Goal: Task Accomplishment & Management: Manage account settings

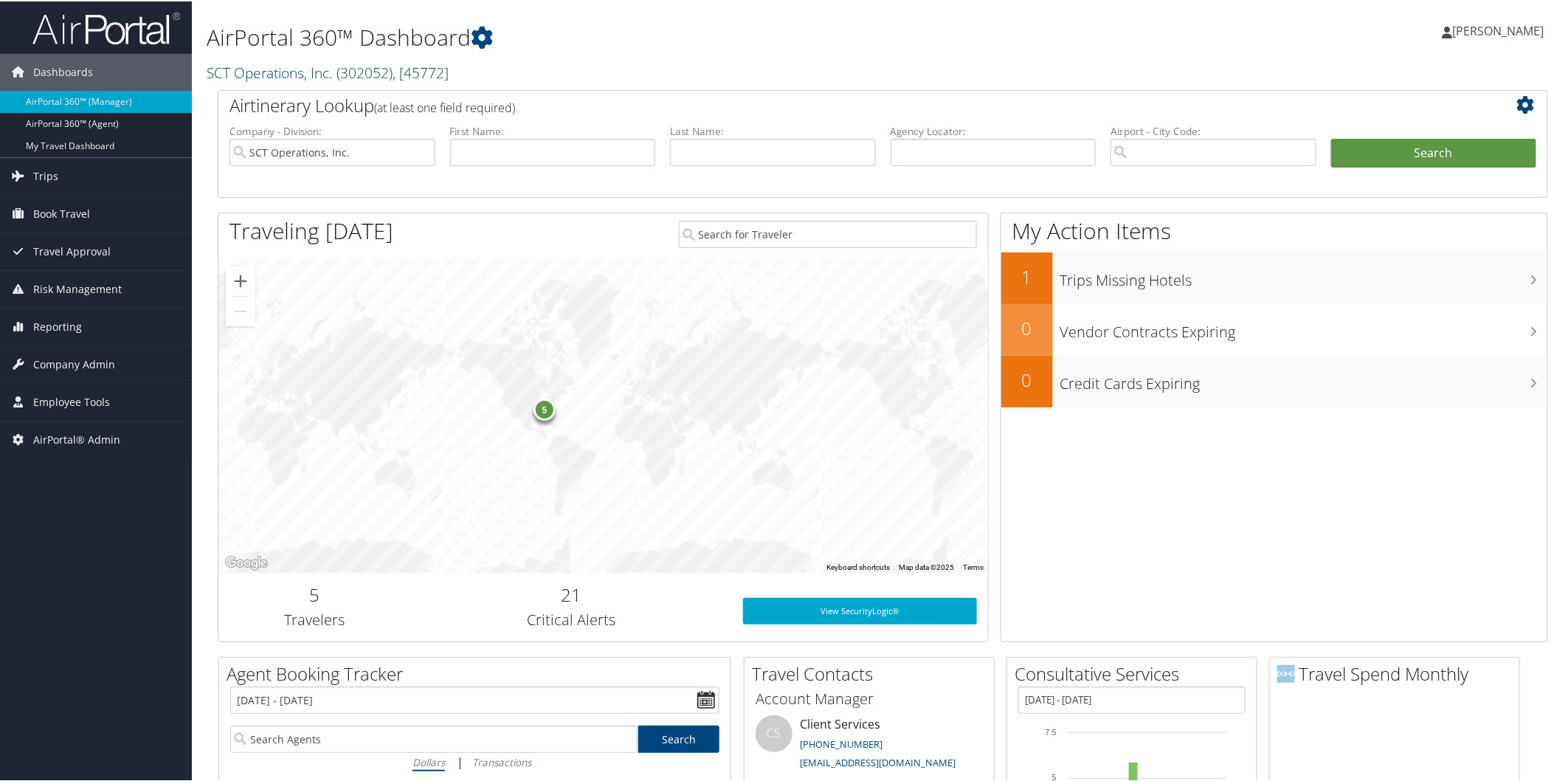
click at [227, 61] on link "SCT Operations, Inc. ( 302052 ) , [ 45772 ]" at bounding box center [327, 70] width 242 height 20
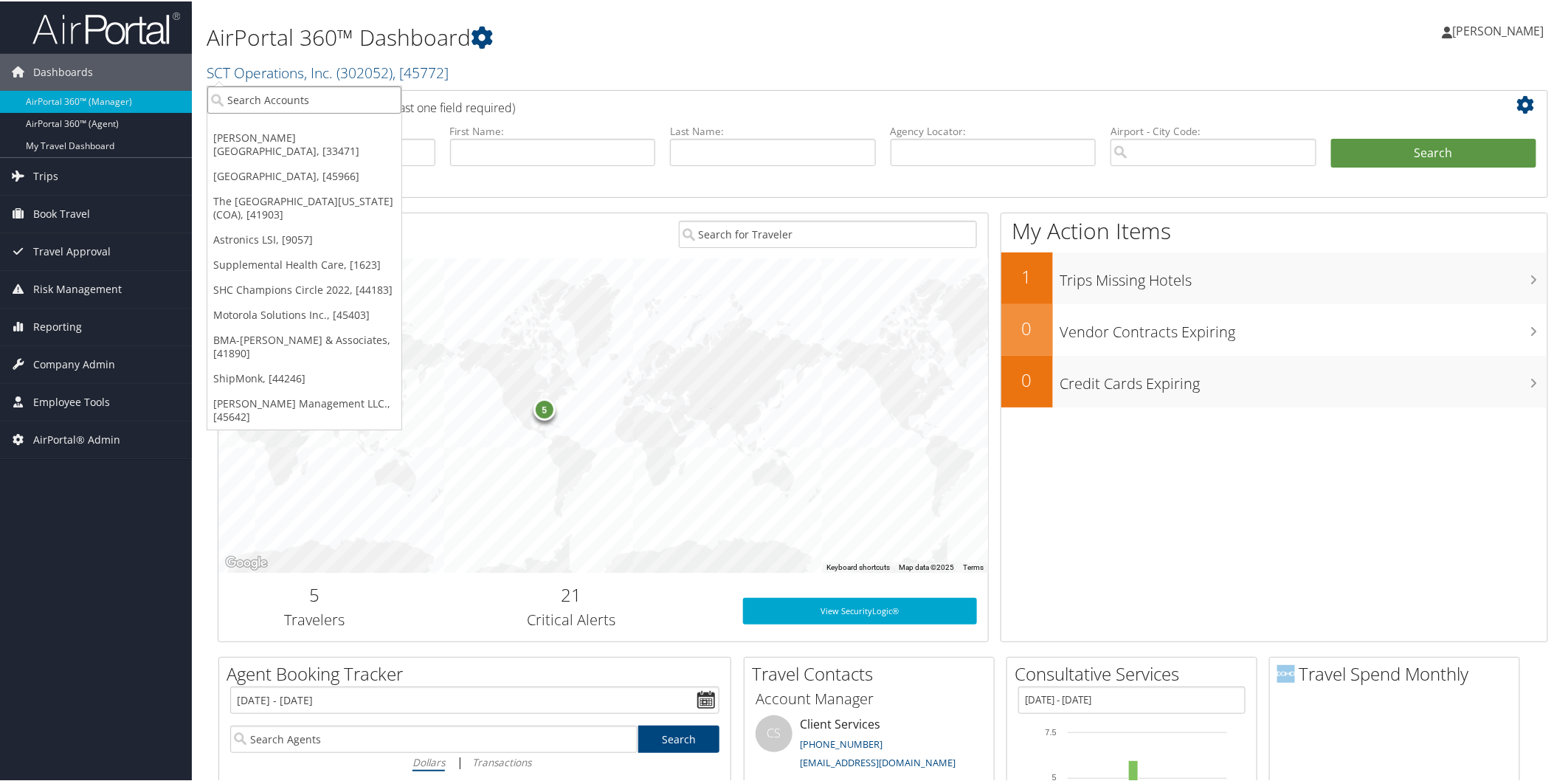
click at [233, 99] on input "search" at bounding box center [304, 98] width 194 height 27
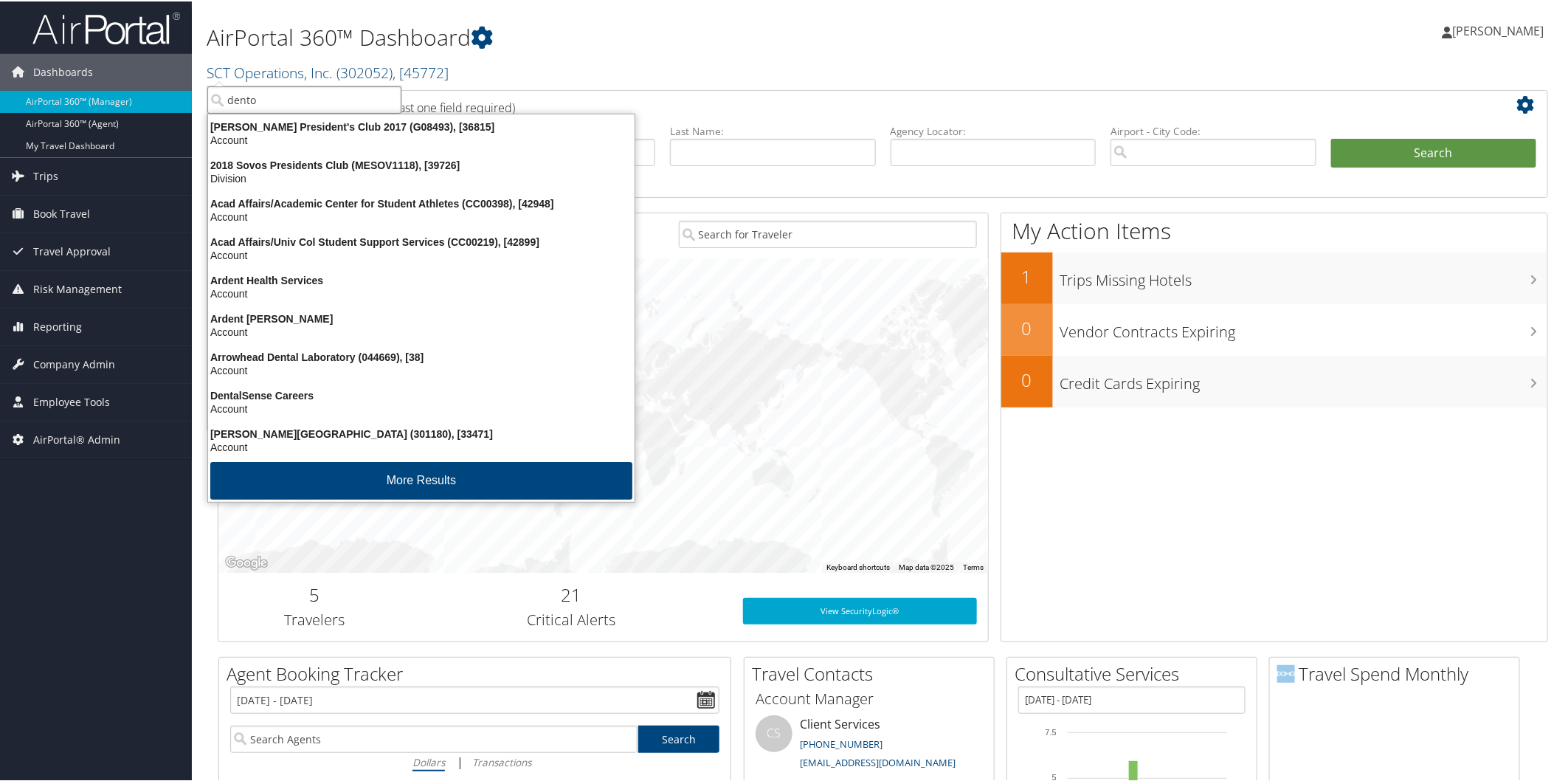
type input "denton"
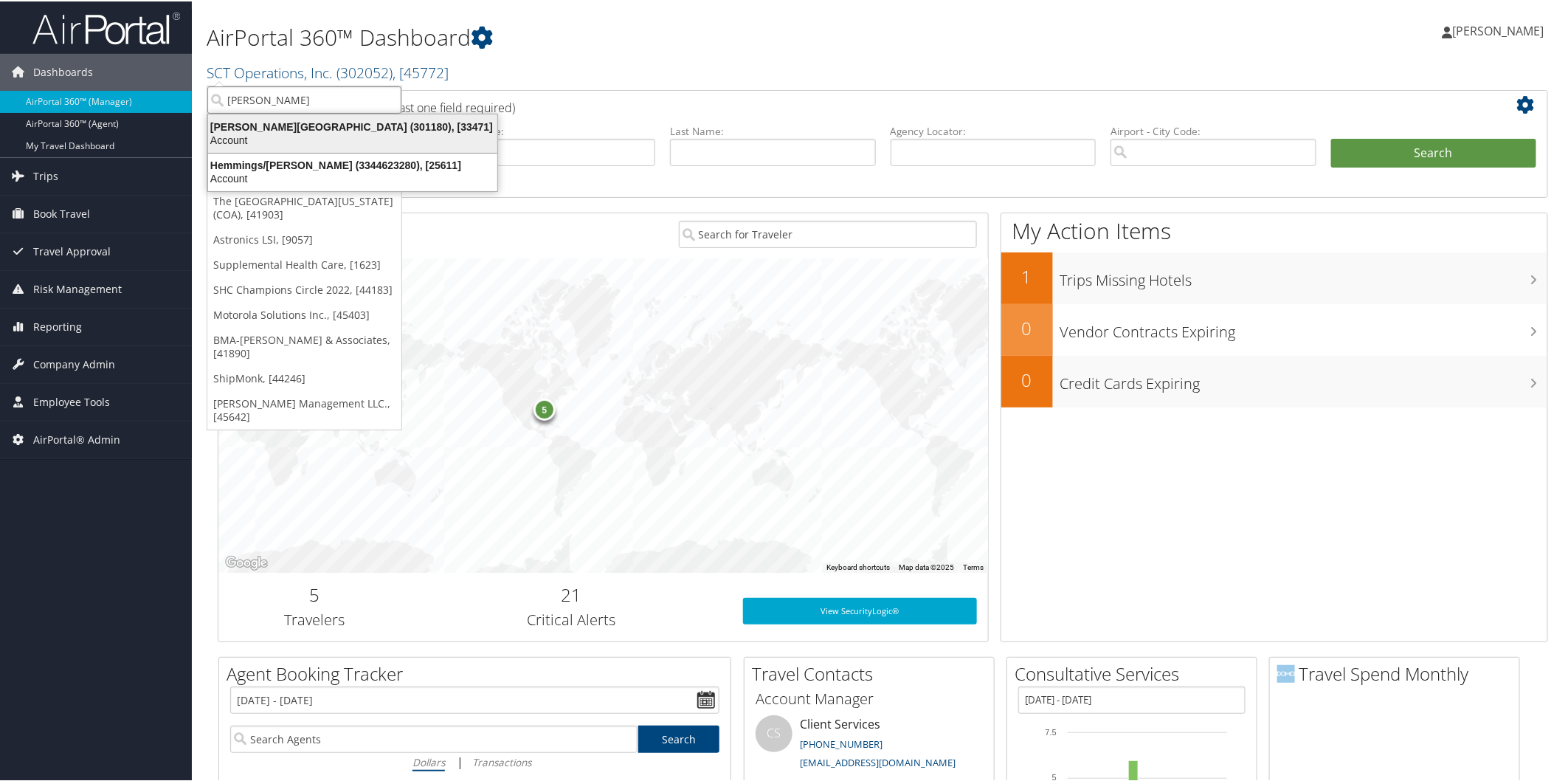
click at [284, 133] on div "Account" at bounding box center [352, 139] width 307 height 13
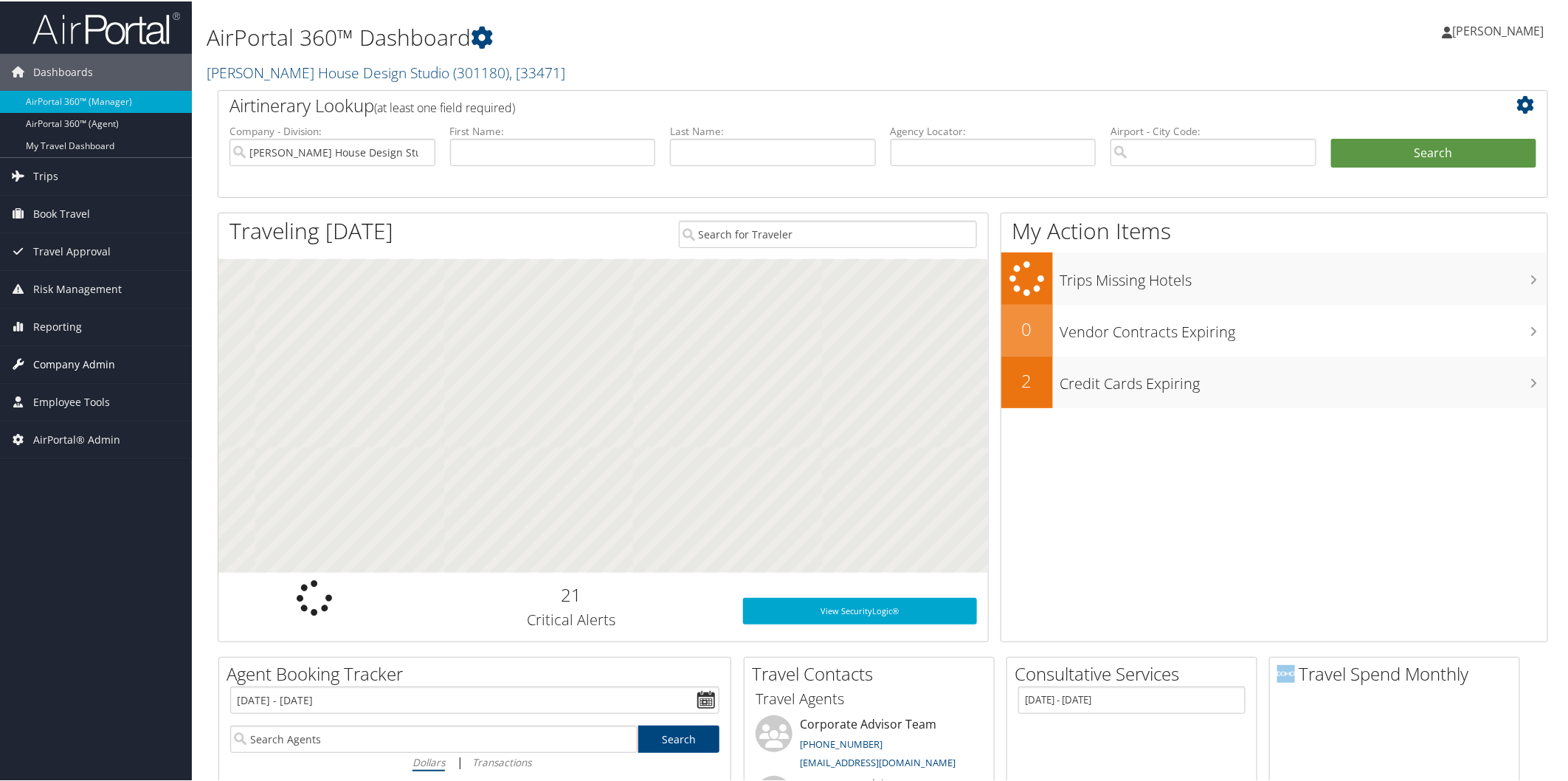
click at [105, 367] on span "Company Admin" at bounding box center [73, 363] width 82 height 37
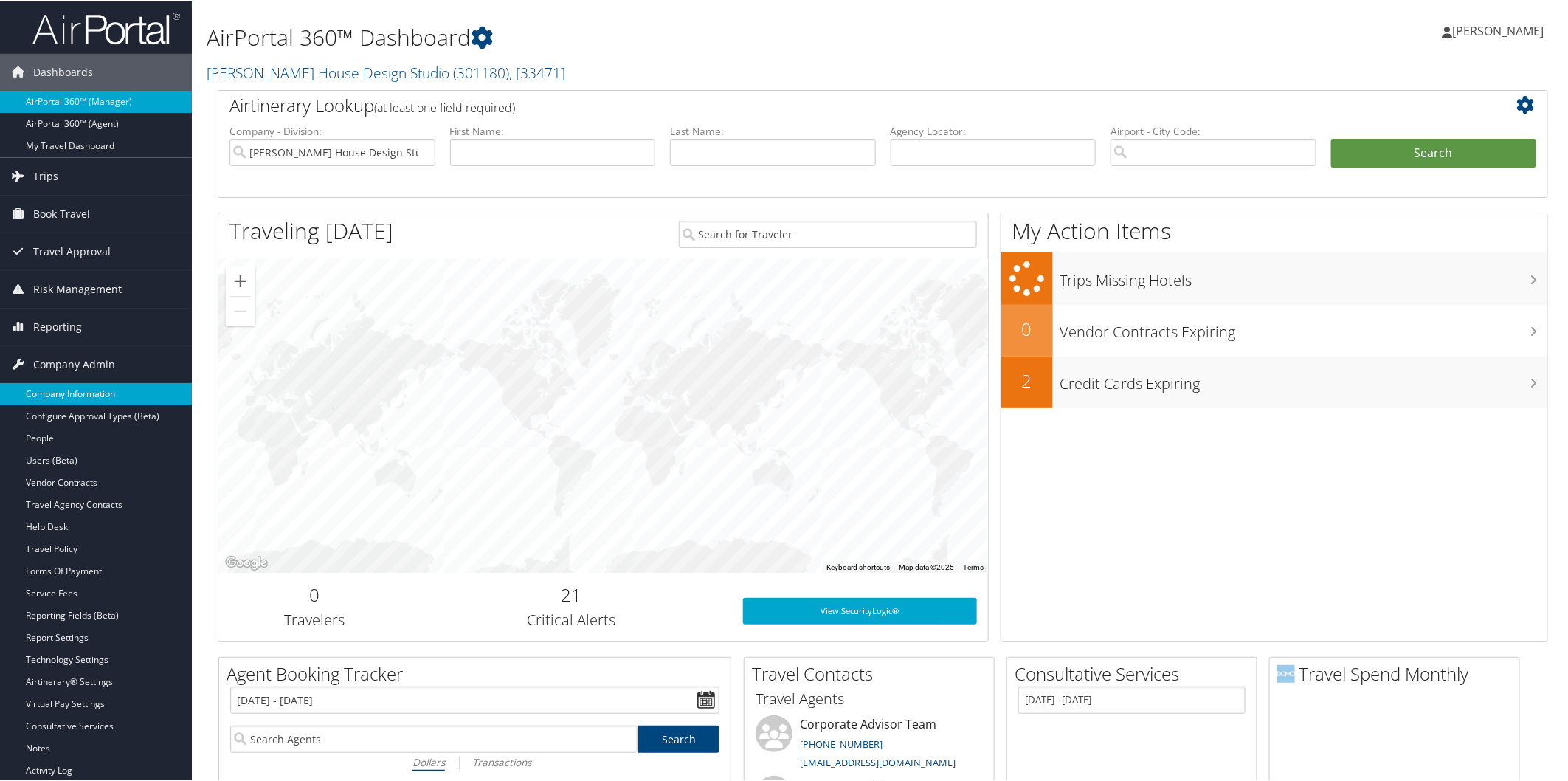
click at [93, 386] on link "Company Information" at bounding box center [96, 393] width 192 height 23
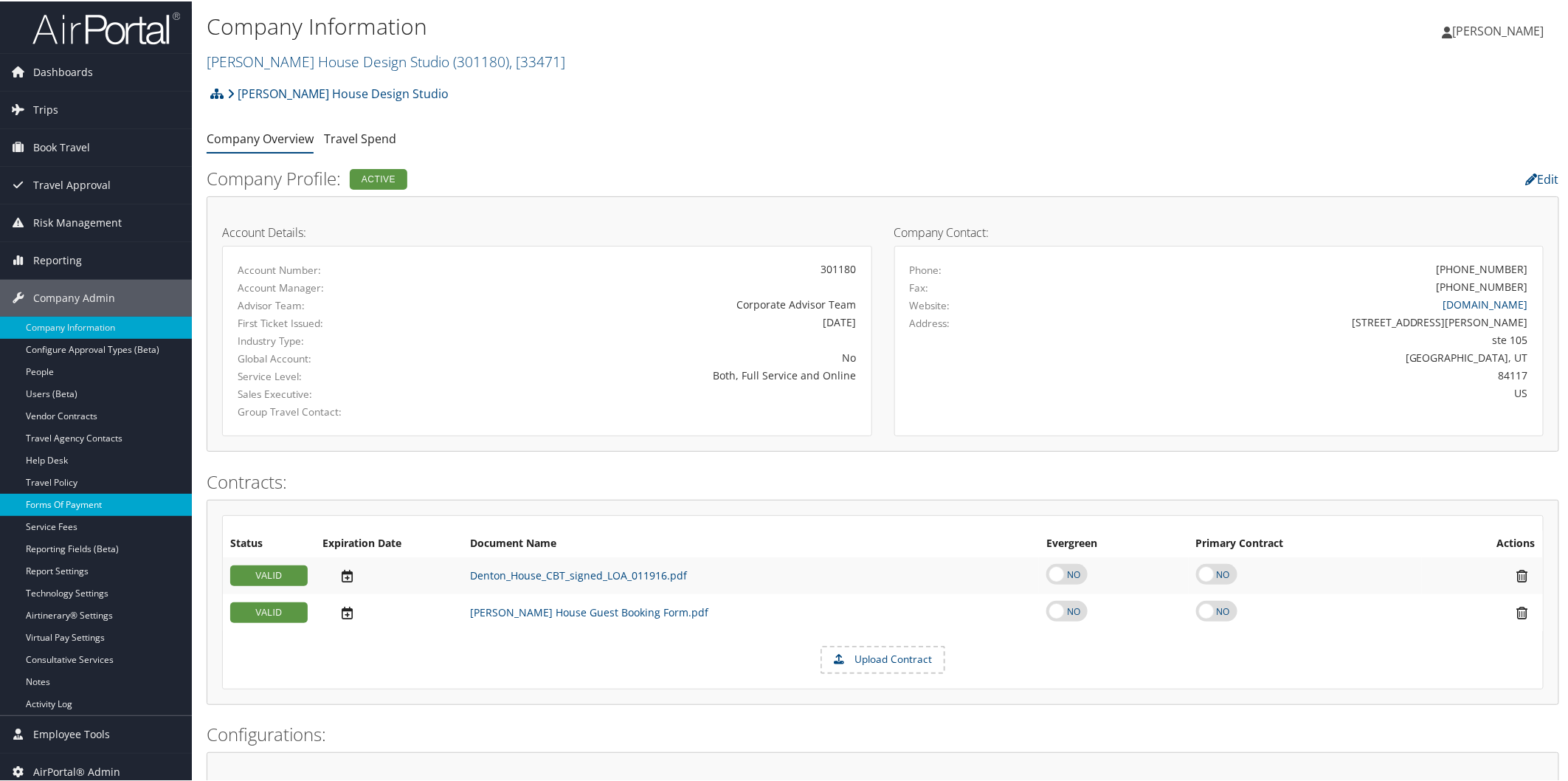
click at [63, 503] on link "Forms Of Payment" at bounding box center [96, 503] width 192 height 23
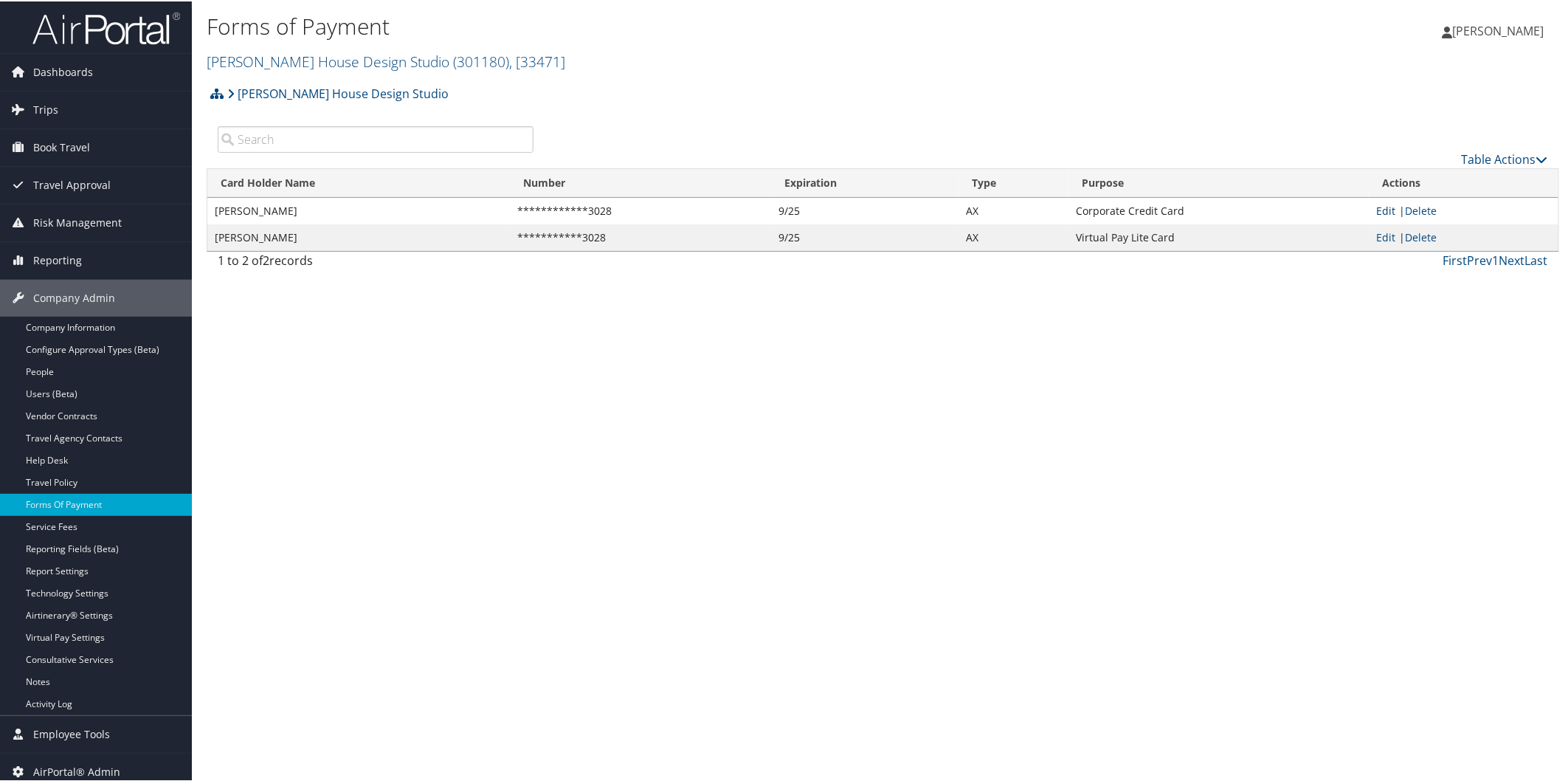
click at [1385, 208] on link "Edit" at bounding box center [1386, 209] width 19 height 14
select select "AX"
select select "2"
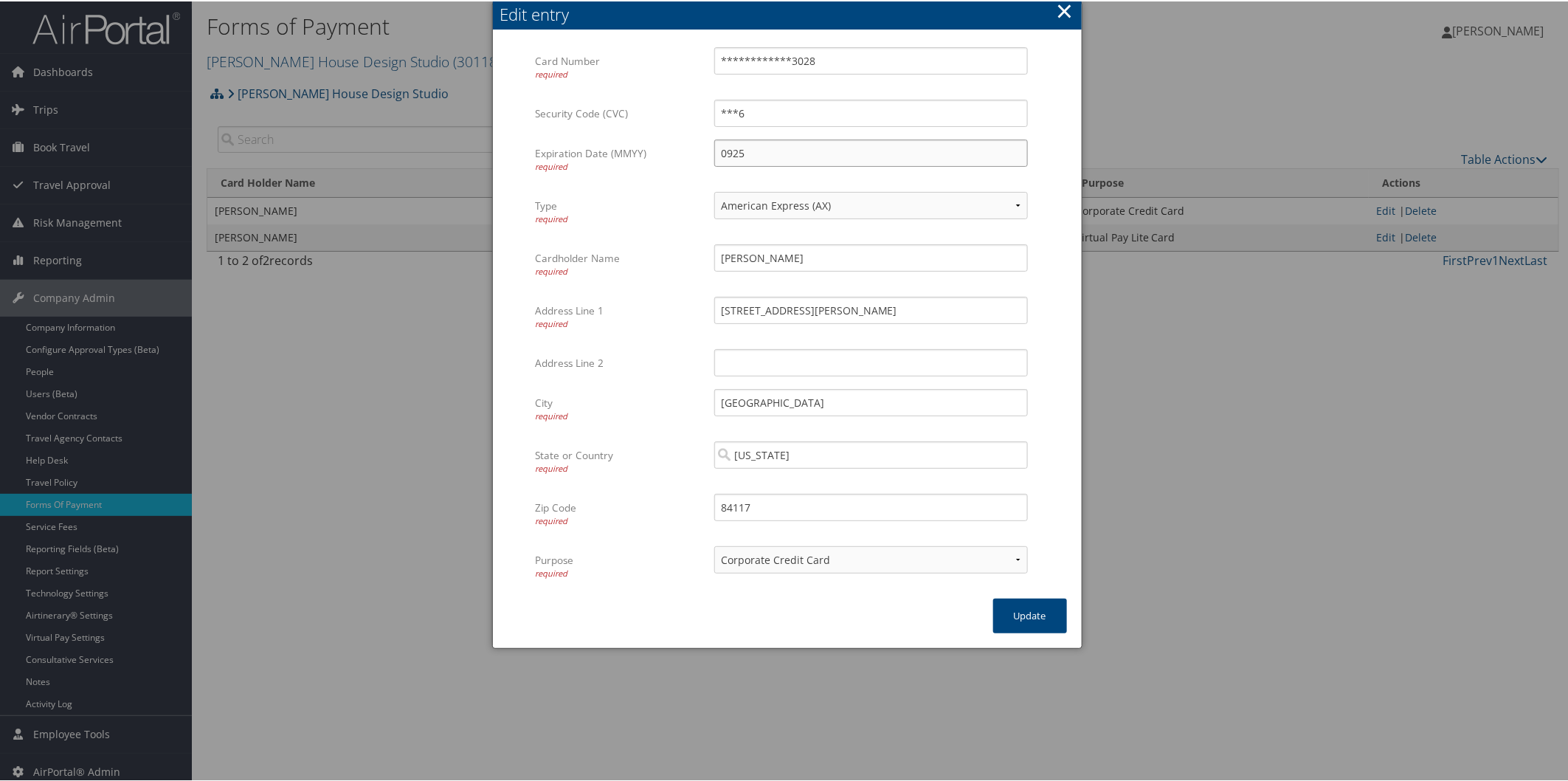
drag, startPoint x: 825, startPoint y: 155, endPoint x: 680, endPoint y: 157, distance: 145.0
click at [680, 157] on div "Expiration Date (MMYY) required 0925 Multiple values The selected items contain…" at bounding box center [787, 164] width 504 height 53
type input "0929"
click at [1011, 613] on button "Update" at bounding box center [1030, 614] width 74 height 35
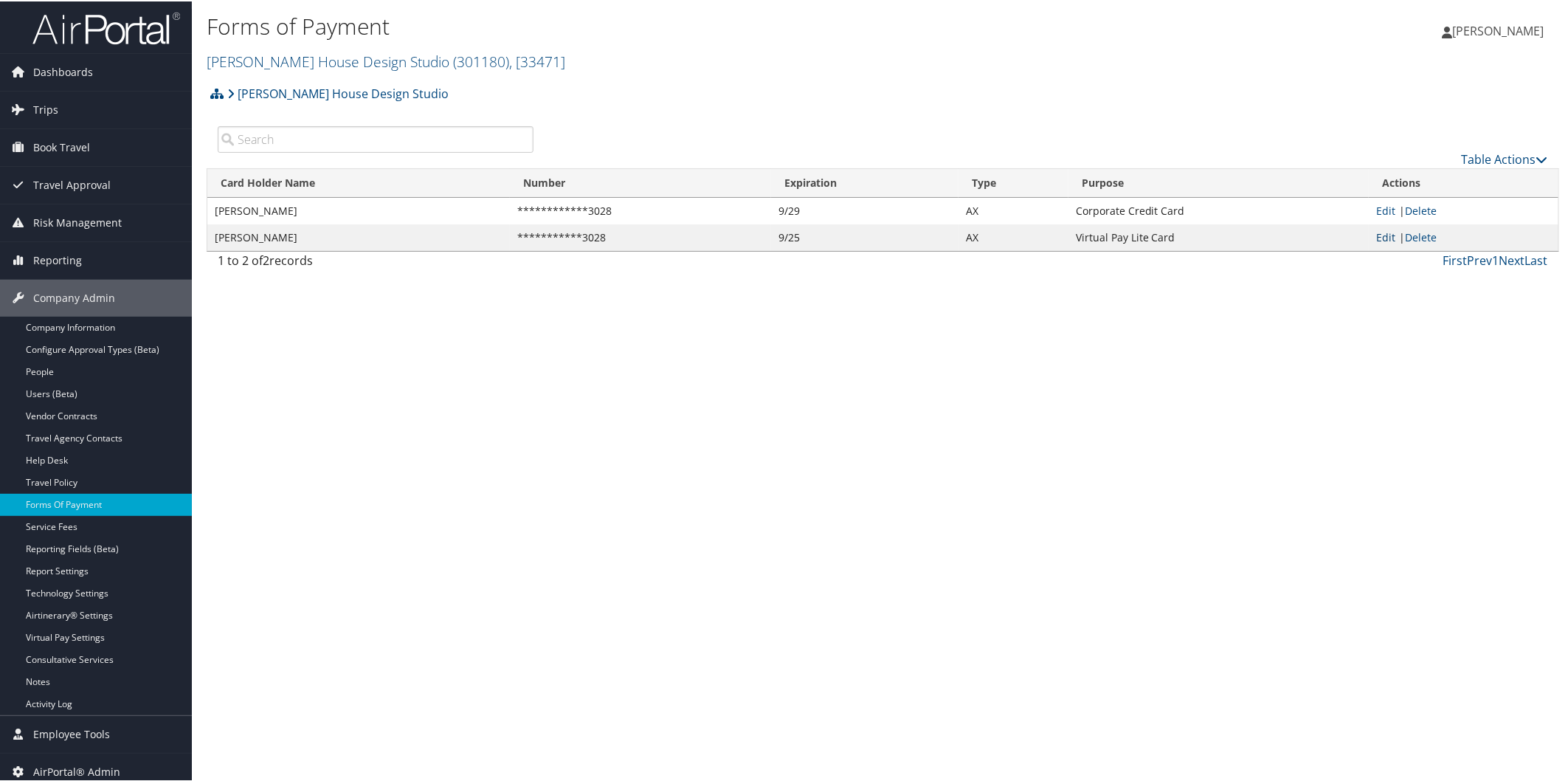
click at [1381, 236] on link "Edit" at bounding box center [1386, 235] width 19 height 14
select select "AX"
select select "15"
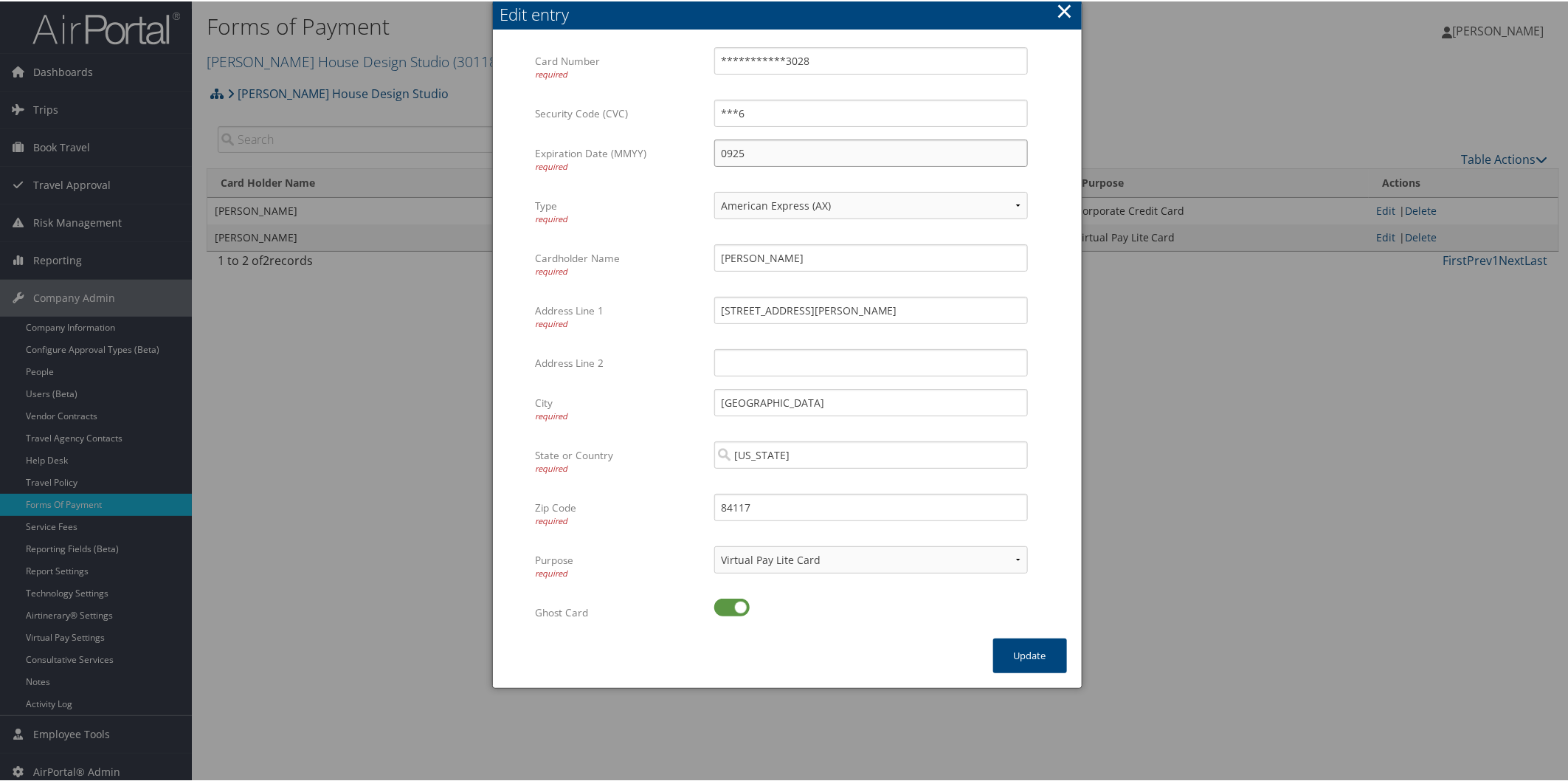
drag, startPoint x: 792, startPoint y: 146, endPoint x: 611, endPoint y: 147, distance: 181.0
click at [611, 147] on div "Expiration Date (MMYY) required 0925 Multiple values The selected items contain…" at bounding box center [787, 164] width 504 height 53
type input "0929"
click at [1018, 657] on button "Update" at bounding box center [1030, 653] width 74 height 35
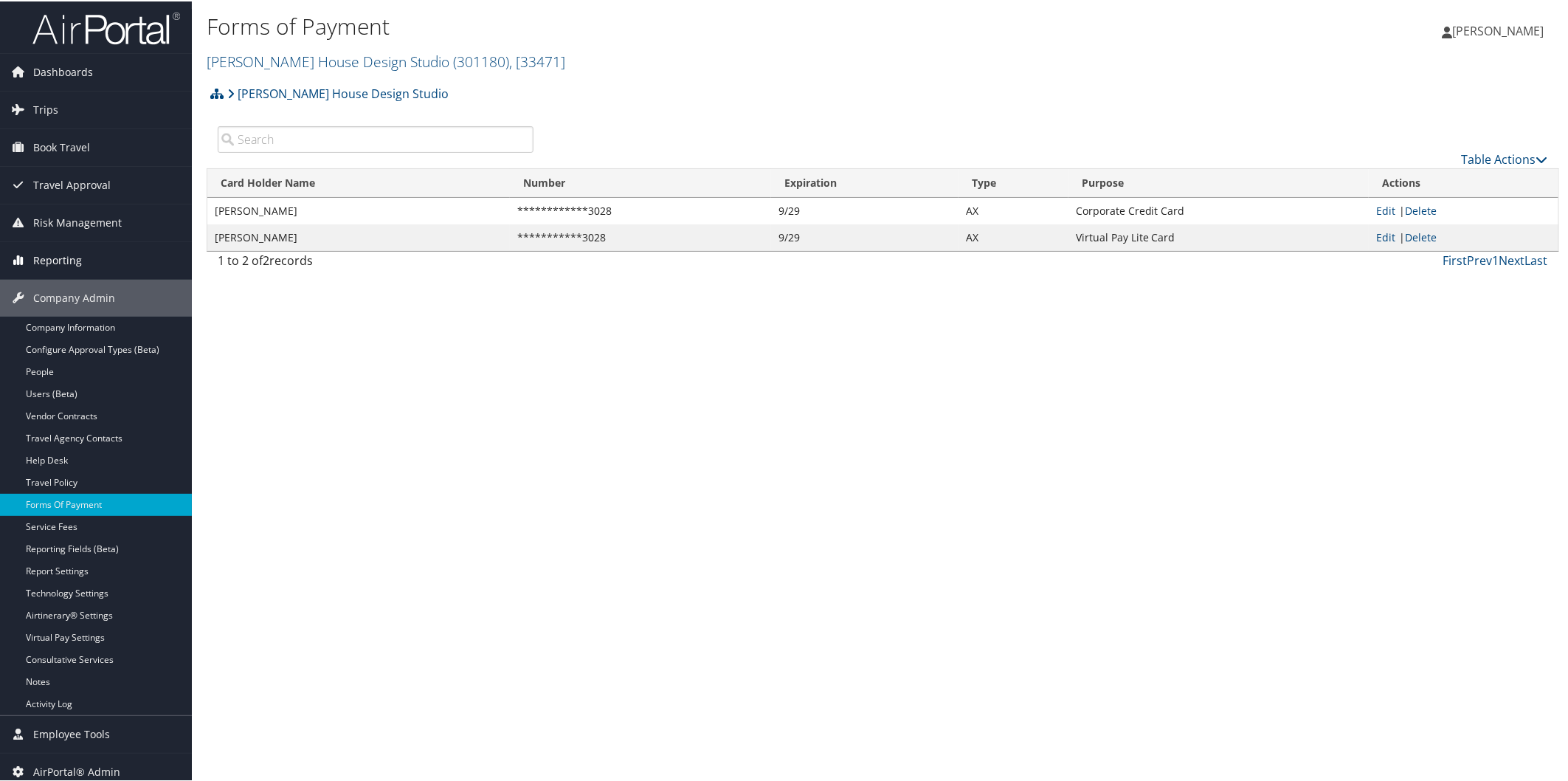
click at [63, 259] on span "Reporting" at bounding box center [57, 259] width 49 height 37
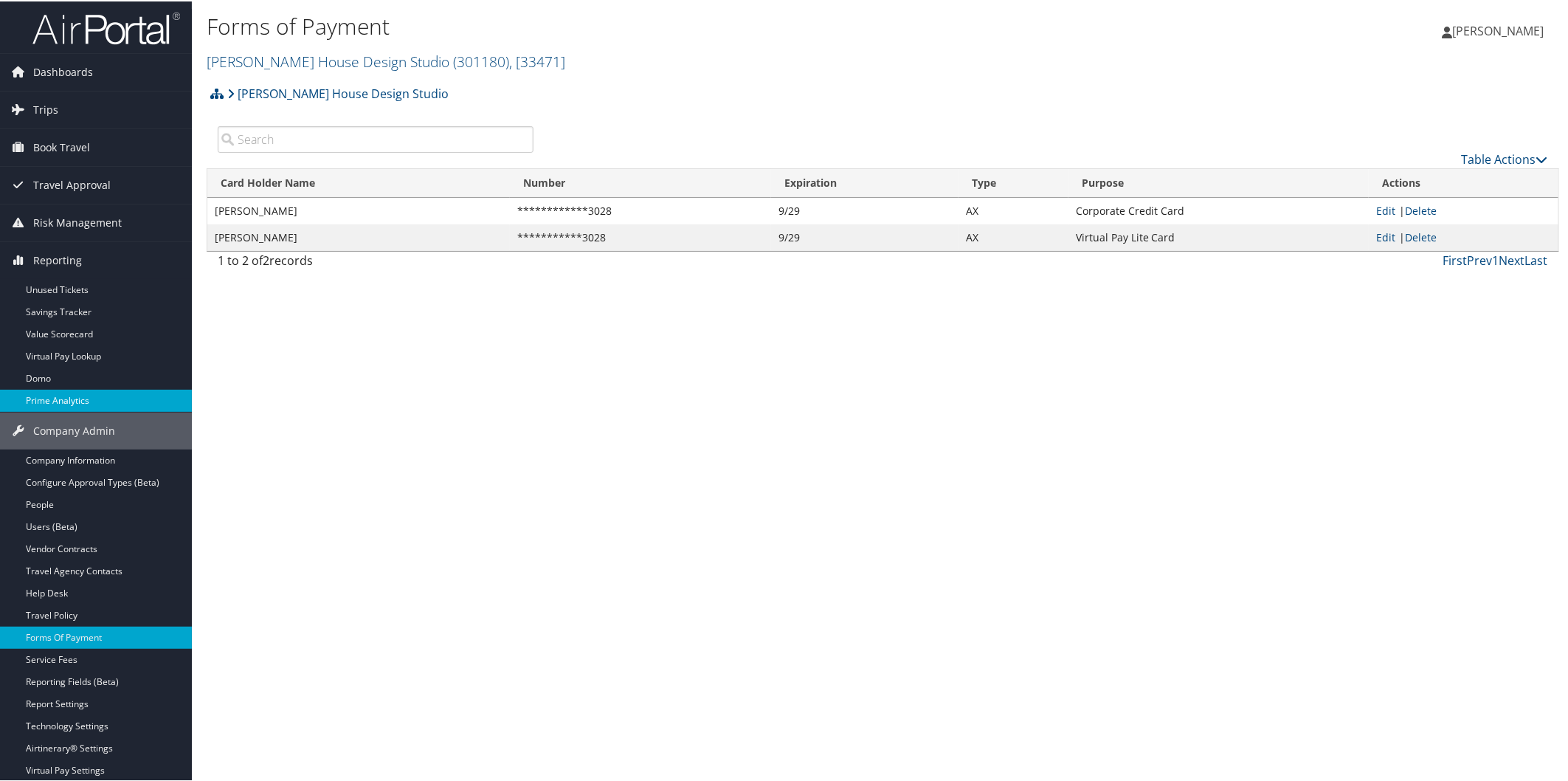
click at [56, 397] on link "Prime Analytics" at bounding box center [96, 399] width 192 height 23
click at [272, 57] on link "Denton House Design Studio ( 301180 ) , [ 33471 ]" at bounding box center [385, 60] width 358 height 20
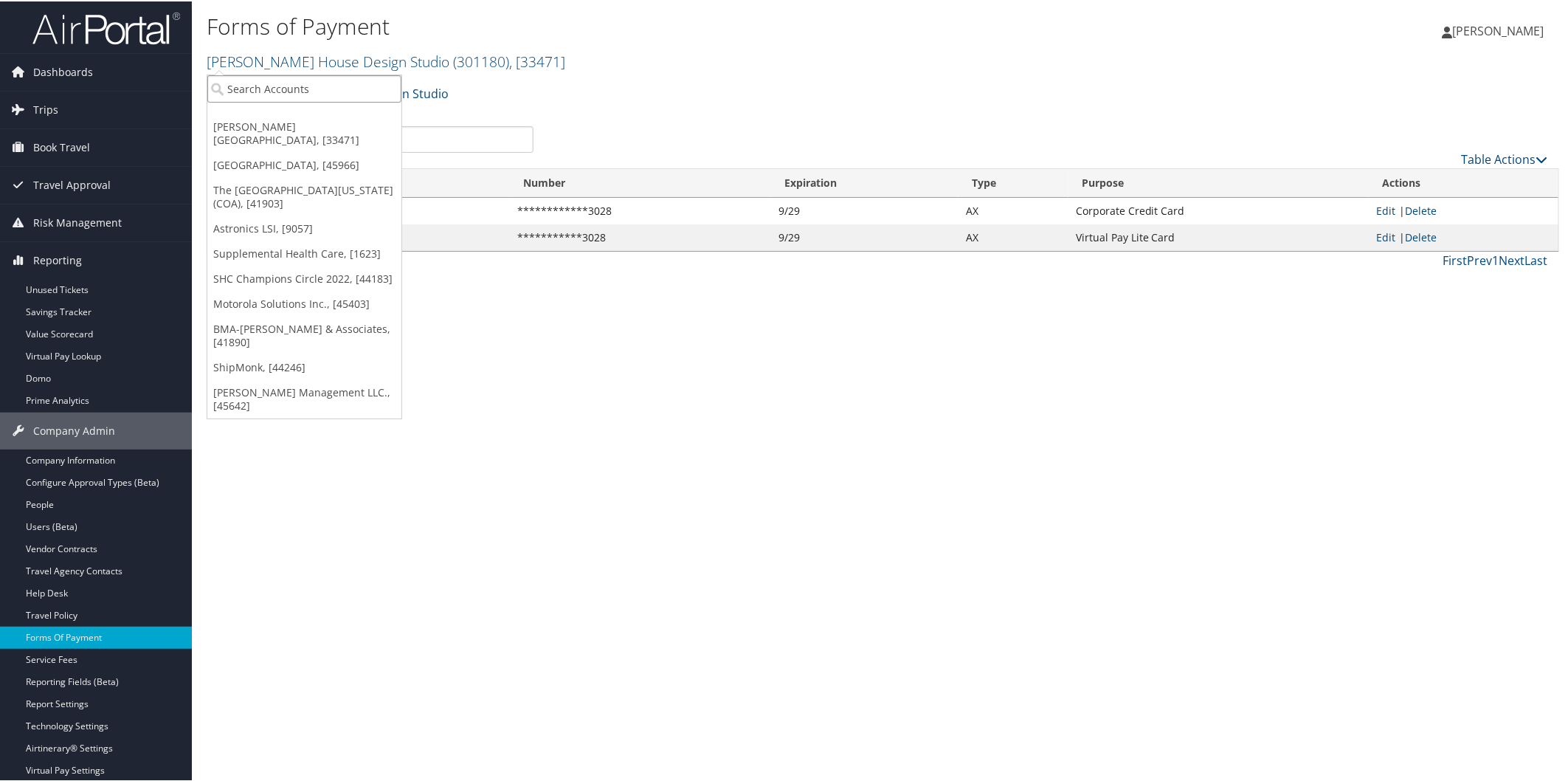
click at [258, 82] on input "search" at bounding box center [304, 87] width 194 height 27
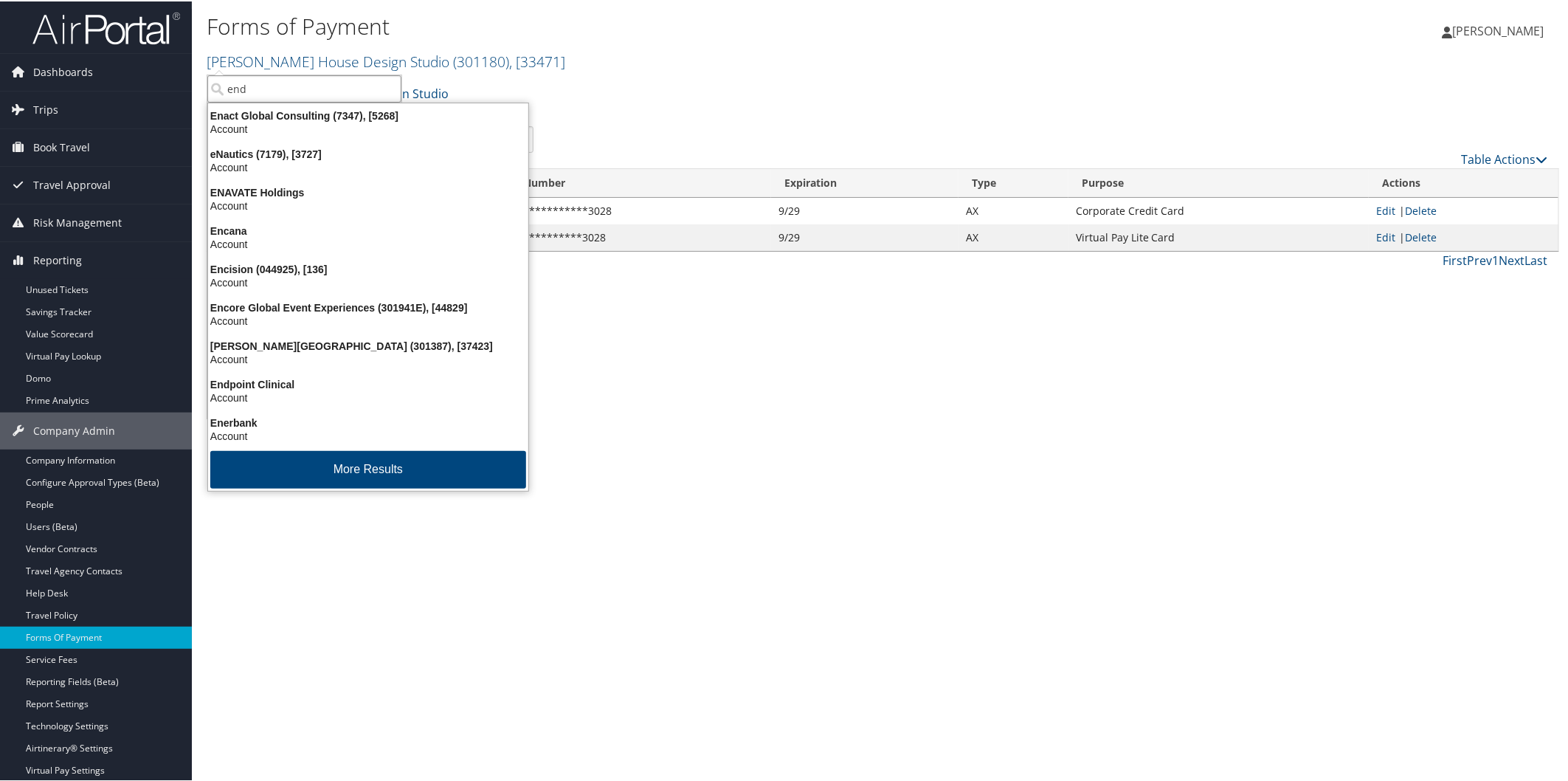
type input "endi"
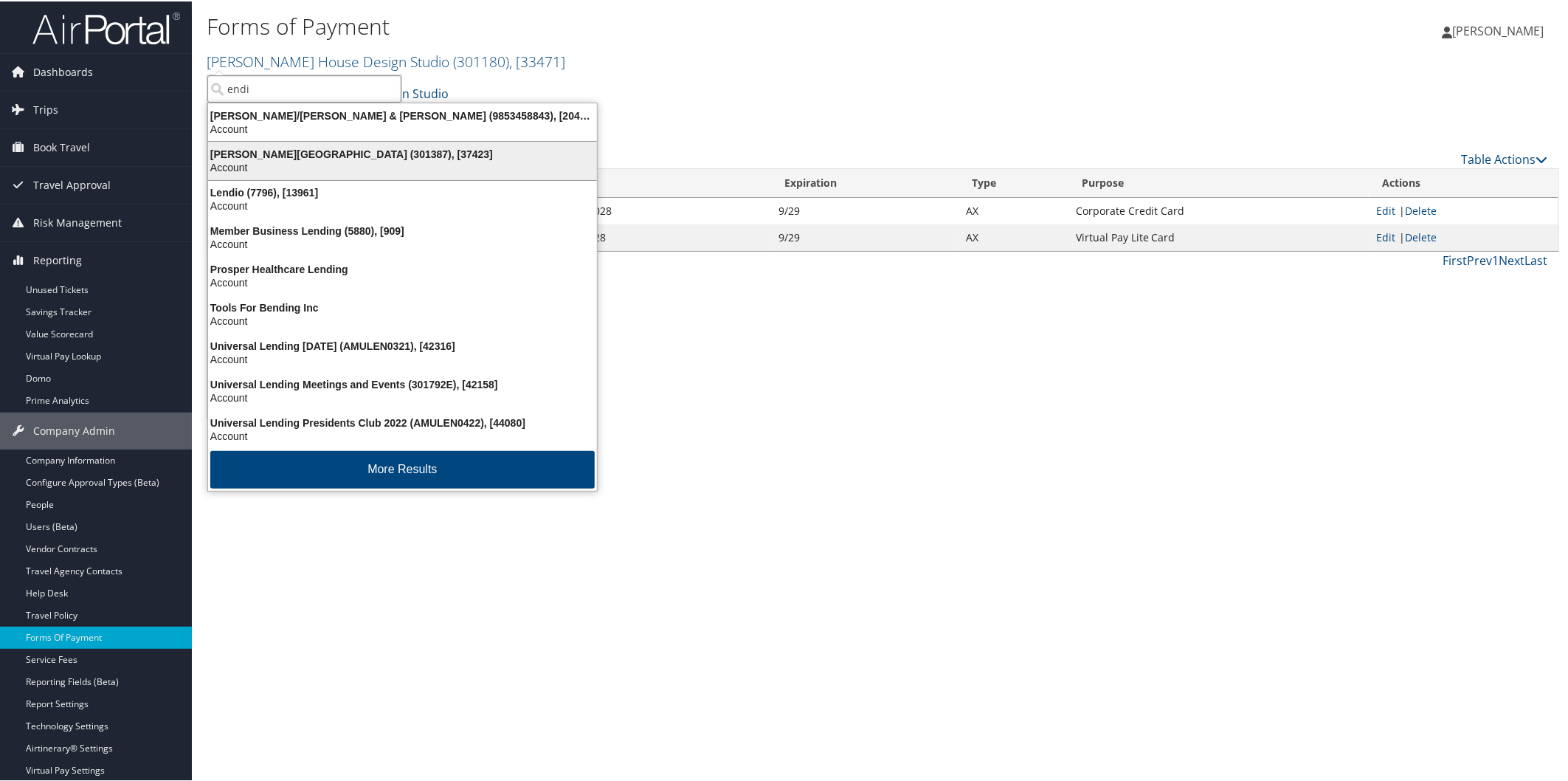
click at [274, 153] on div "Endicott College (301387), [37423]" at bounding box center [402, 153] width 407 height 13
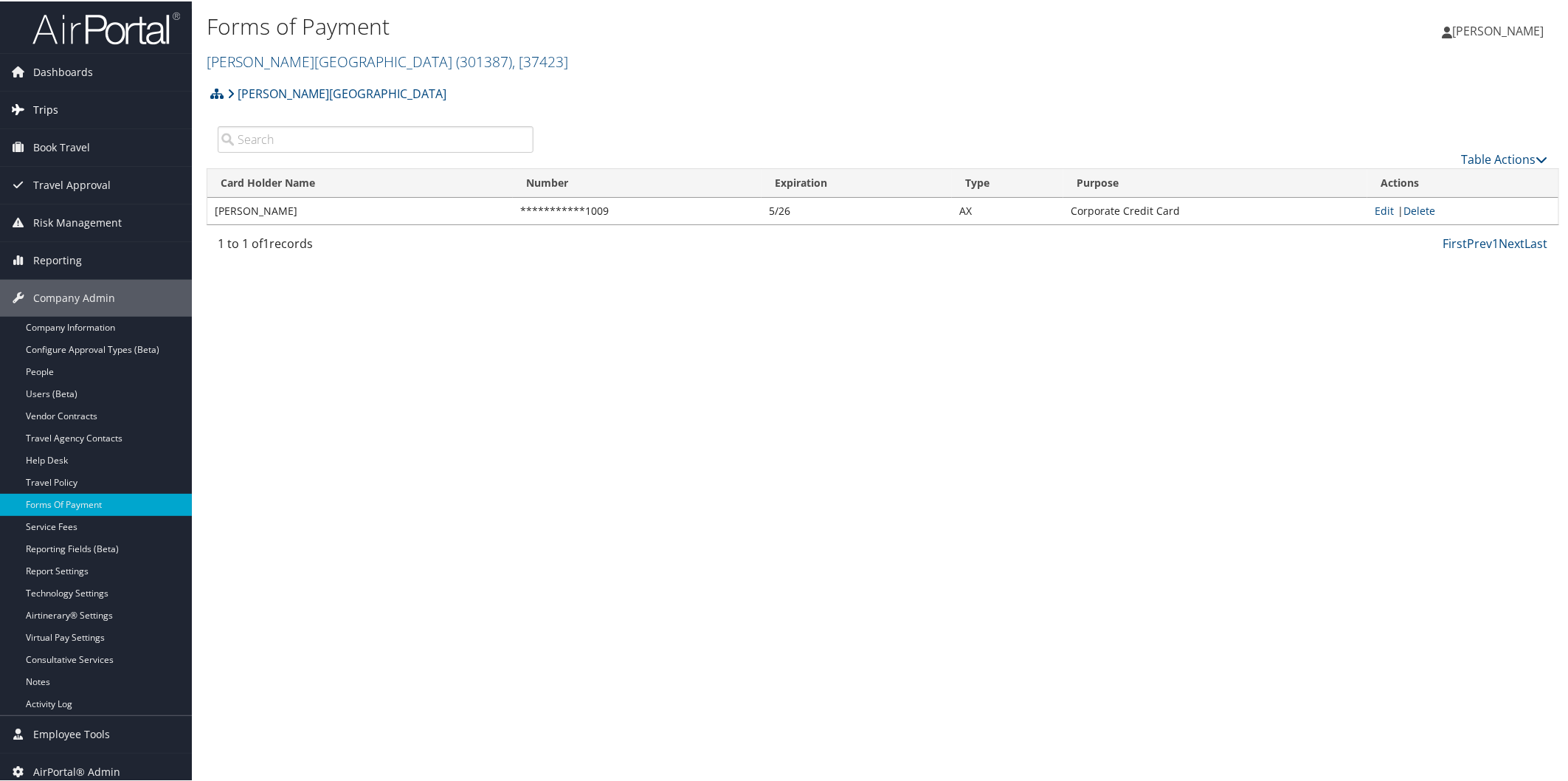
click at [46, 104] on span "Trips" at bounding box center [45, 108] width 25 height 37
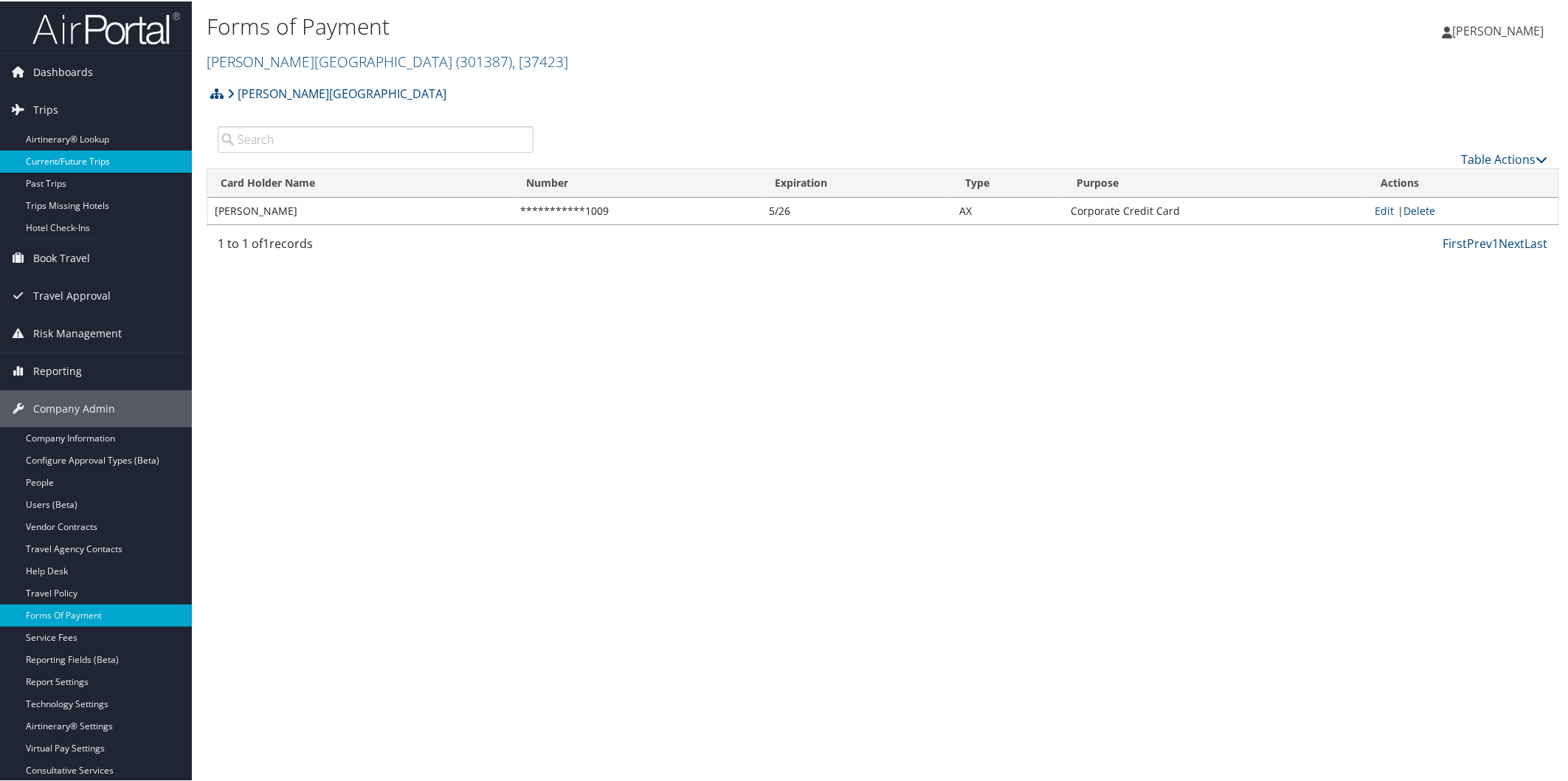
click at [53, 152] on link "Current/Future Trips" at bounding box center [96, 160] width 192 height 23
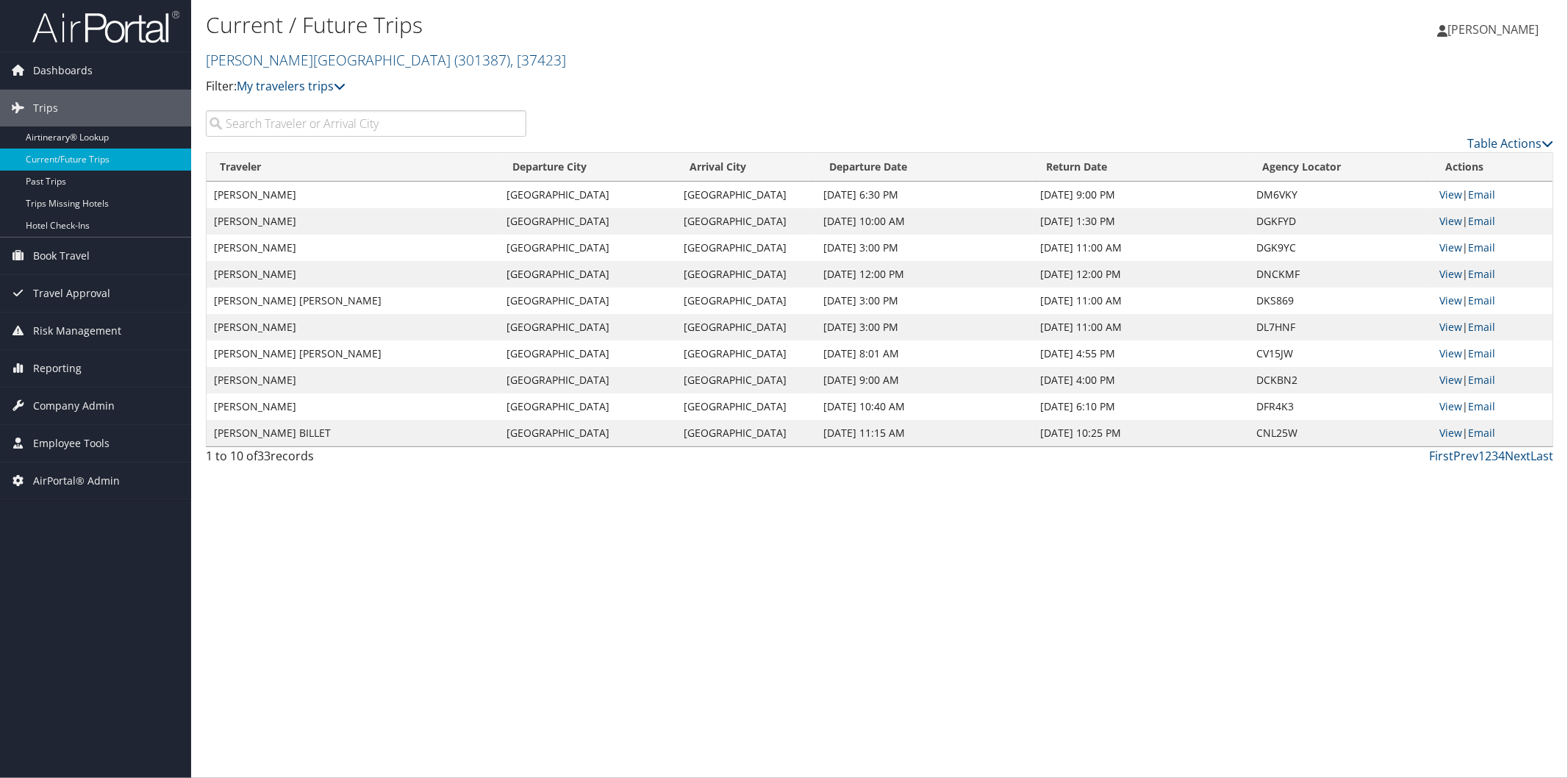
click at [366, 125] on input "search" at bounding box center [365, 123] width 320 height 26
click at [1443, 302] on link "View" at bounding box center [1450, 300] width 22 height 14
click at [321, 115] on input "search" at bounding box center [365, 123] width 320 height 26
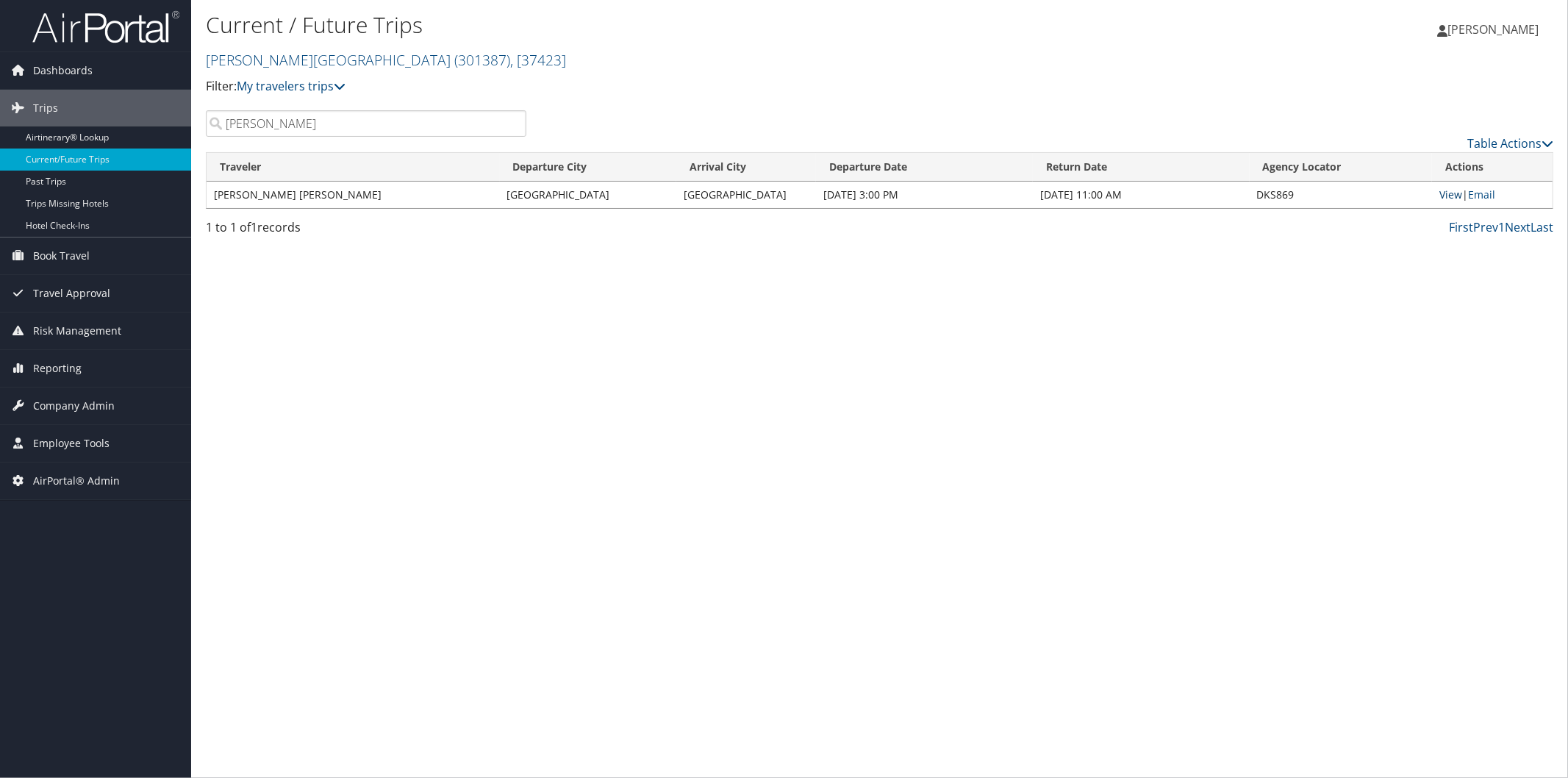
type input "martin"
click at [1452, 195] on link "View" at bounding box center [1450, 194] width 22 height 14
click at [99, 177] on link "Past Trips" at bounding box center [95, 182] width 191 height 22
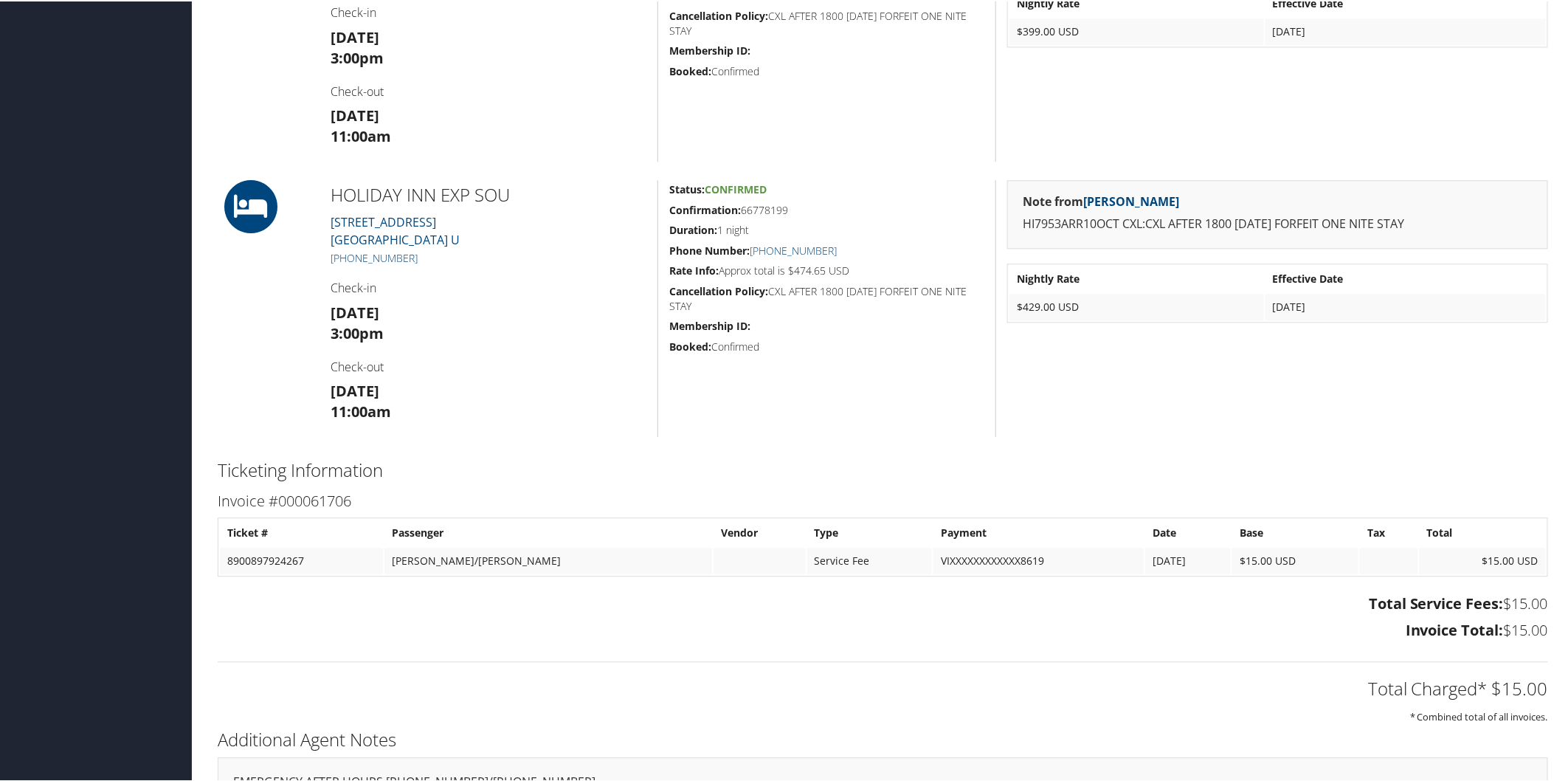
scroll to position [1791, 0]
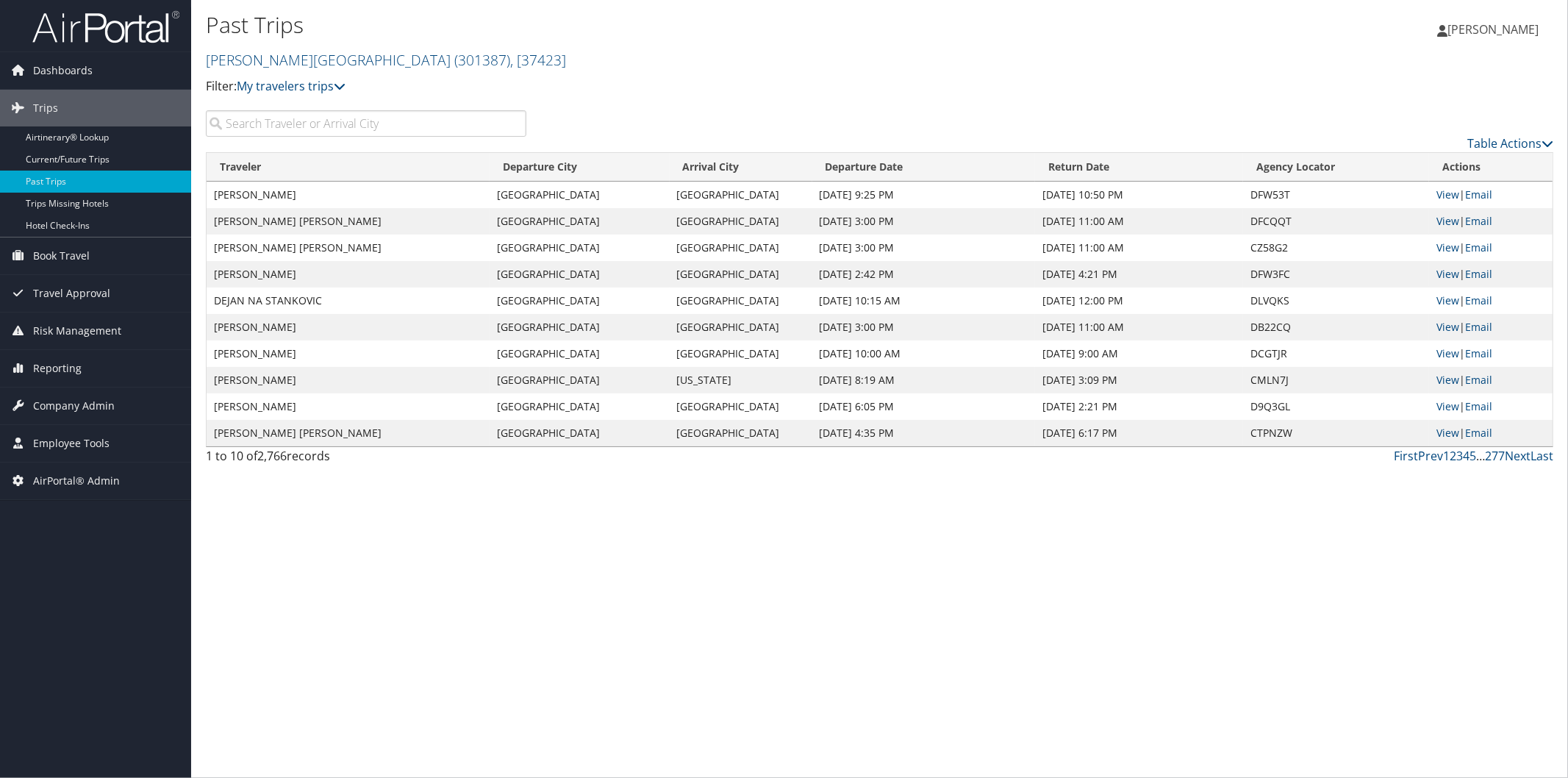
click at [319, 115] on input "search" at bounding box center [365, 123] width 320 height 26
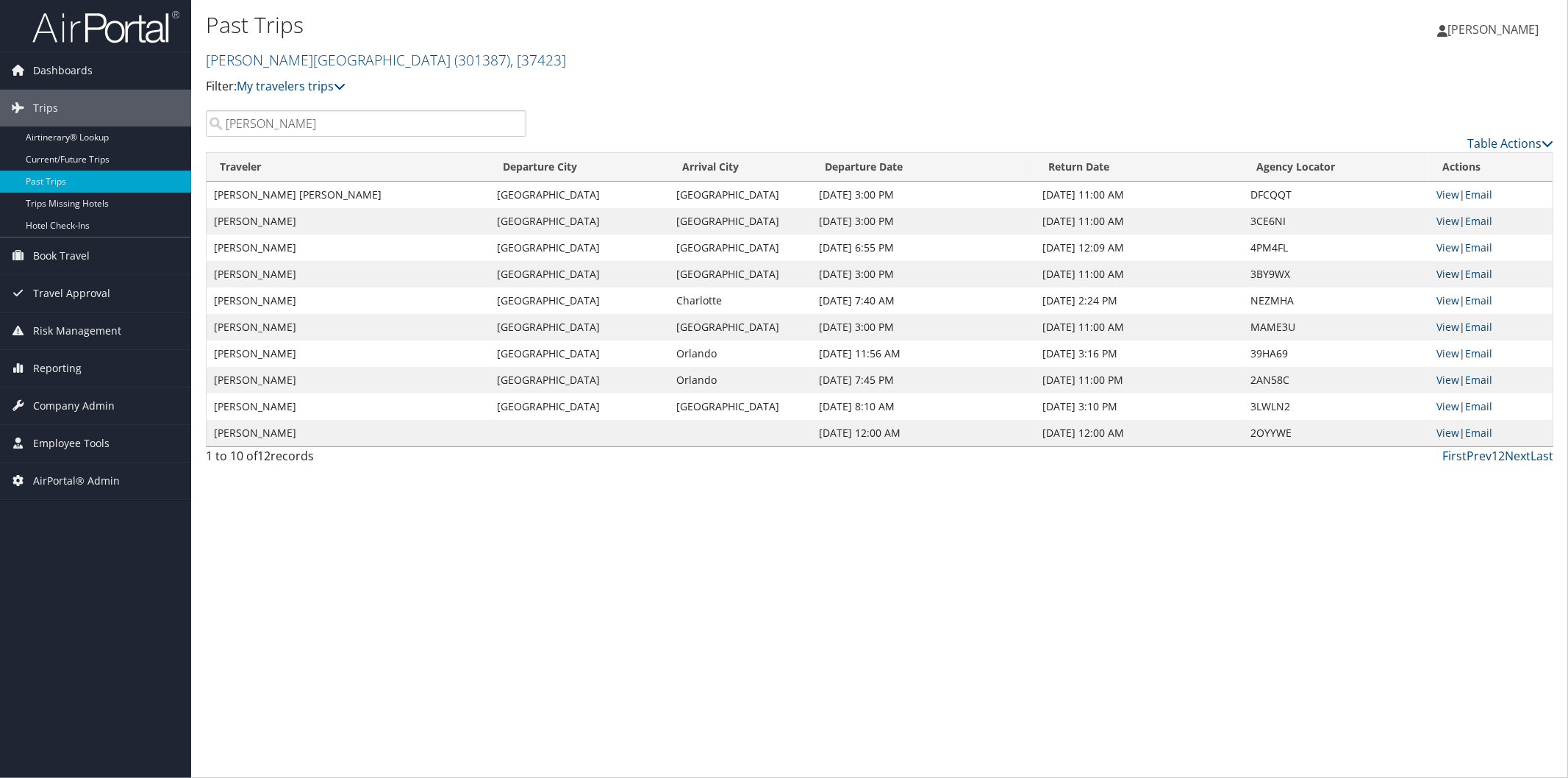
type input "martin"
click at [1439, 274] on link "View" at bounding box center [1448, 274] width 22 height 14
click at [1441, 188] on link "View" at bounding box center [1448, 194] width 22 height 14
click at [1441, 276] on link "View" at bounding box center [1448, 274] width 22 height 14
click at [1445, 191] on link "View" at bounding box center [1448, 194] width 22 height 14
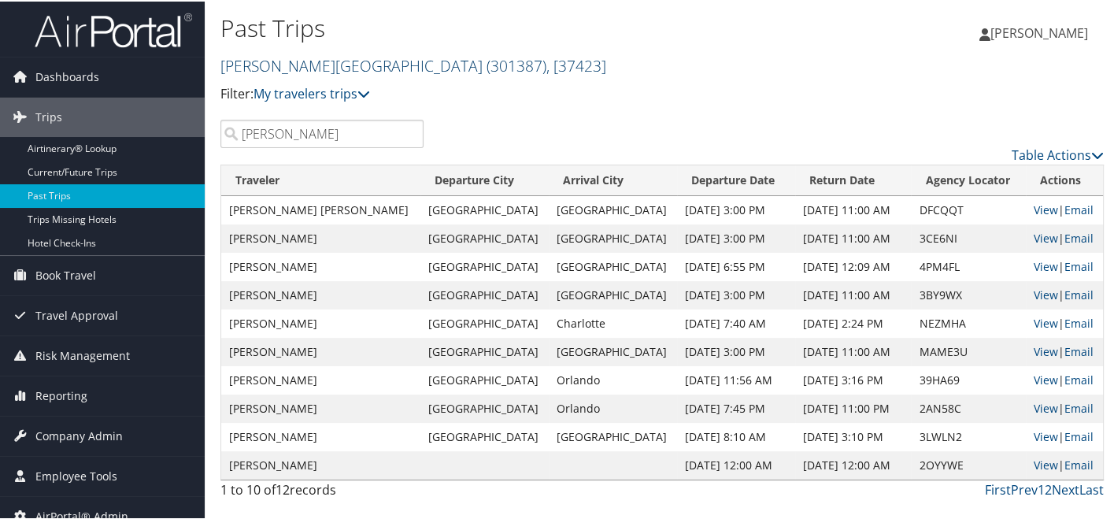
click at [486, 61] on span "( 301387 )" at bounding box center [516, 64] width 60 height 21
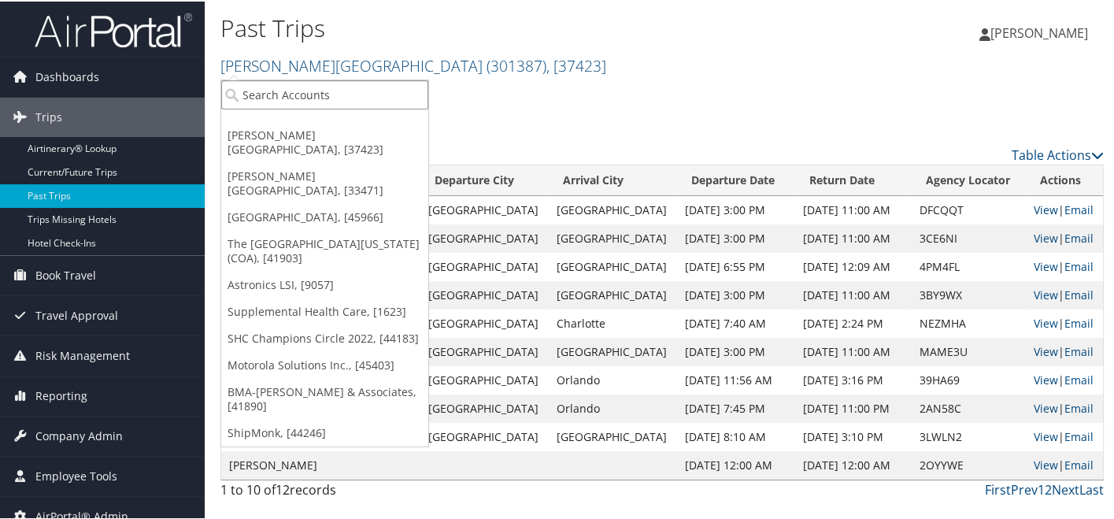
click at [319, 88] on input "search" at bounding box center [324, 93] width 207 height 29
type input "troy university"
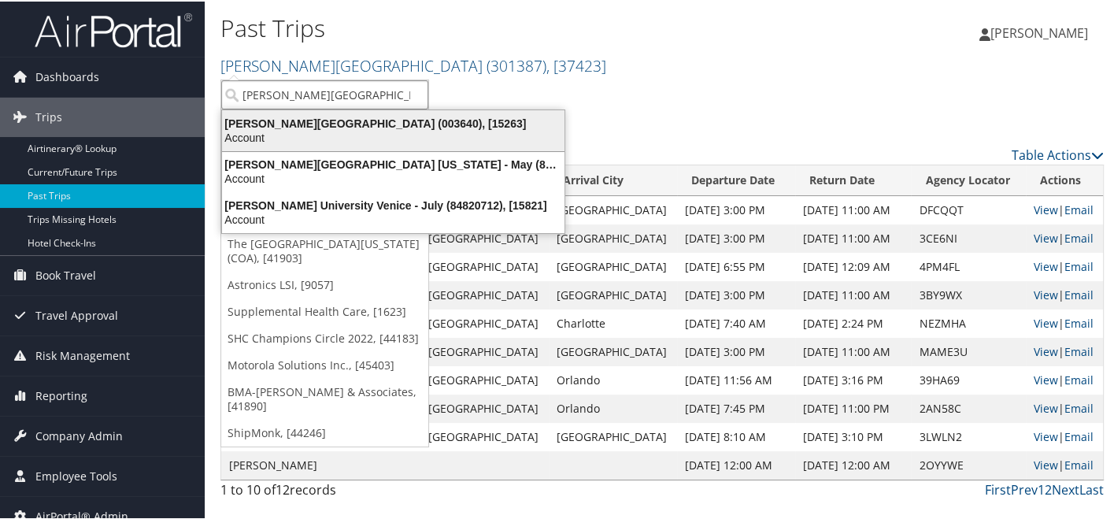
click at [323, 122] on div "Troy University (003640), [15263]" at bounding box center [392, 122] width 361 height 14
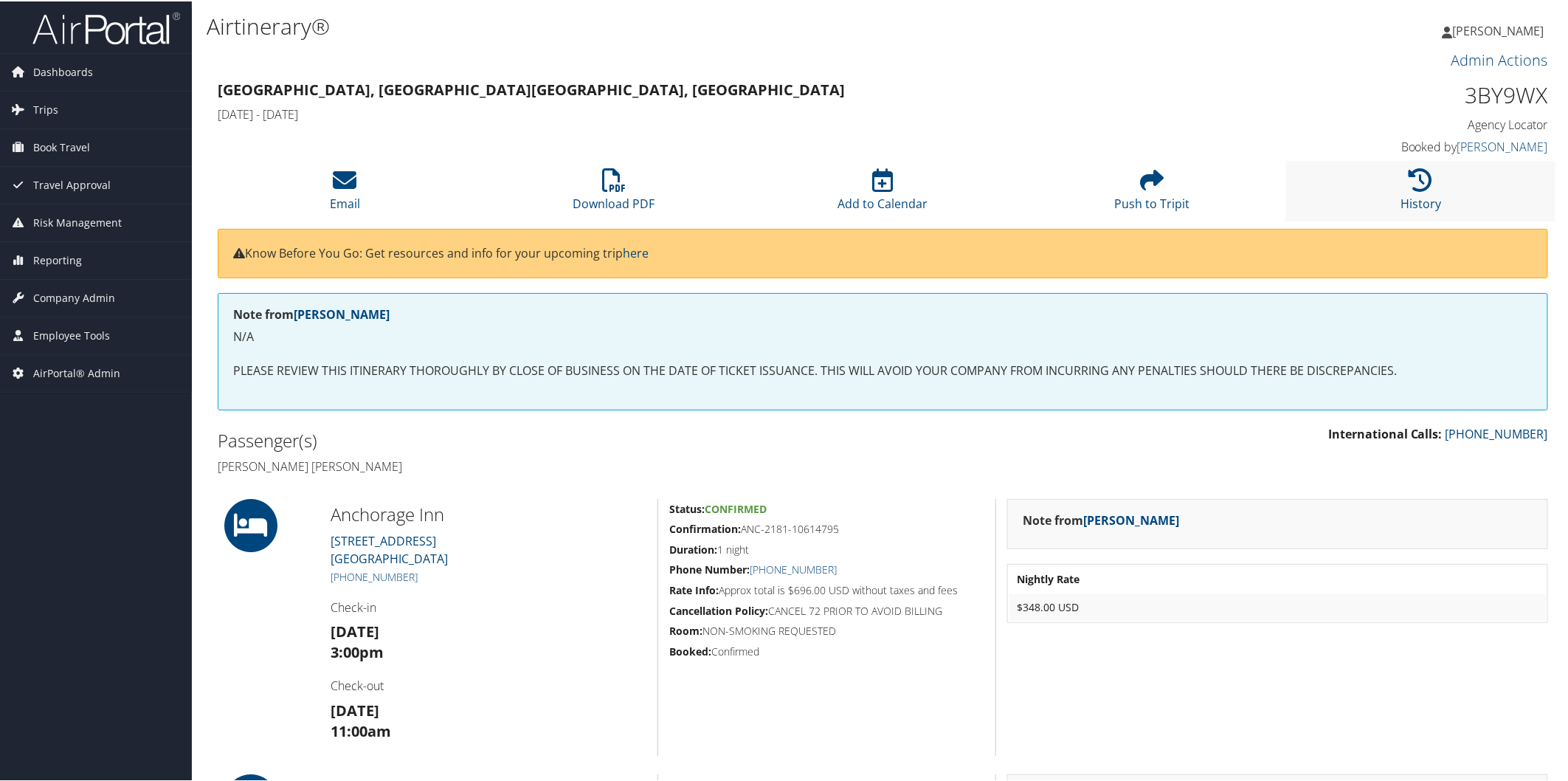
click at [1429, 186] on li "History" at bounding box center [1421, 189] width 269 height 60
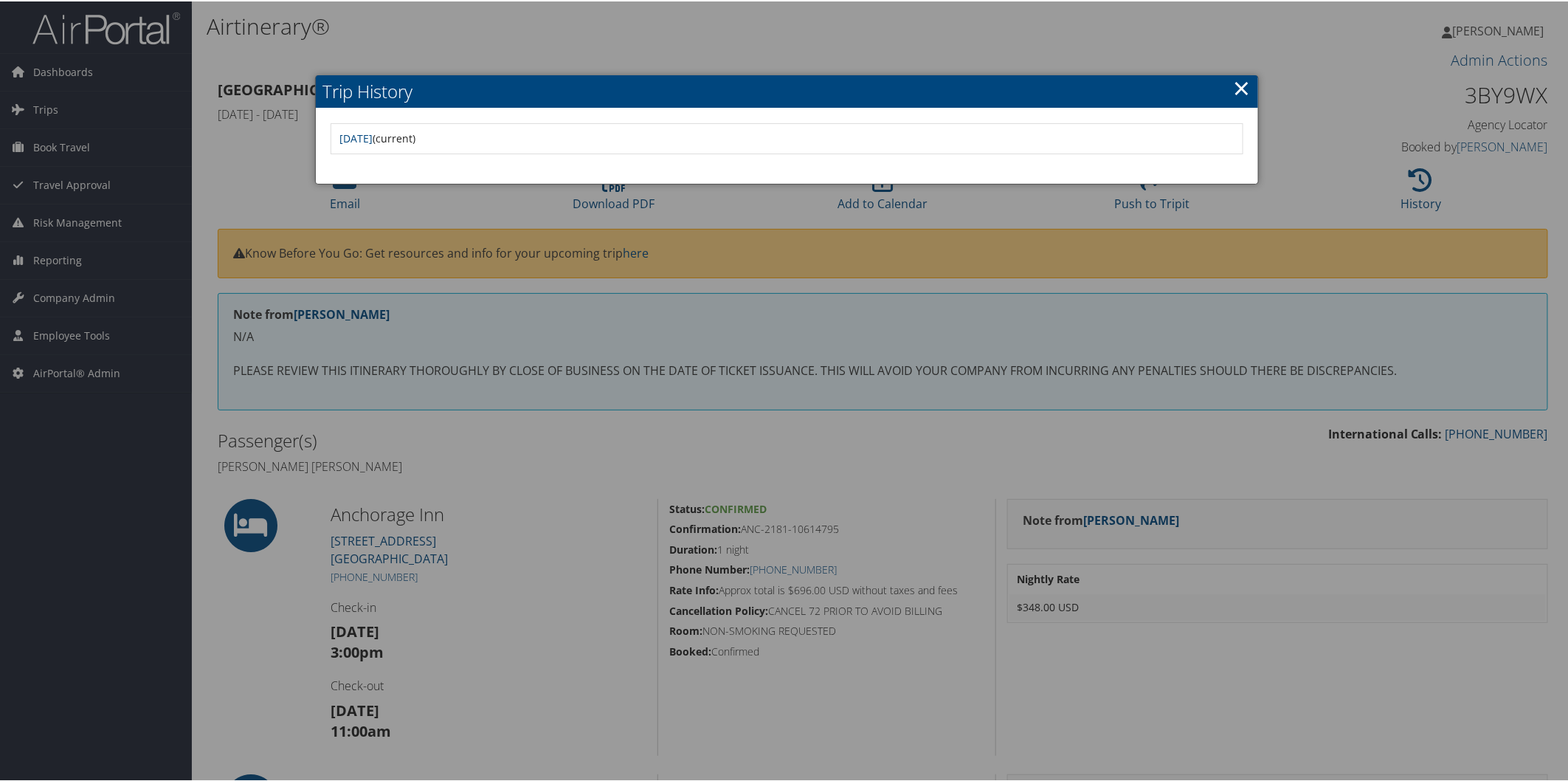
click at [1238, 92] on link "×" at bounding box center [1242, 85] width 17 height 29
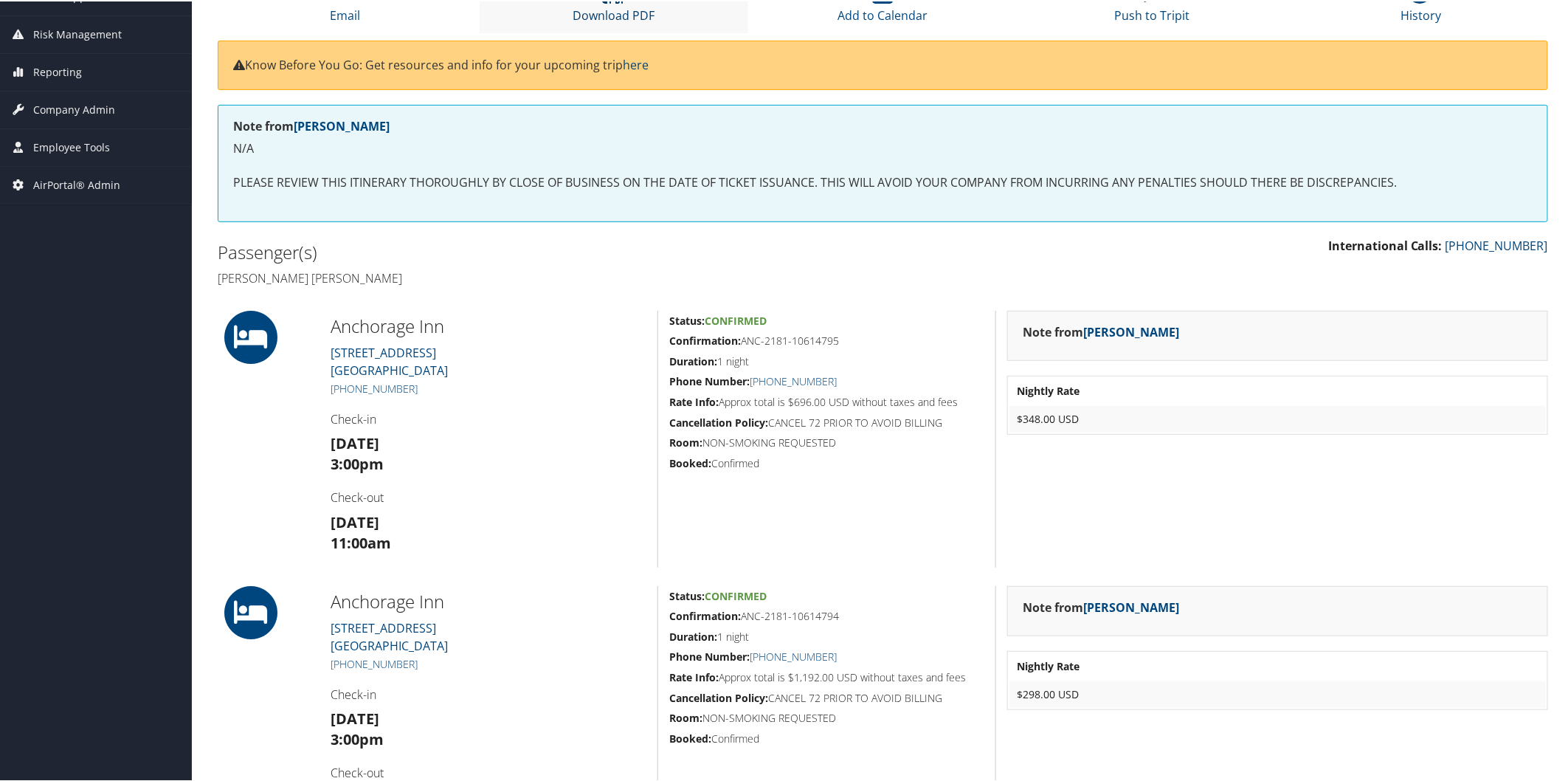
scroll to position [164, 0]
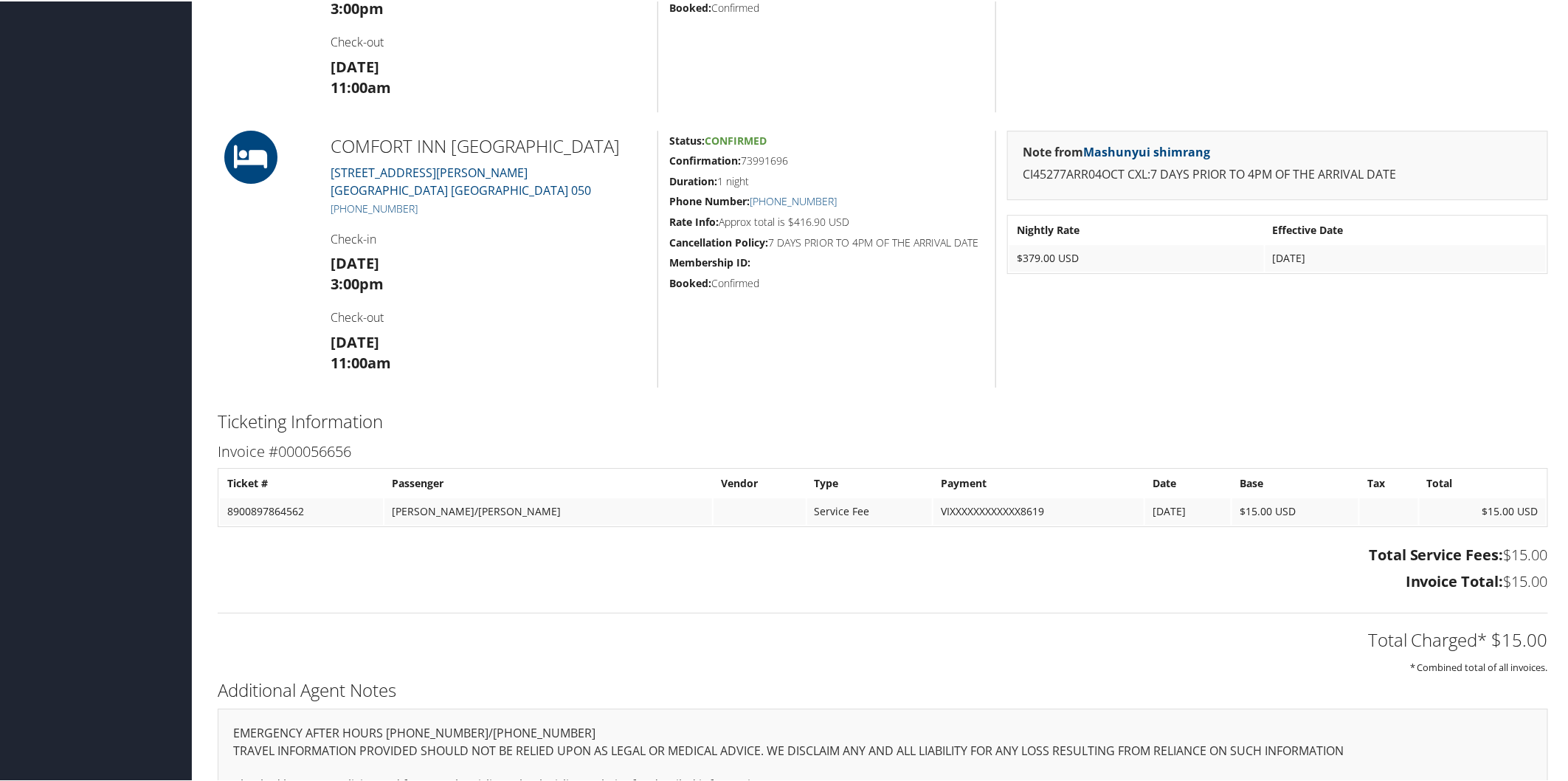
scroll to position [2260, 0]
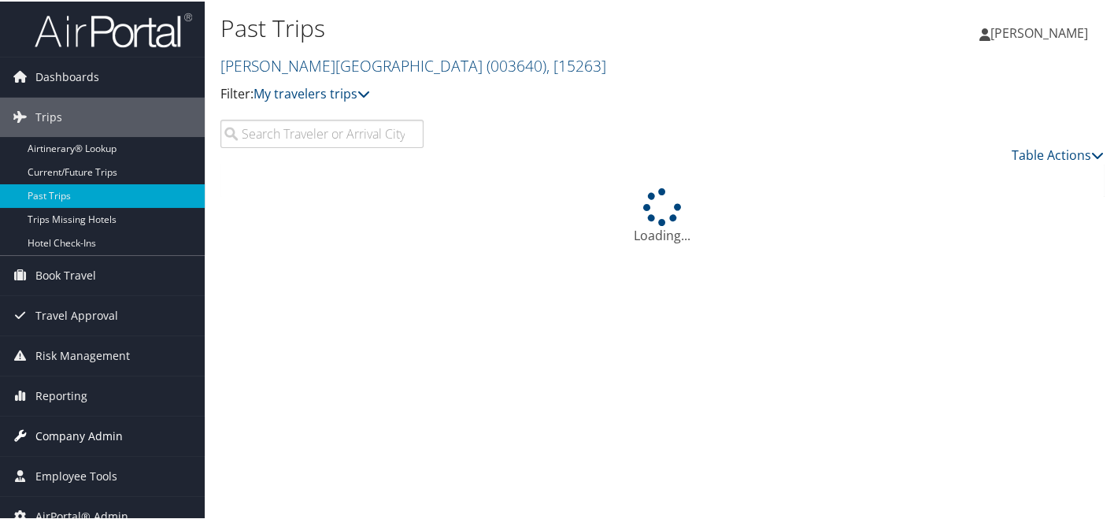
click at [83, 433] on span "Company Admin" at bounding box center [78, 434] width 87 height 39
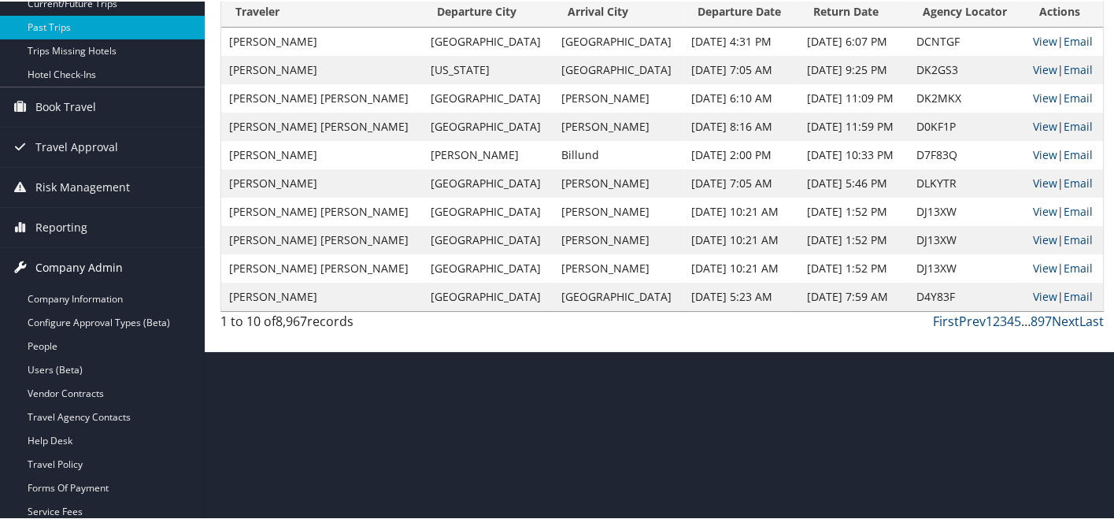
scroll to position [171, 0]
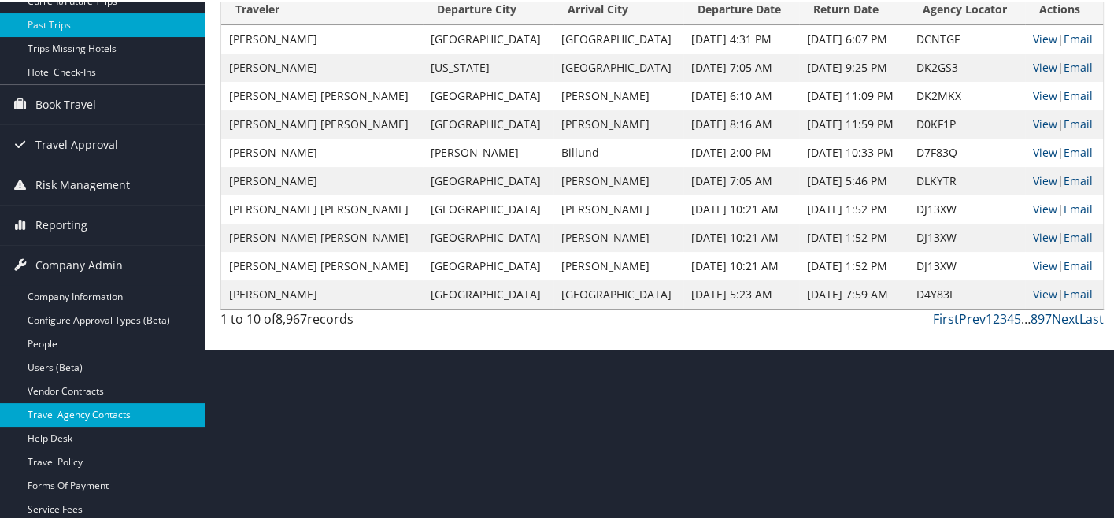
click at [79, 415] on link "Travel Agency Contacts" at bounding box center [102, 413] width 205 height 24
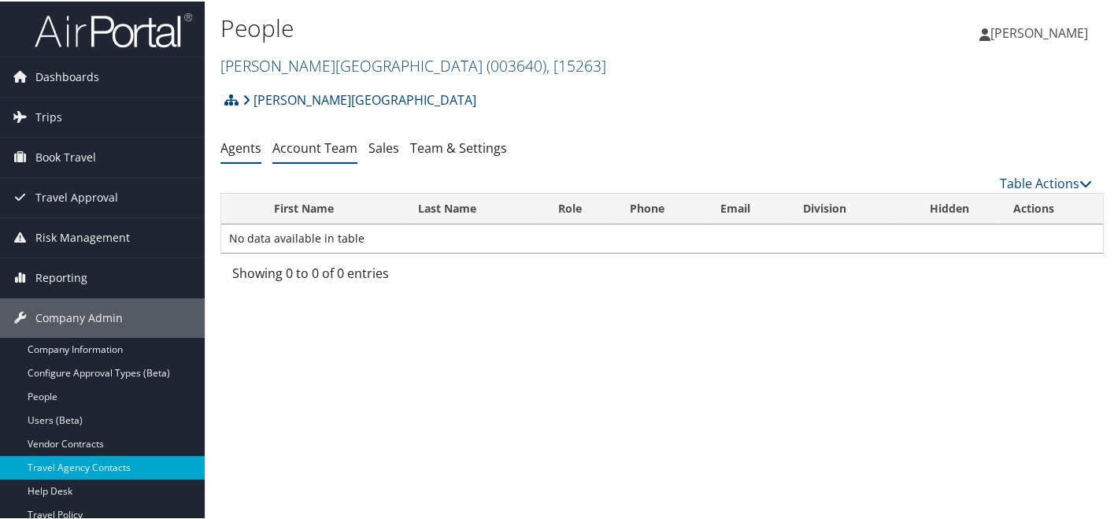
click at [335, 150] on link "Account Team" at bounding box center [314, 146] width 85 height 17
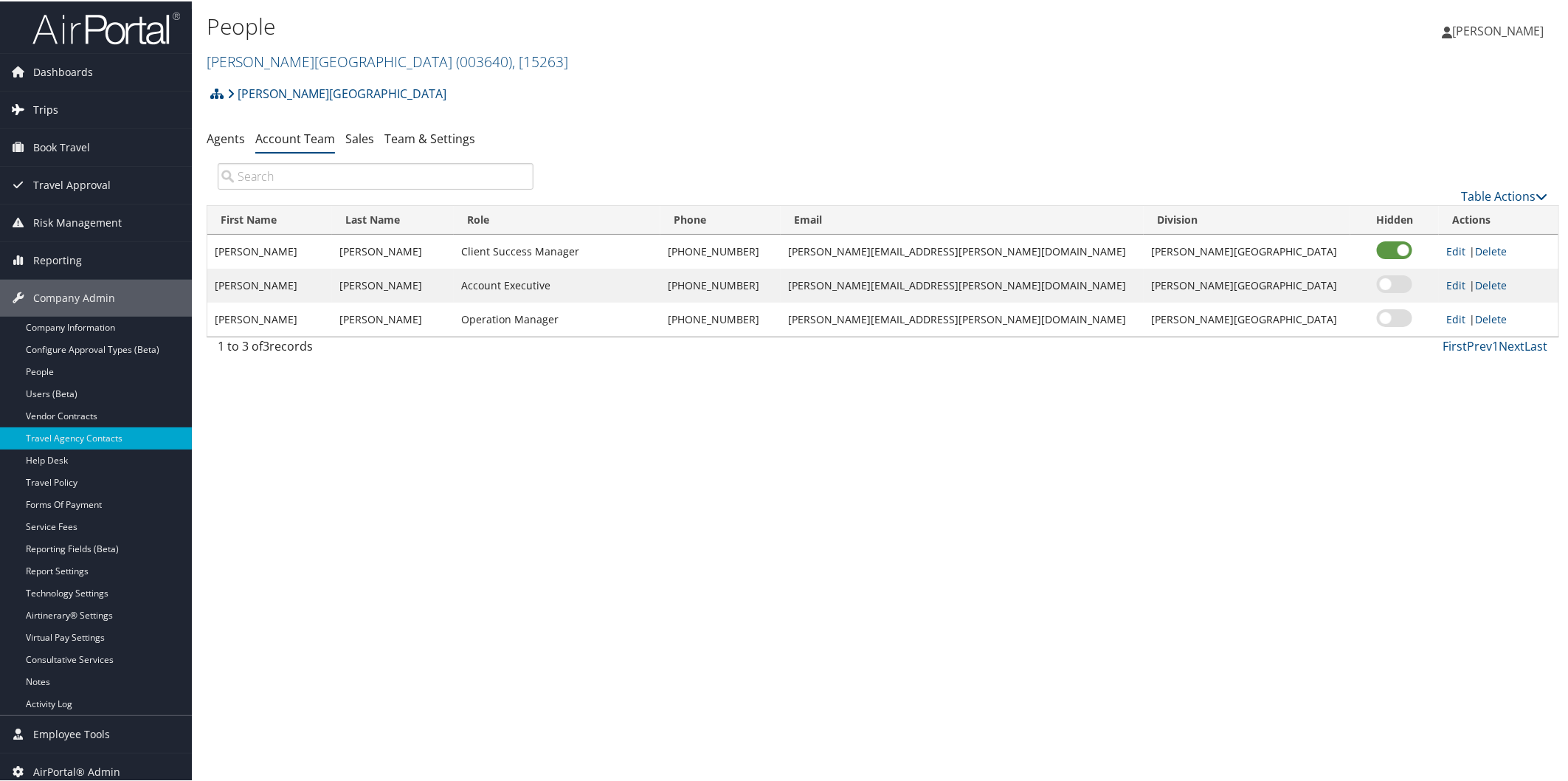
click at [42, 107] on span "Trips" at bounding box center [45, 108] width 25 height 37
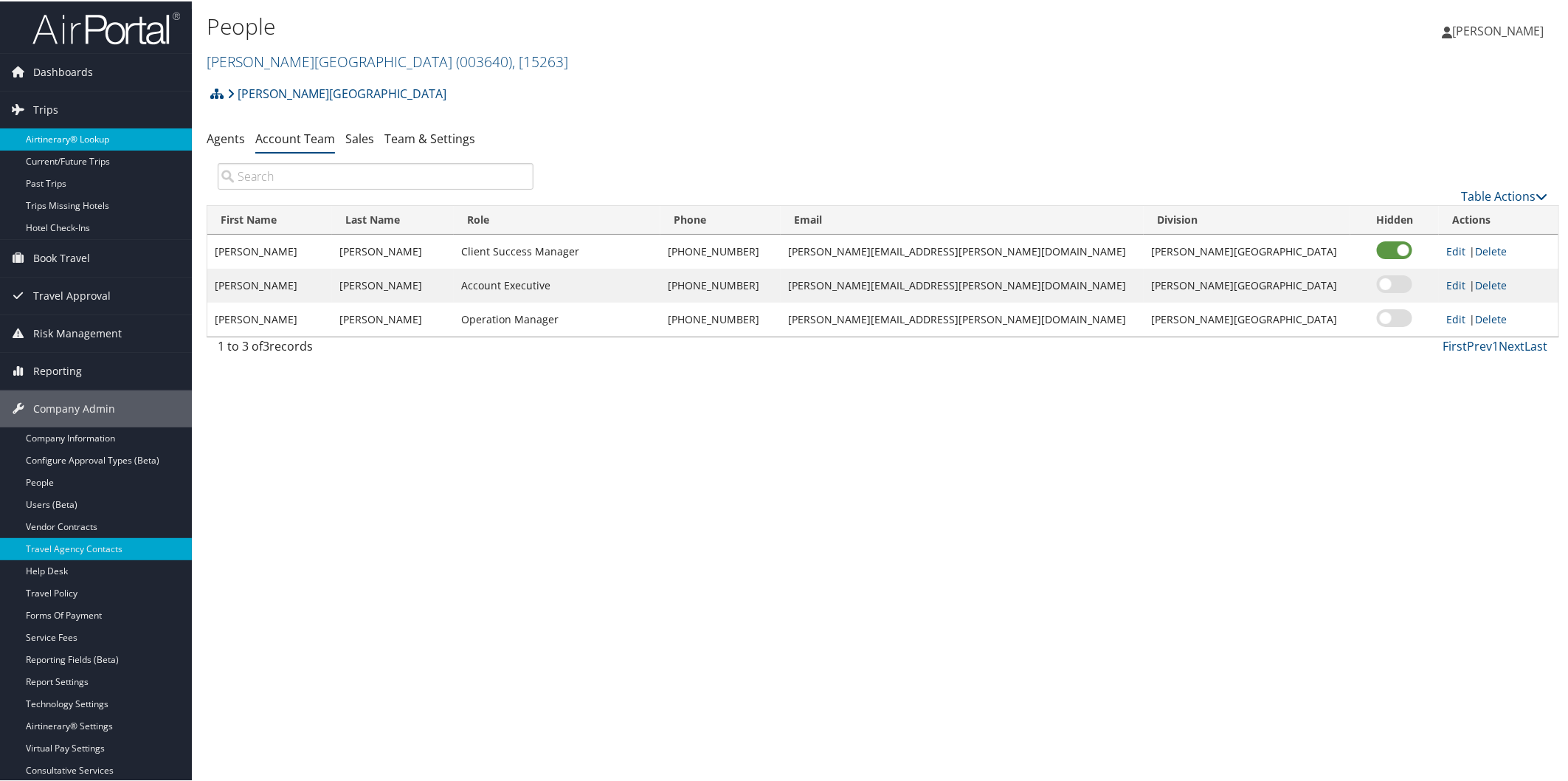
click at [46, 141] on link "Airtinerary® Lookup" at bounding box center [96, 138] width 192 height 23
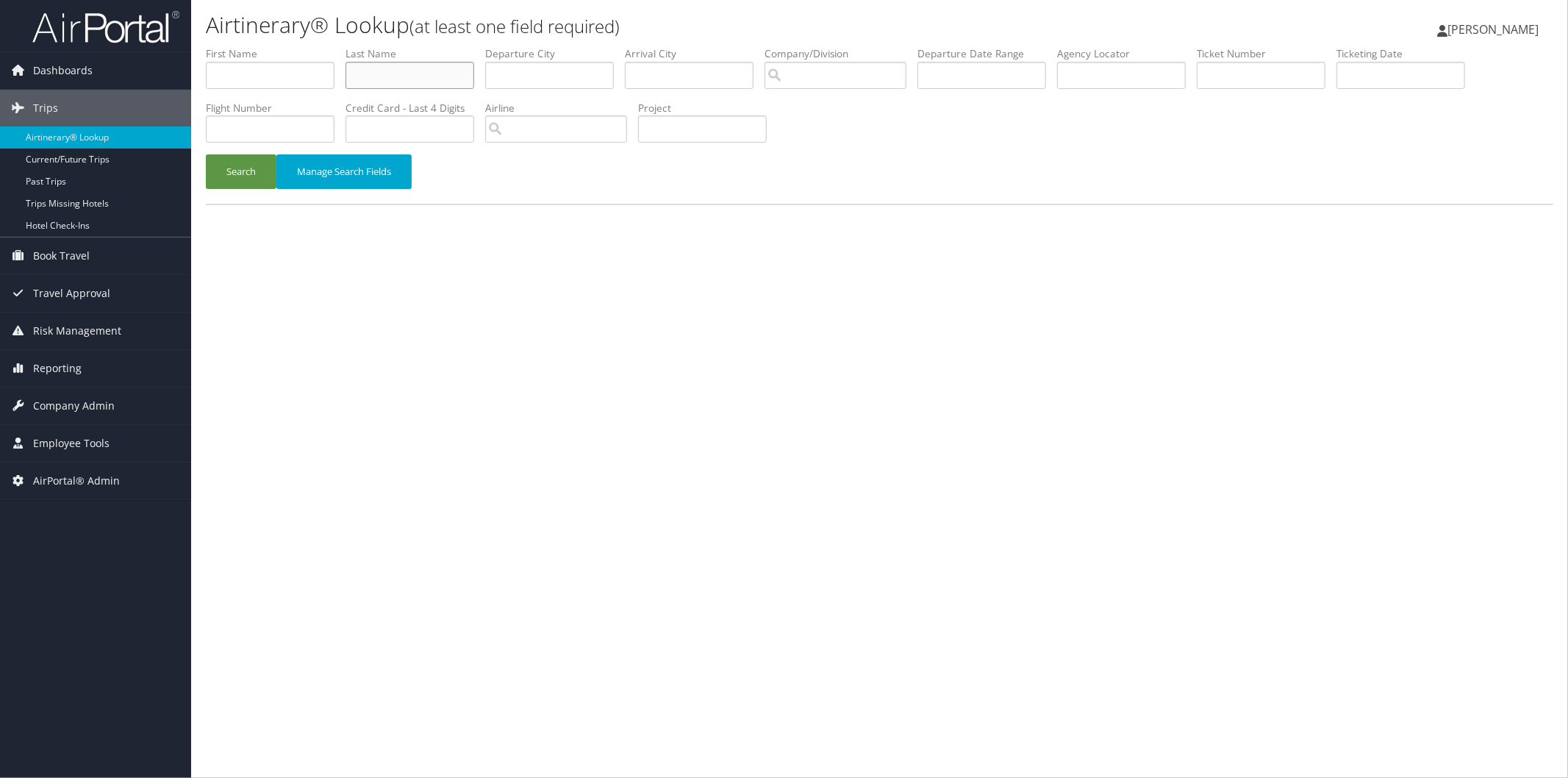
click at [450, 79] on input "text" at bounding box center [410, 75] width 129 height 27
type input "mccall"
click at [285, 72] on input "text" at bounding box center [270, 75] width 129 height 27
click at [225, 171] on button "Search" at bounding box center [241, 171] width 71 height 35
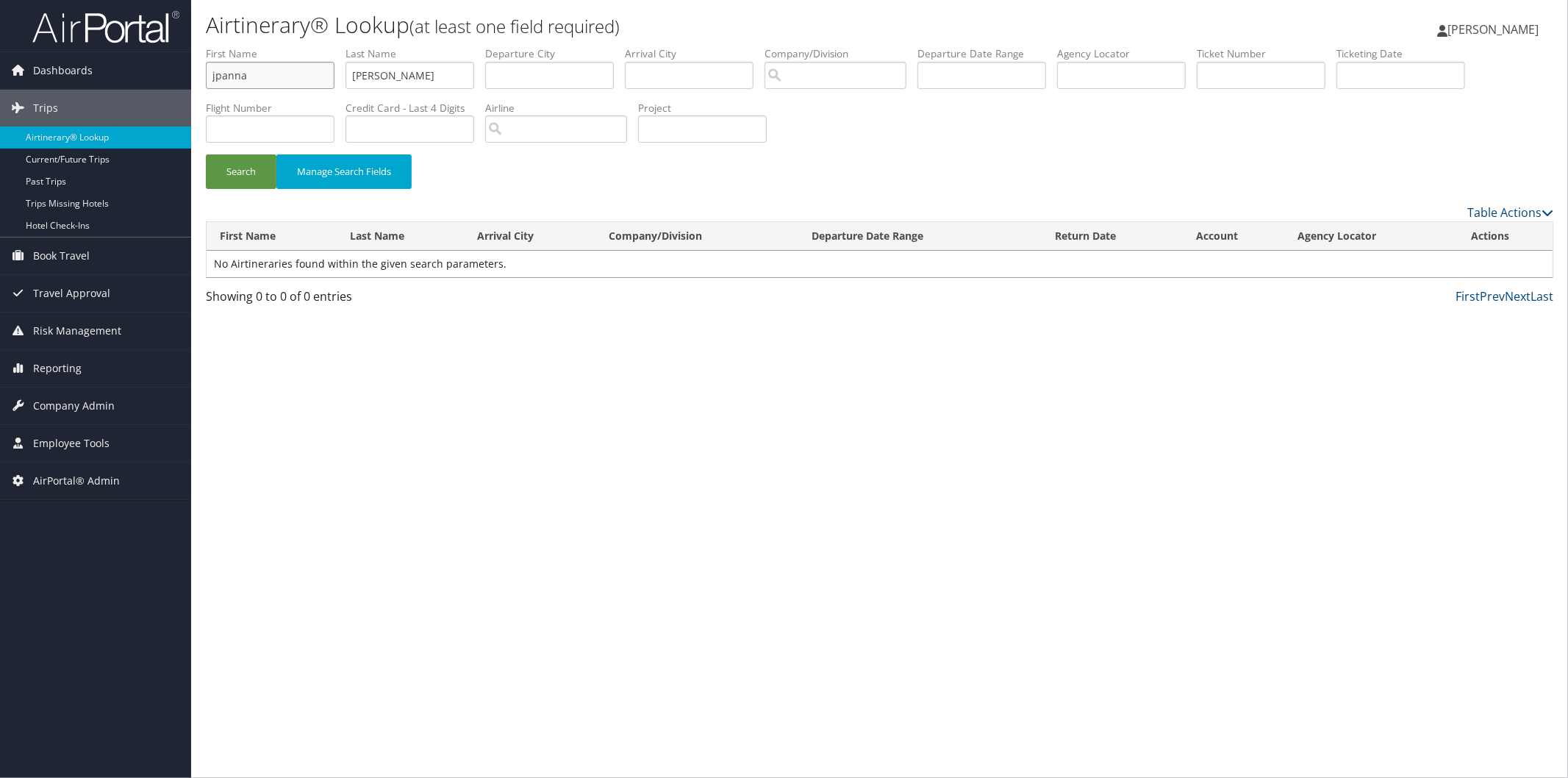
click at [222, 76] on input "jpanna" at bounding box center [270, 75] width 129 height 27
type input "joanna"
click at [232, 177] on button "Search" at bounding box center [241, 171] width 71 height 35
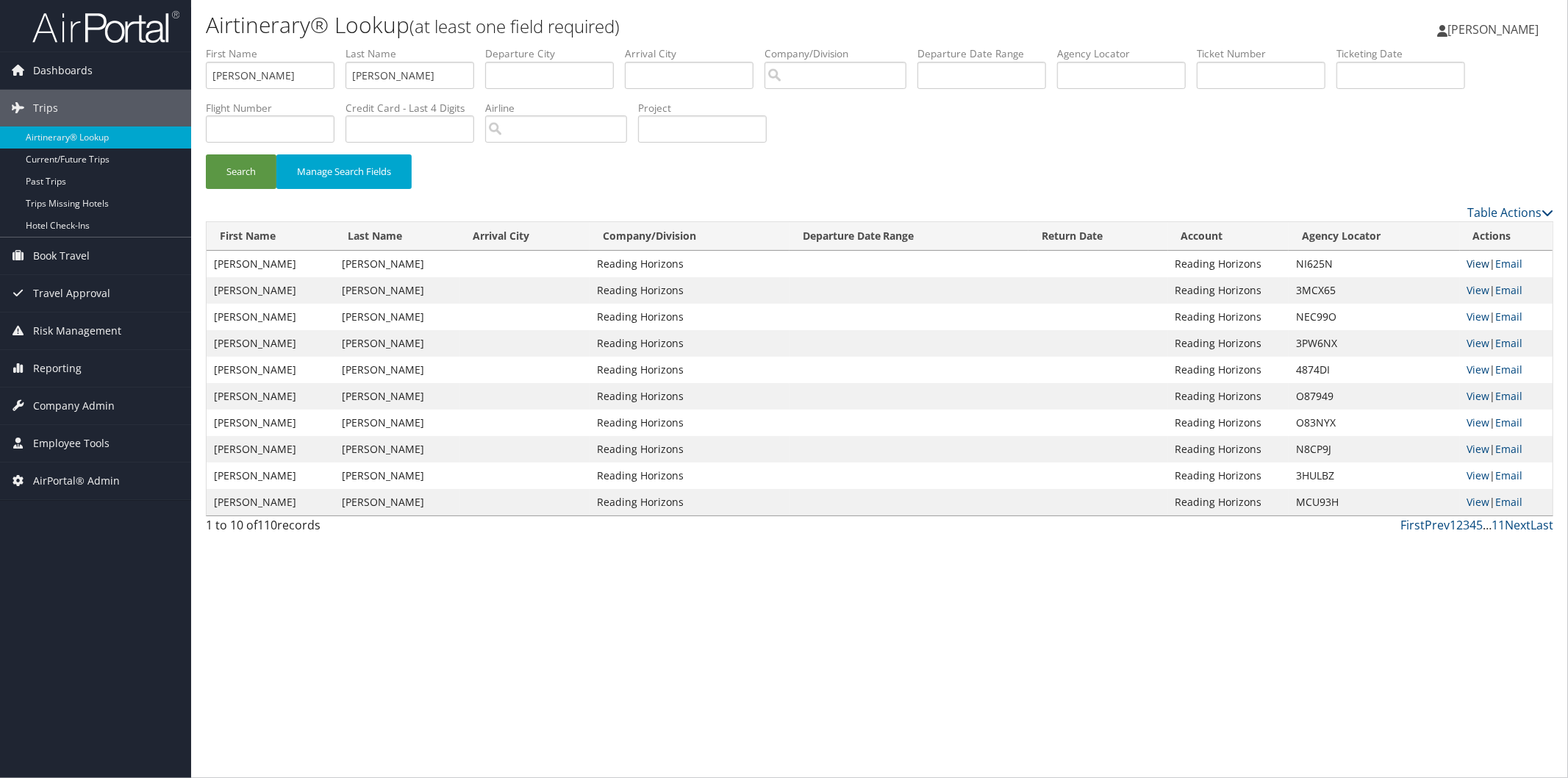
click at [1475, 264] on link "View" at bounding box center [1478, 263] width 22 height 14
click at [74, 402] on span "Company Admin" at bounding box center [73, 405] width 81 height 36
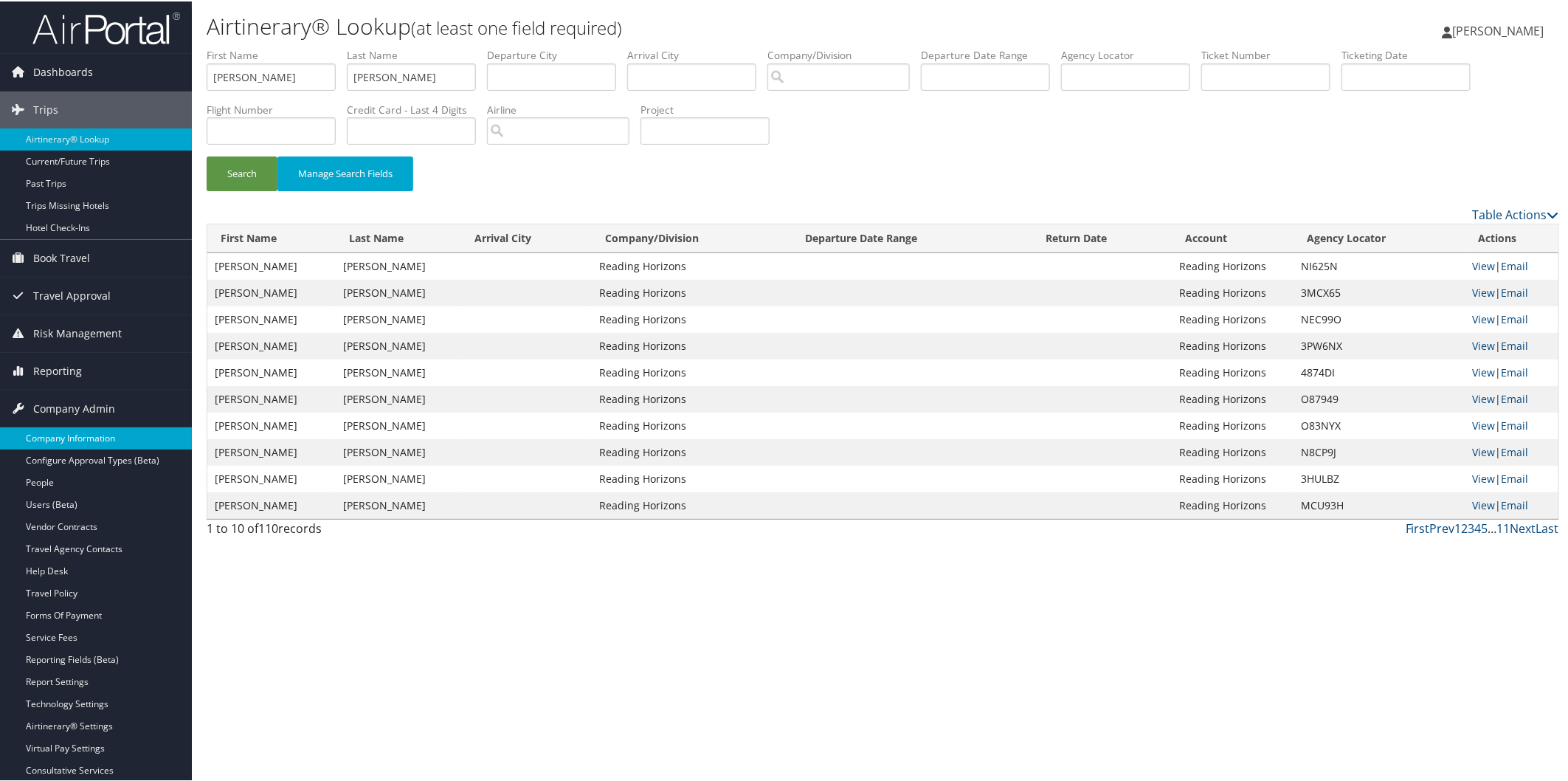
click at [63, 431] on link "Company Information" at bounding box center [96, 437] width 192 height 23
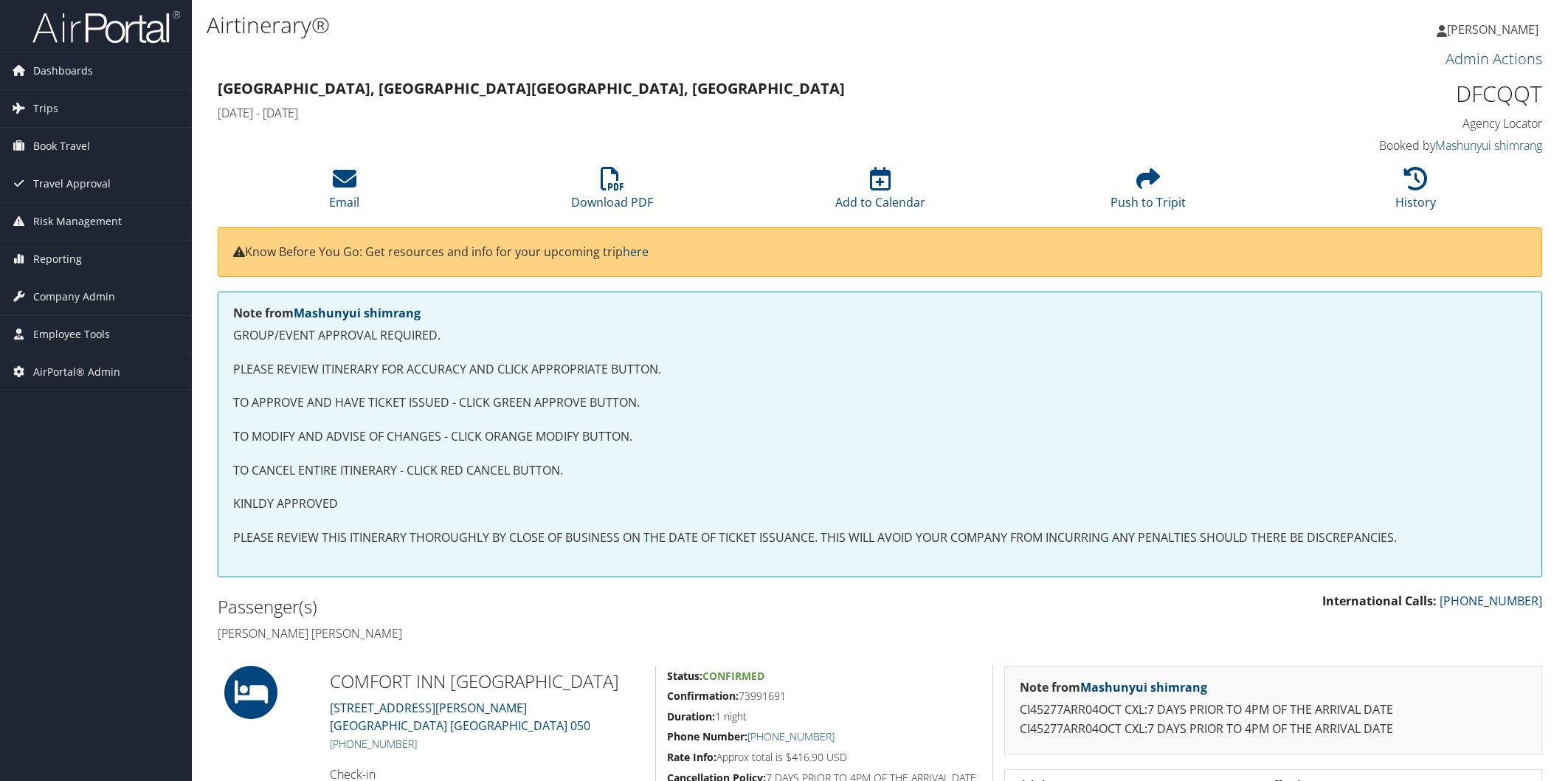
scroll to position [2259, 0]
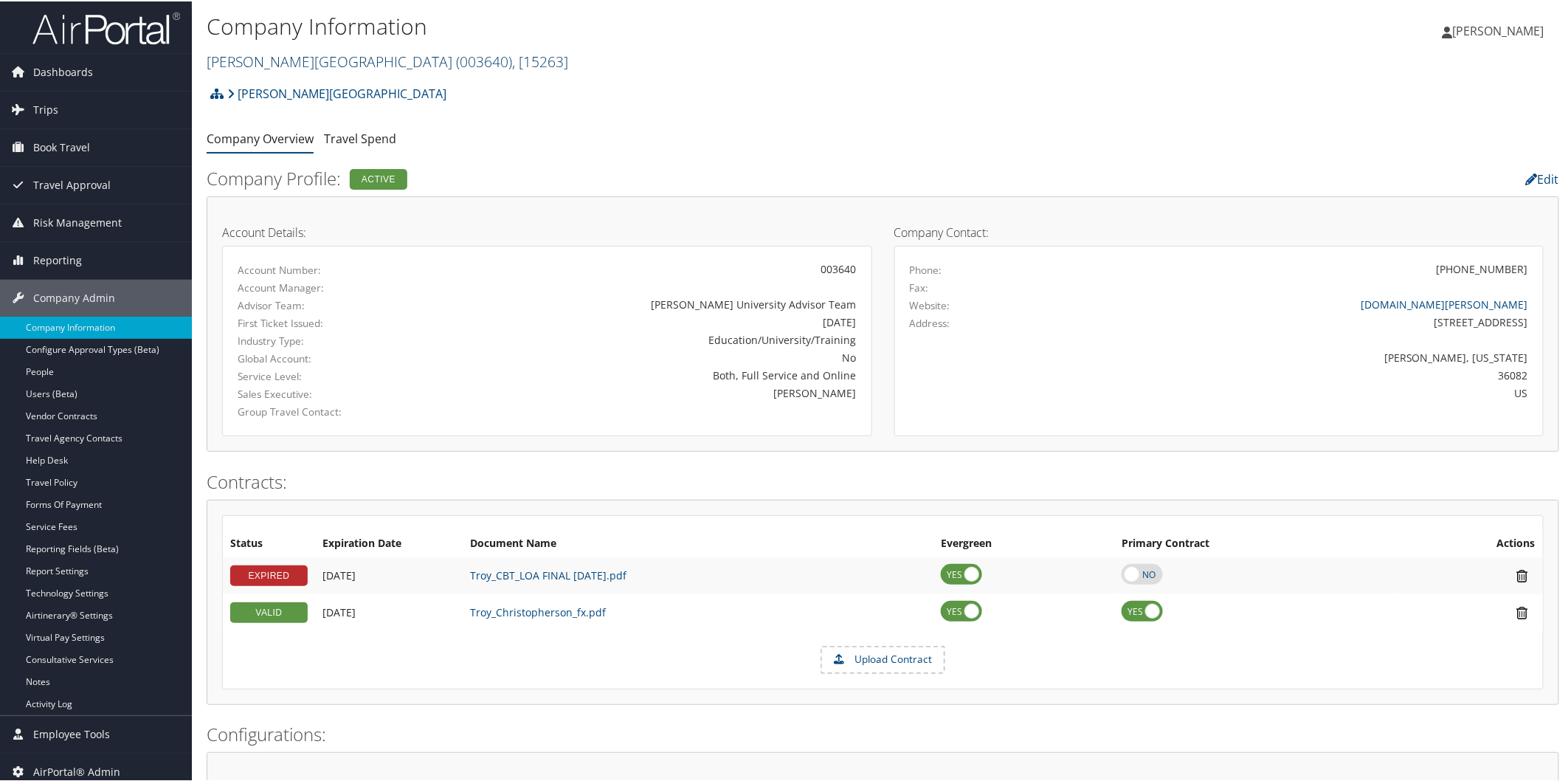
click at [456, 64] on span "( 003640 )" at bounding box center [484, 60] width 56 height 20
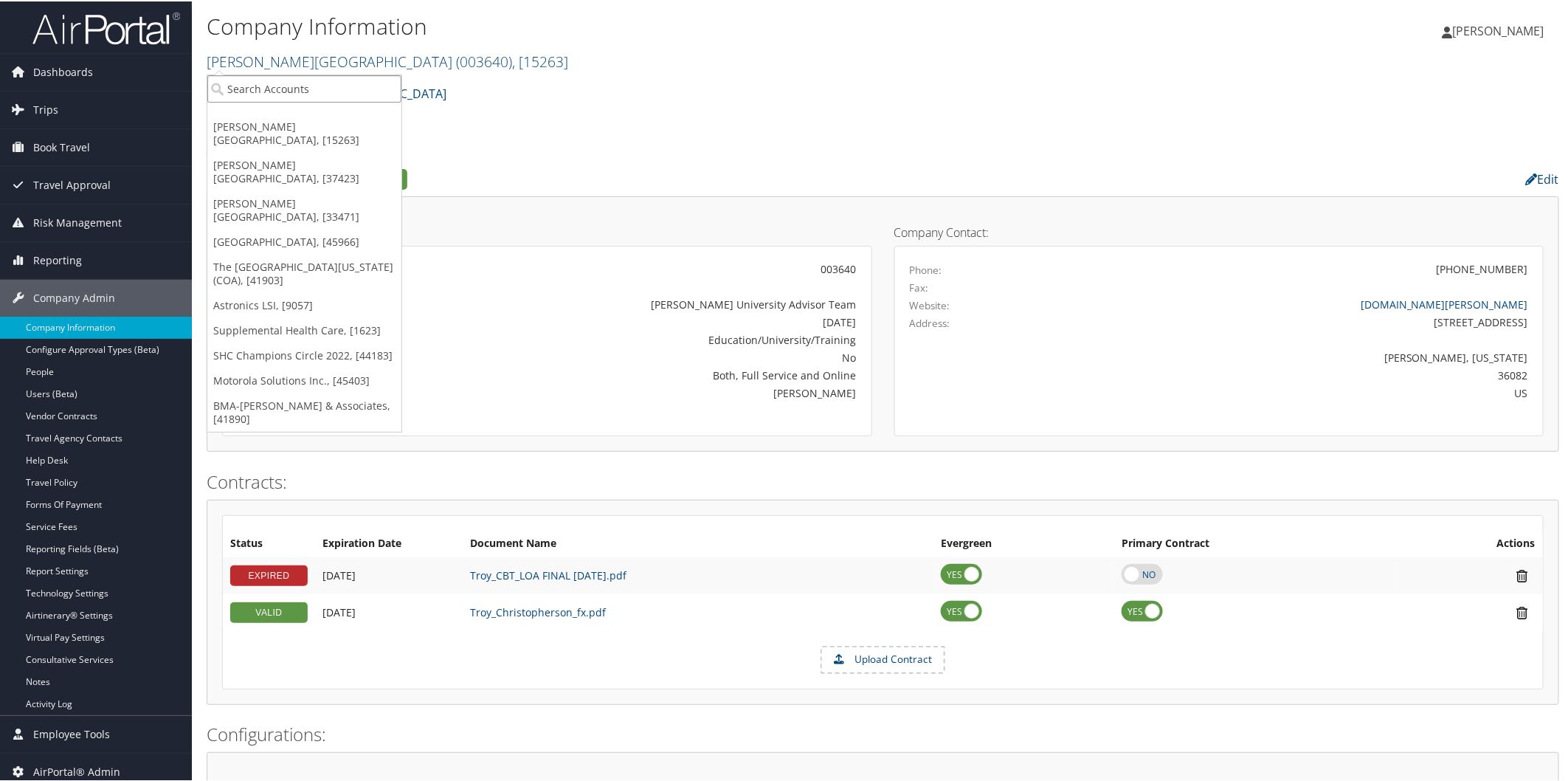
click at [294, 87] on input "search" at bounding box center [304, 87] width 194 height 27
type input "reading ho"
click at [293, 112] on div "Reading Horizons (301848), [43877]" at bounding box center [320, 114] width 243 height 13
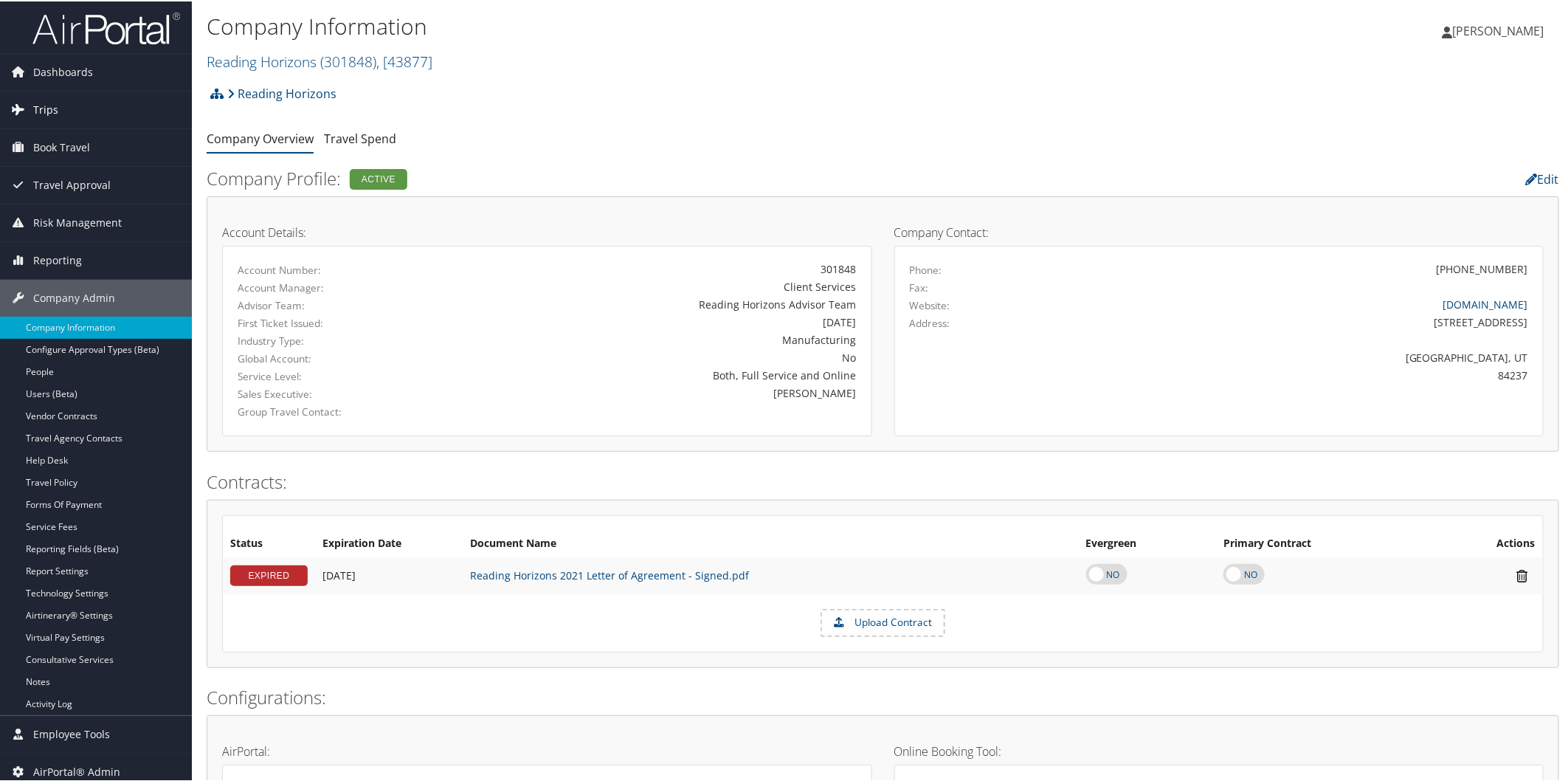
click at [49, 112] on span "Trips" at bounding box center [45, 108] width 25 height 37
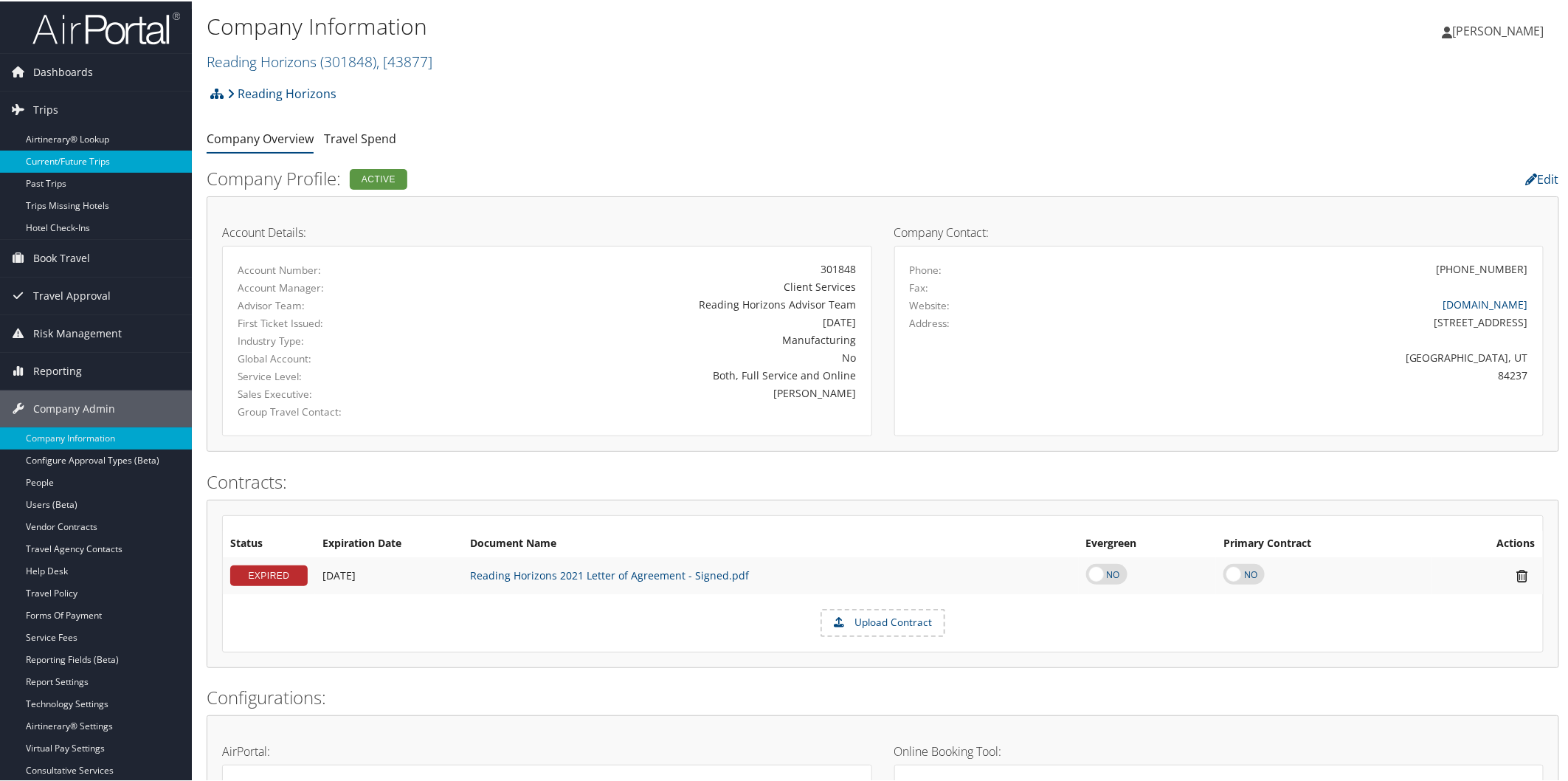
click at [74, 161] on link "Current/Future Trips" at bounding box center [96, 160] width 192 height 23
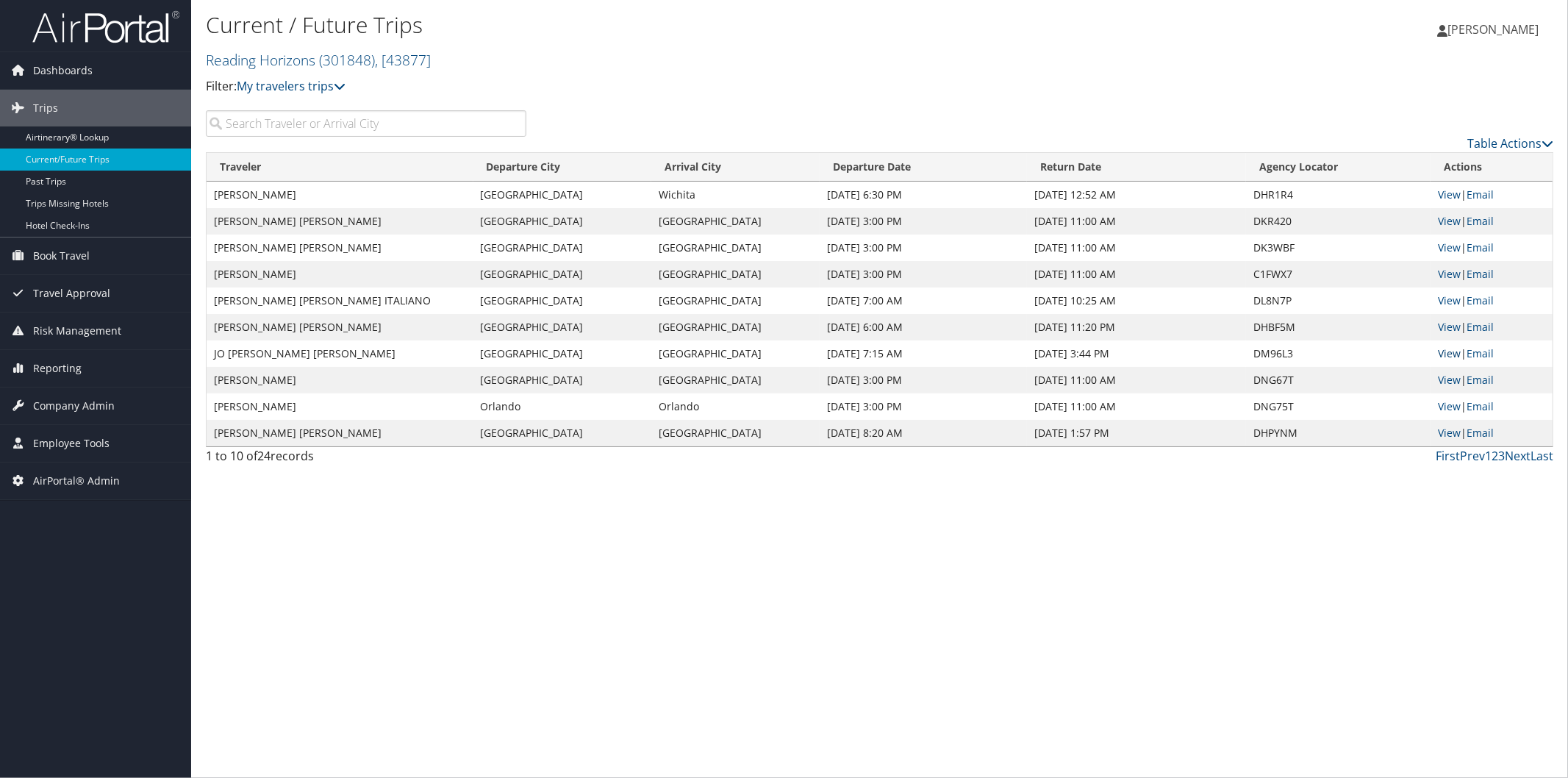
click at [1444, 354] on link "View" at bounding box center [1448, 353] width 22 height 14
click at [81, 397] on span "Company Admin" at bounding box center [73, 405] width 81 height 36
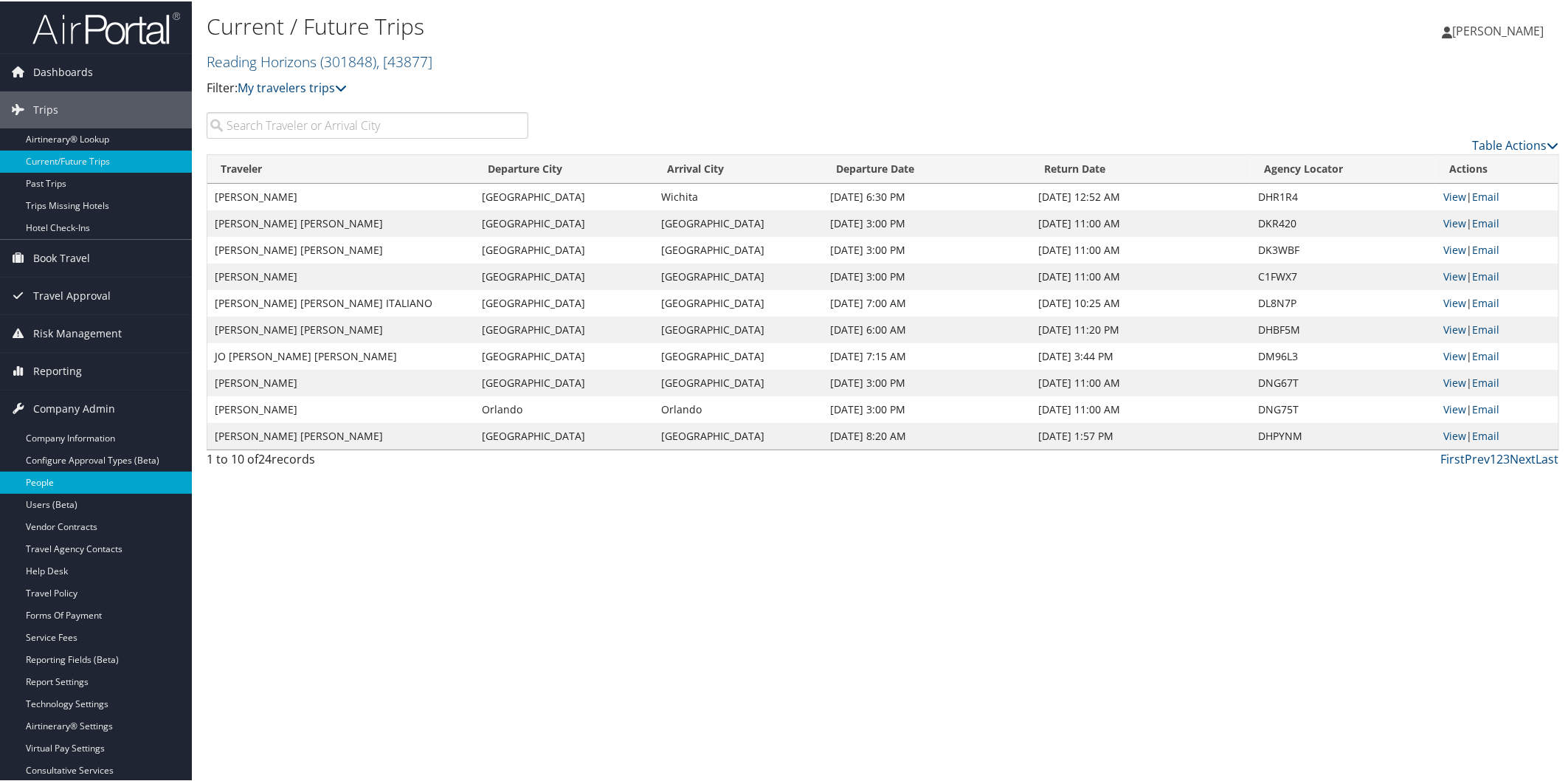
click at [65, 478] on link "People" at bounding box center [96, 481] width 192 height 23
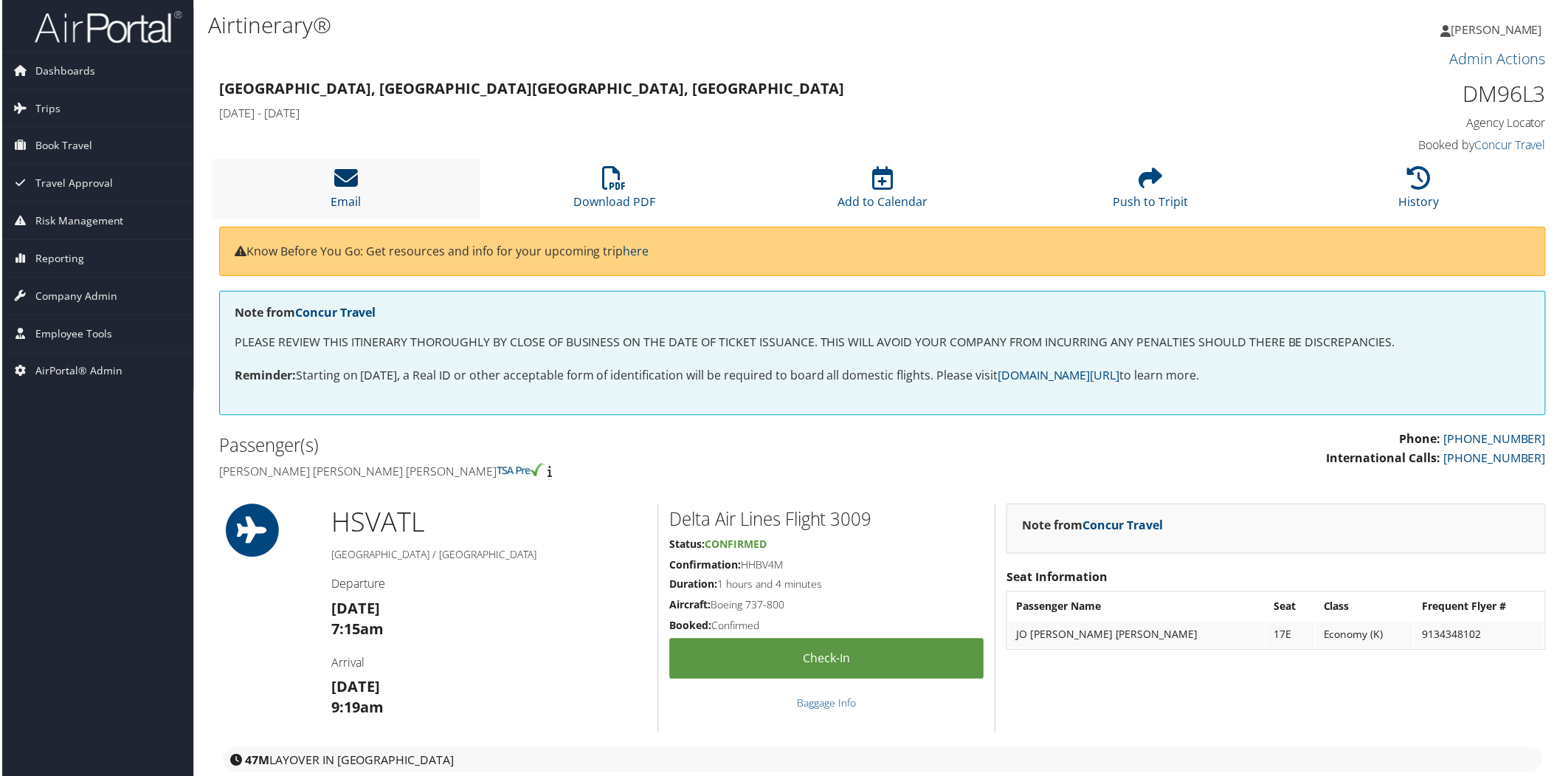
click at [345, 198] on link "Email" at bounding box center [345, 193] width 30 height 36
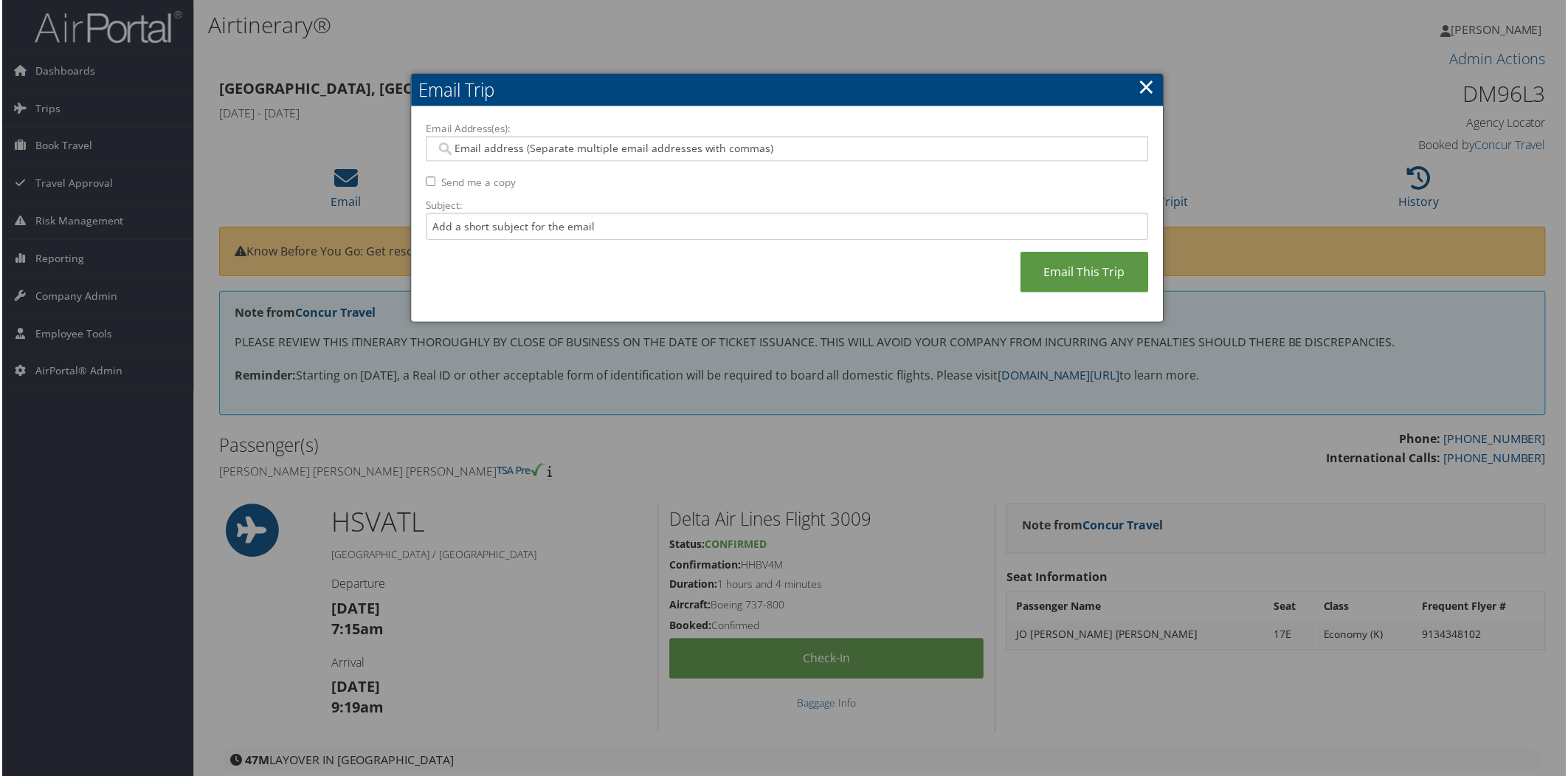
click at [532, 139] on div at bounding box center [787, 149] width 725 height 25
paste input "joanna.mccall@readinghorizons.com"
type input "joanna.mccall@readinghorizons.com"
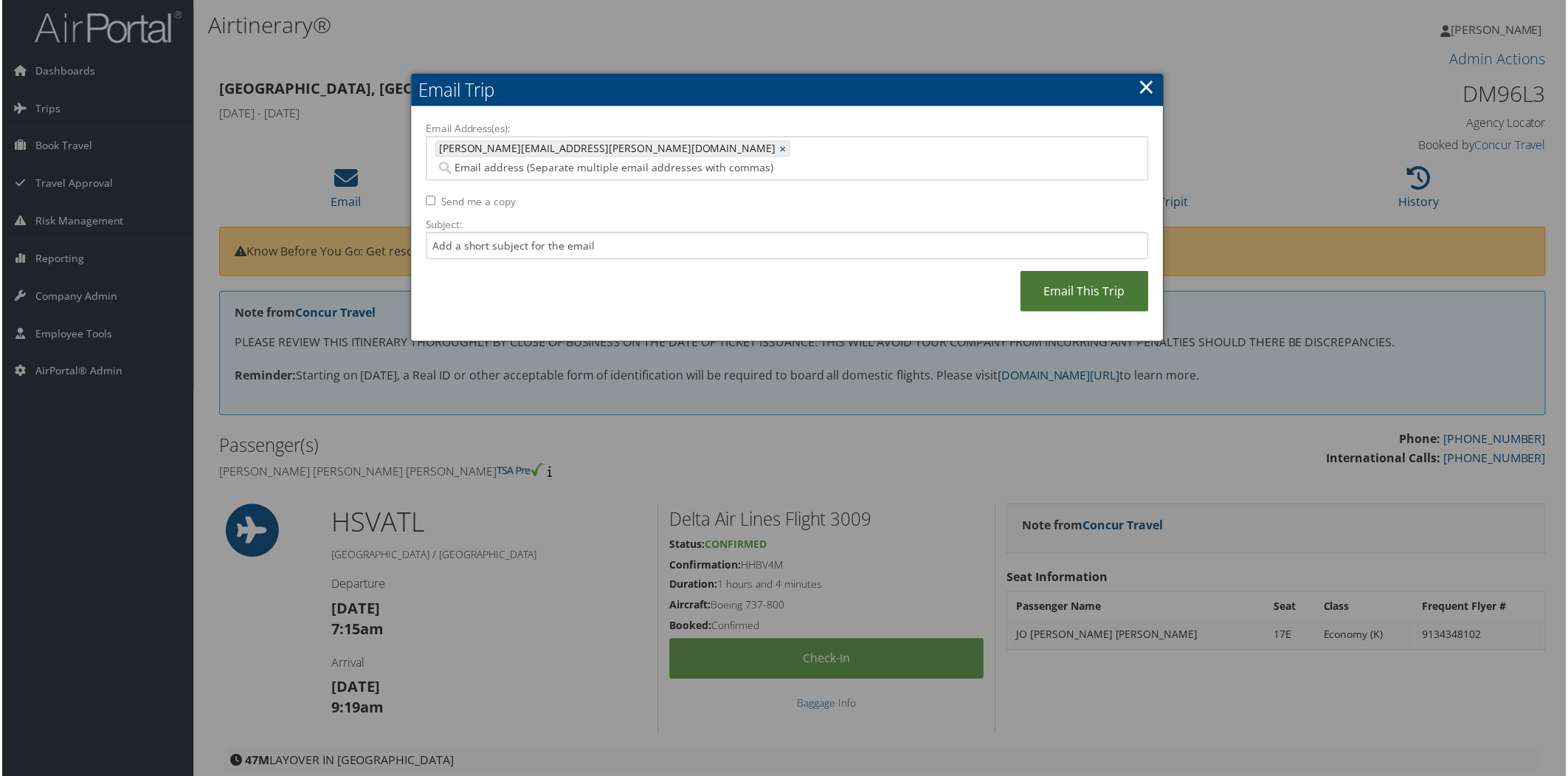
click at [1080, 275] on link "Email This Trip" at bounding box center [1085, 292] width 128 height 40
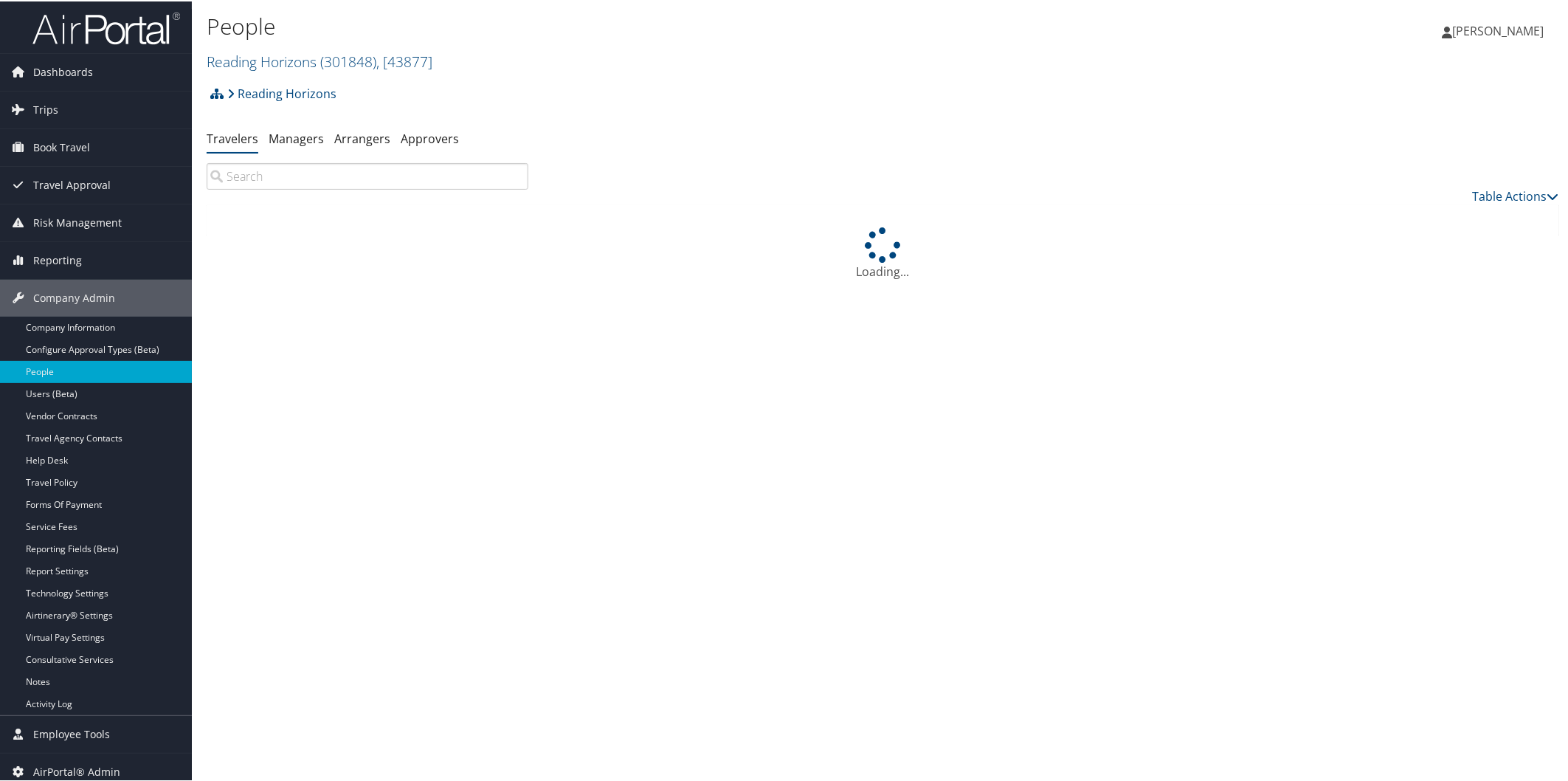
click at [298, 180] on input "search" at bounding box center [367, 174] width 322 height 26
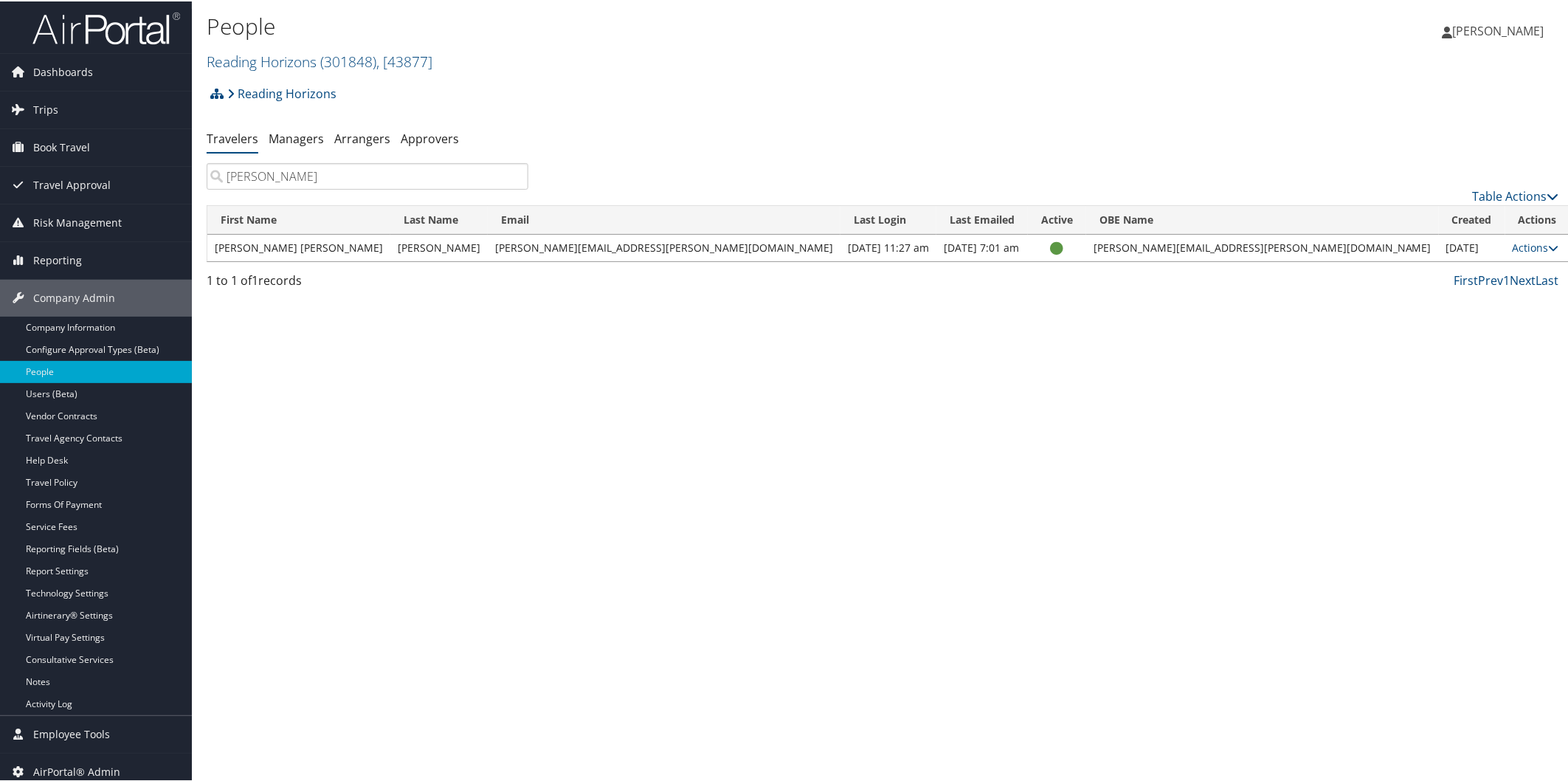
type input "mccall"
drag, startPoint x: 1108, startPoint y: 247, endPoint x: 1303, endPoint y: 252, distance: 195.1
click at [1303, 252] on td "joanna.mccall@readinghorizons.com" at bounding box center [1262, 247] width 353 height 26
copy td "joanna.mccall@readinghorizons.com"
drag, startPoint x: 268, startPoint y: 44, endPoint x: 267, endPoint y: 53, distance: 9.1
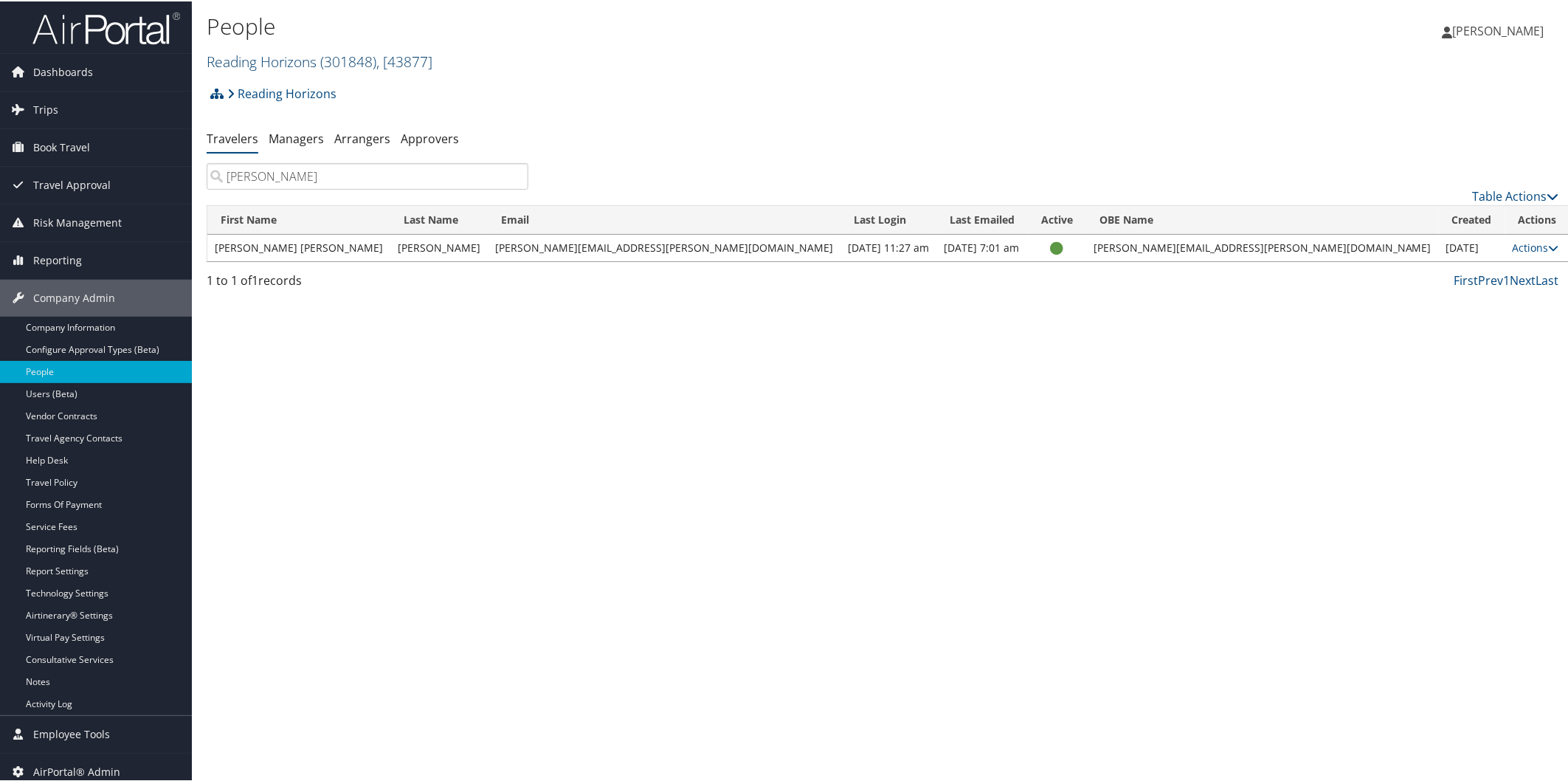
click at [268, 47] on div "People Reading Horizons ( 301848 ) , [ 43877 ] Reading Horizons Troy University…" at bounding box center [657, 40] width 902 height 62
click at [266, 60] on link "Reading Horizons ( 301848 ) , [ 43877 ]" at bounding box center [319, 60] width 226 height 20
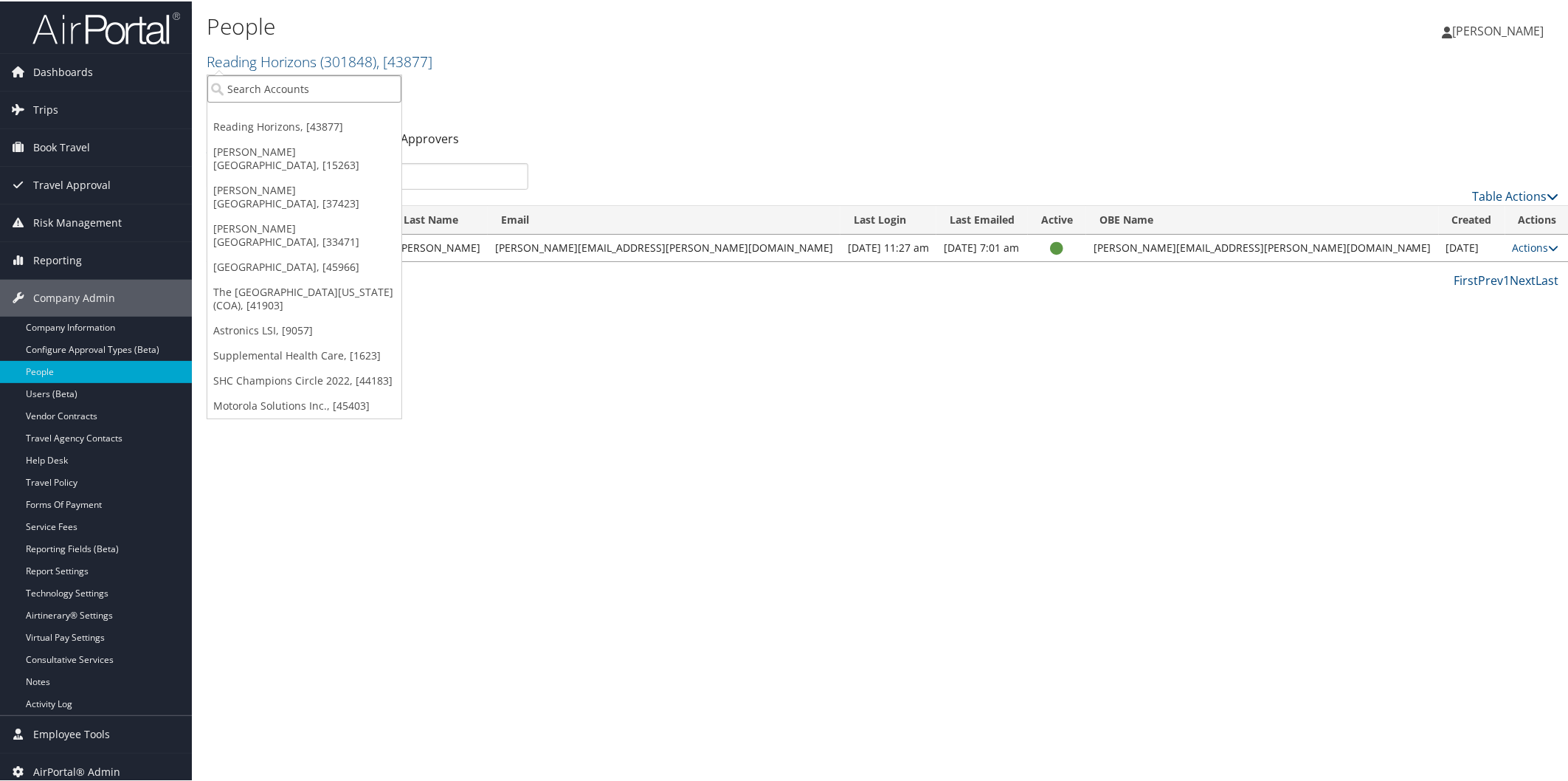
click at [251, 77] on input "search" at bounding box center [304, 87] width 194 height 27
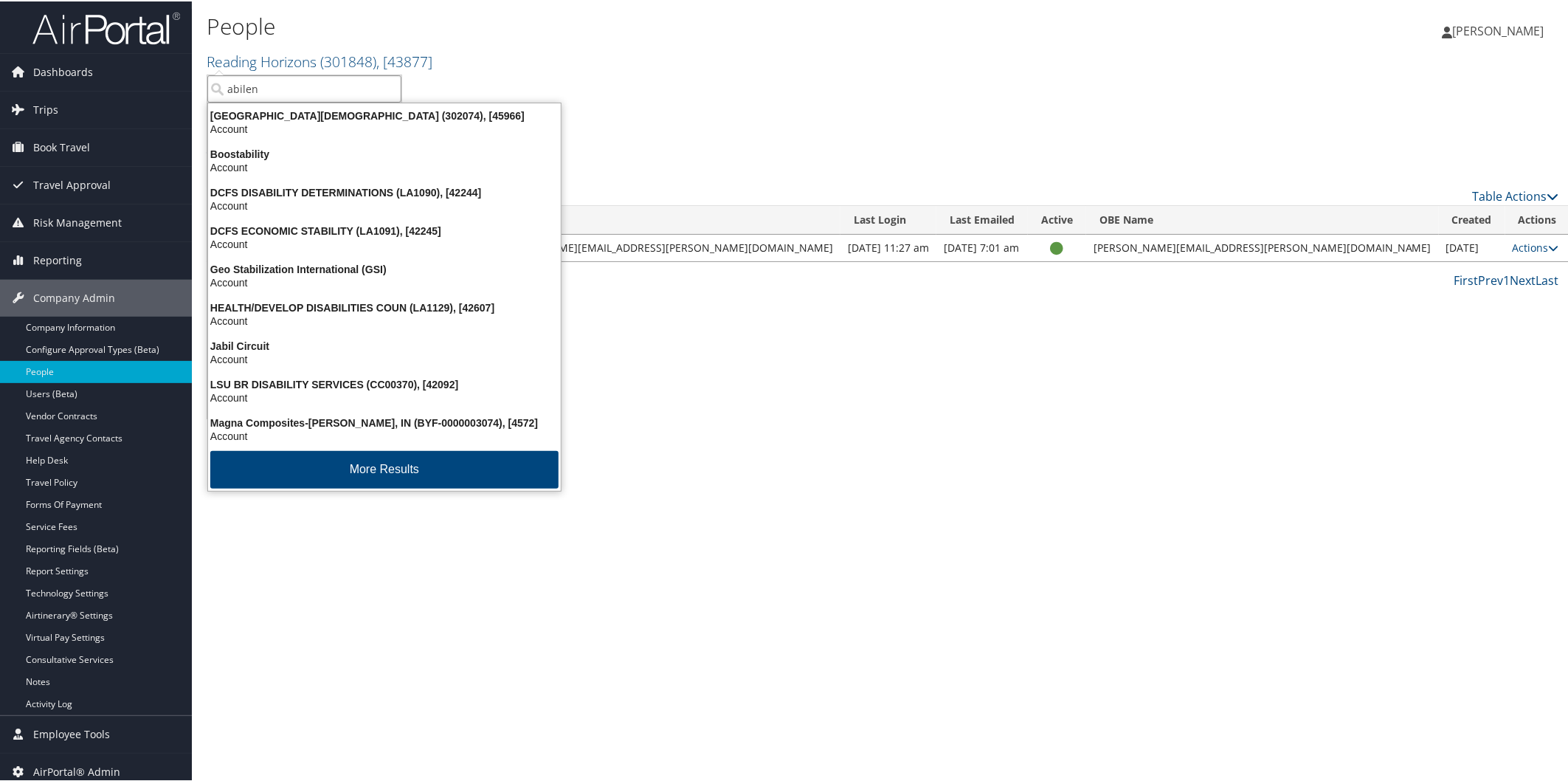
type input "abilene"
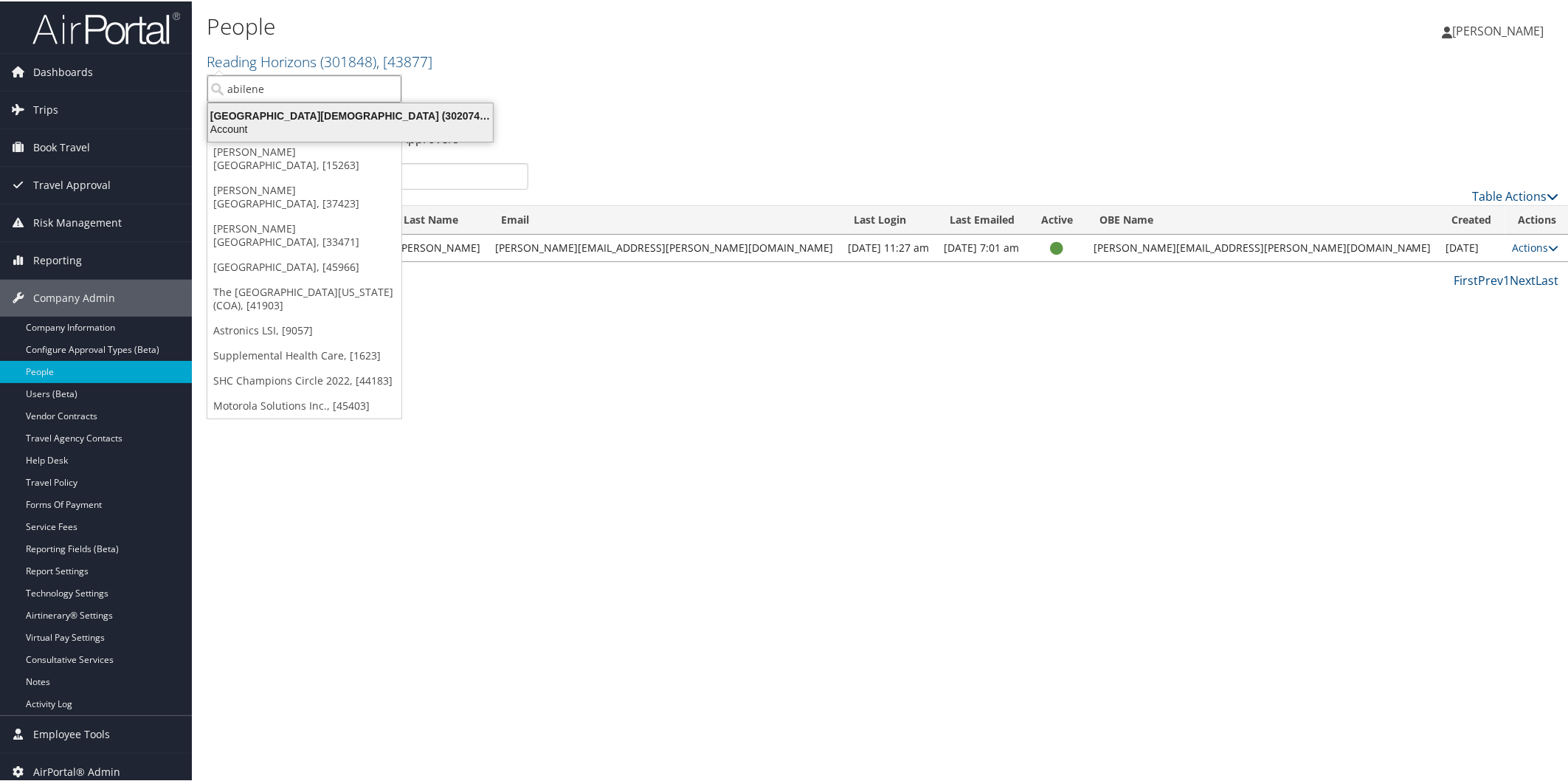
click at [255, 104] on div "Abilene Christian University (302074), [45966] Account" at bounding box center [350, 121] width 280 height 34
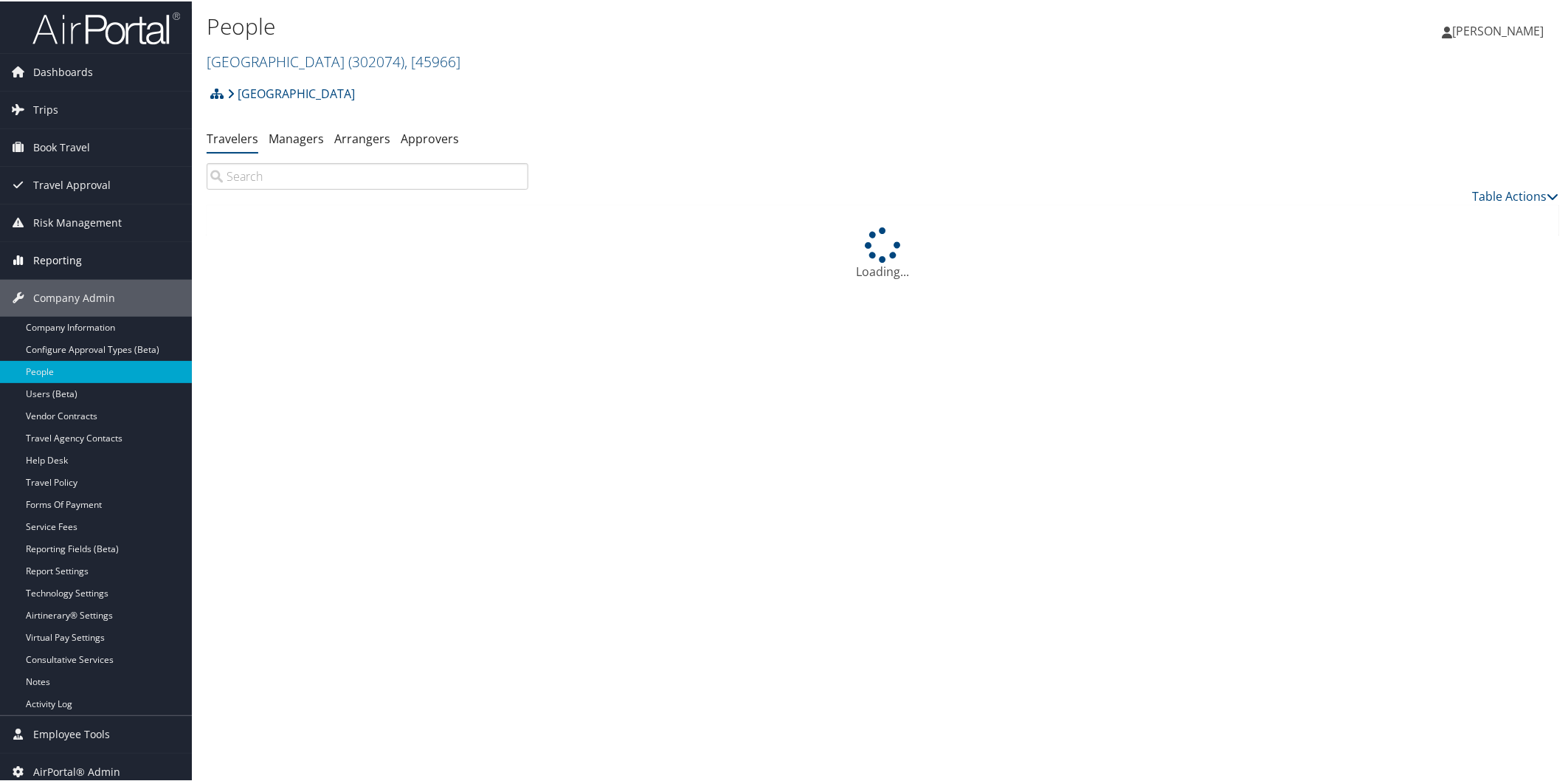
click at [63, 255] on span "Reporting" at bounding box center [57, 259] width 49 height 37
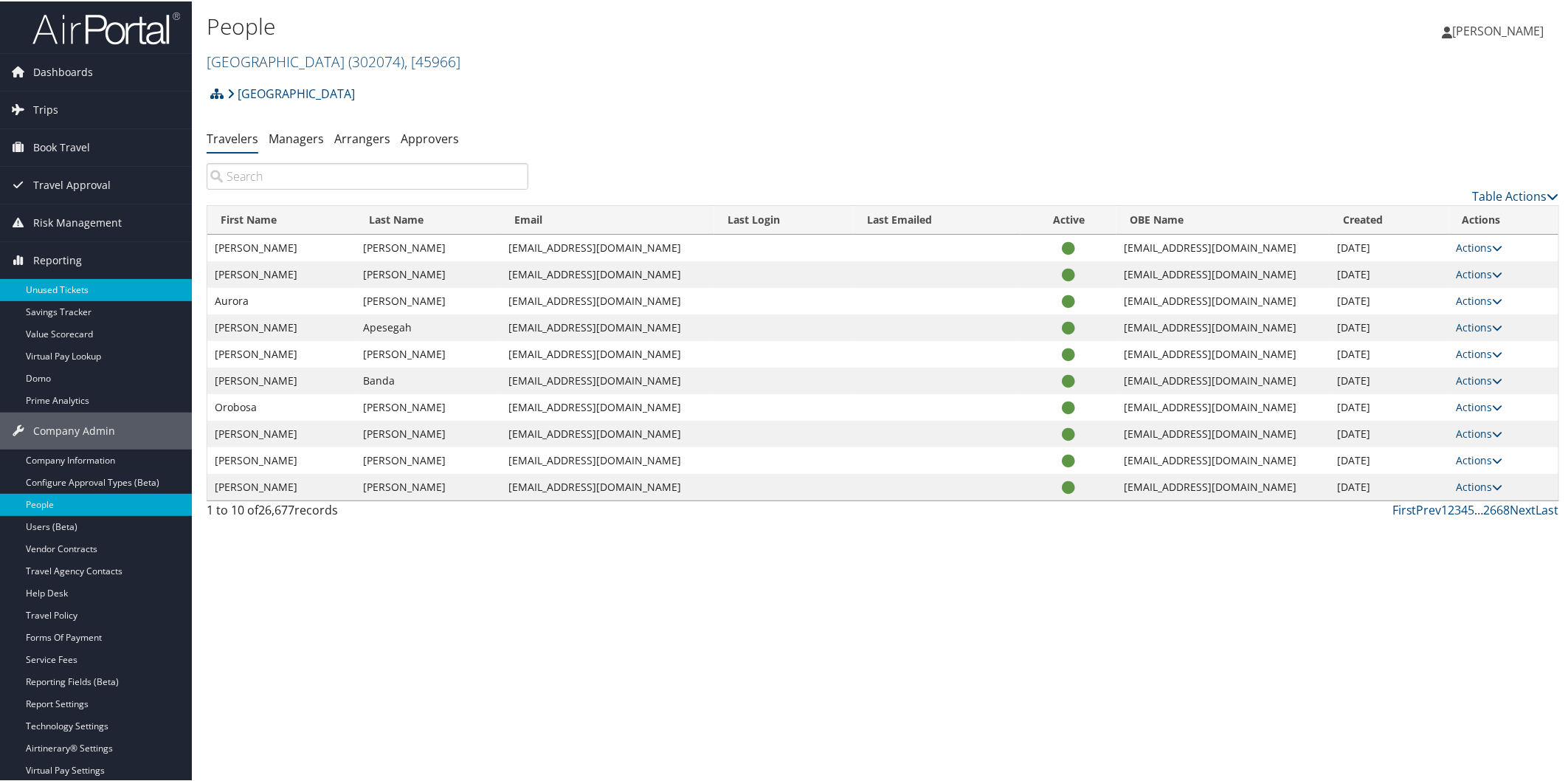
click at [92, 298] on link "Unused Tickets" at bounding box center [96, 289] width 192 height 23
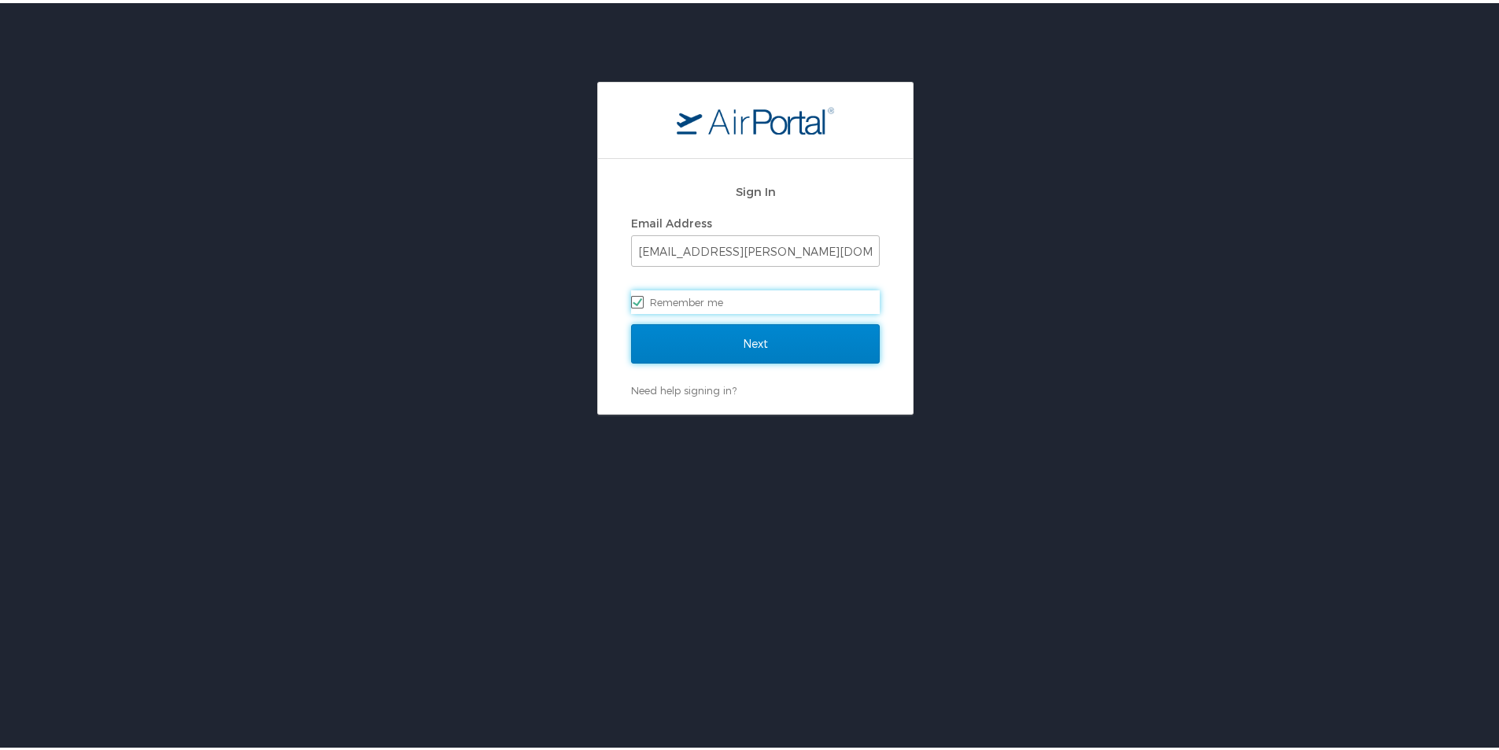
click at [679, 332] on input "Next" at bounding box center [755, 340] width 249 height 39
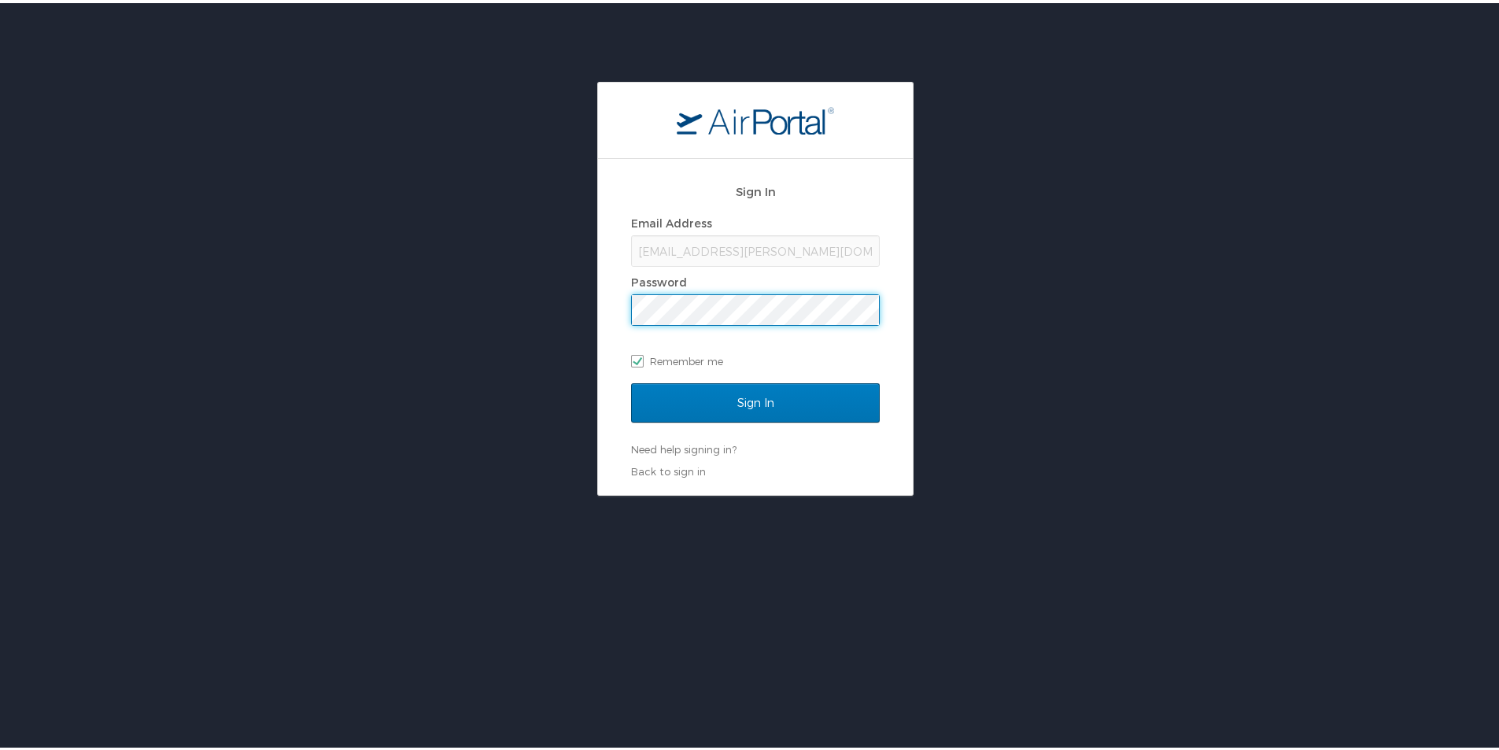
click at [654, 379] on div "Sign In Email Address brandilyn.turner@cbtravel.com Password Remember me" at bounding box center [755, 277] width 249 height 210
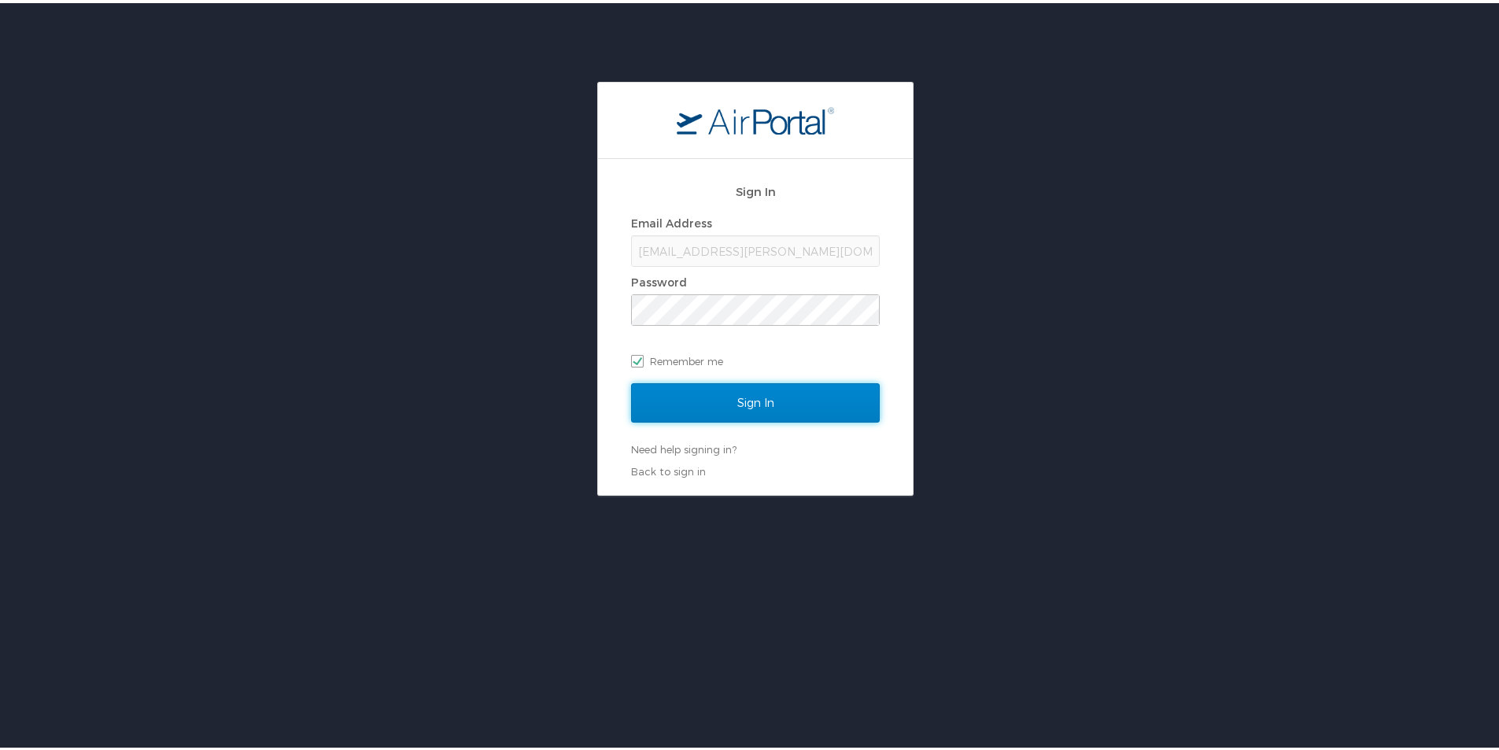
click at [650, 394] on input "Sign In" at bounding box center [755, 399] width 249 height 39
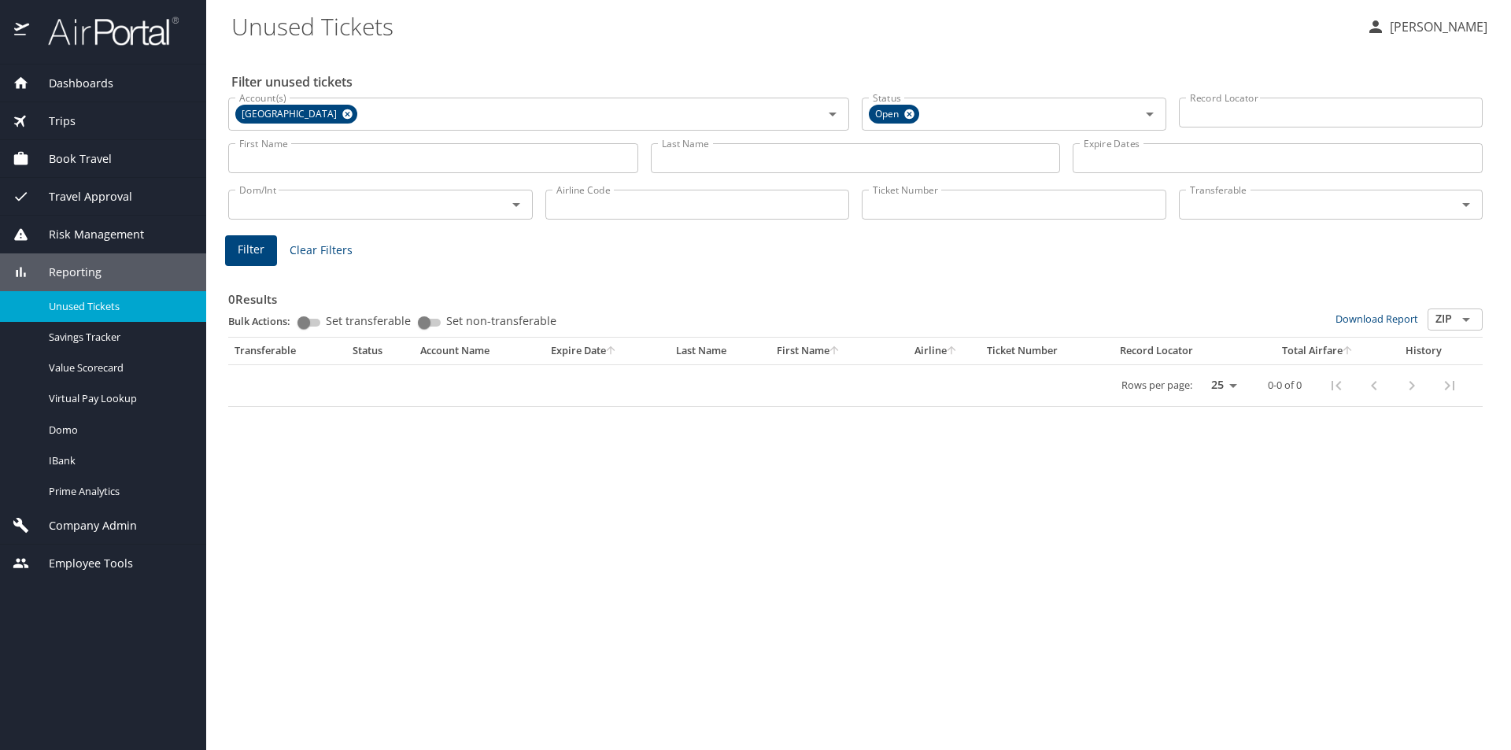
click at [99, 524] on span "Company Admin" at bounding box center [83, 525] width 108 height 17
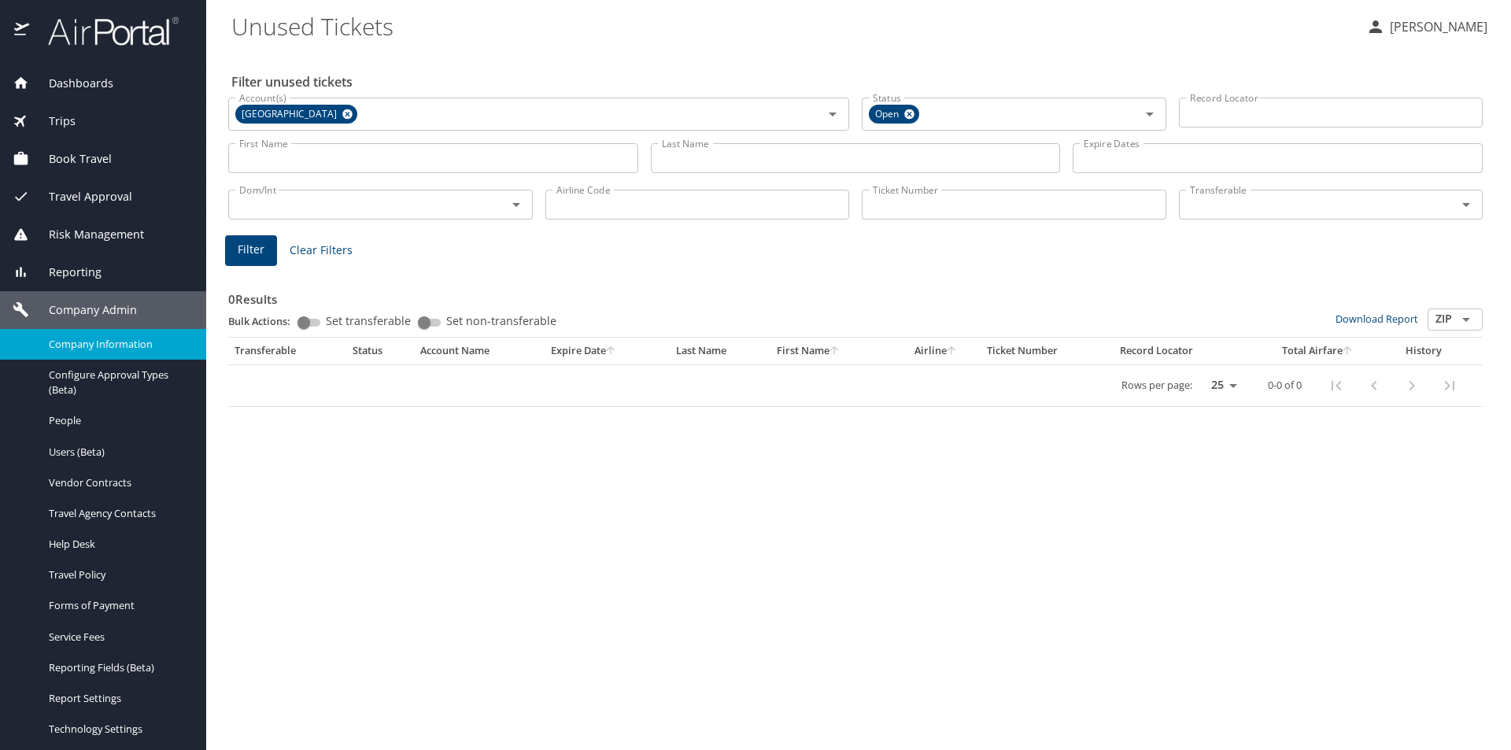
click at [94, 337] on span "Company Information" at bounding box center [118, 344] width 139 height 15
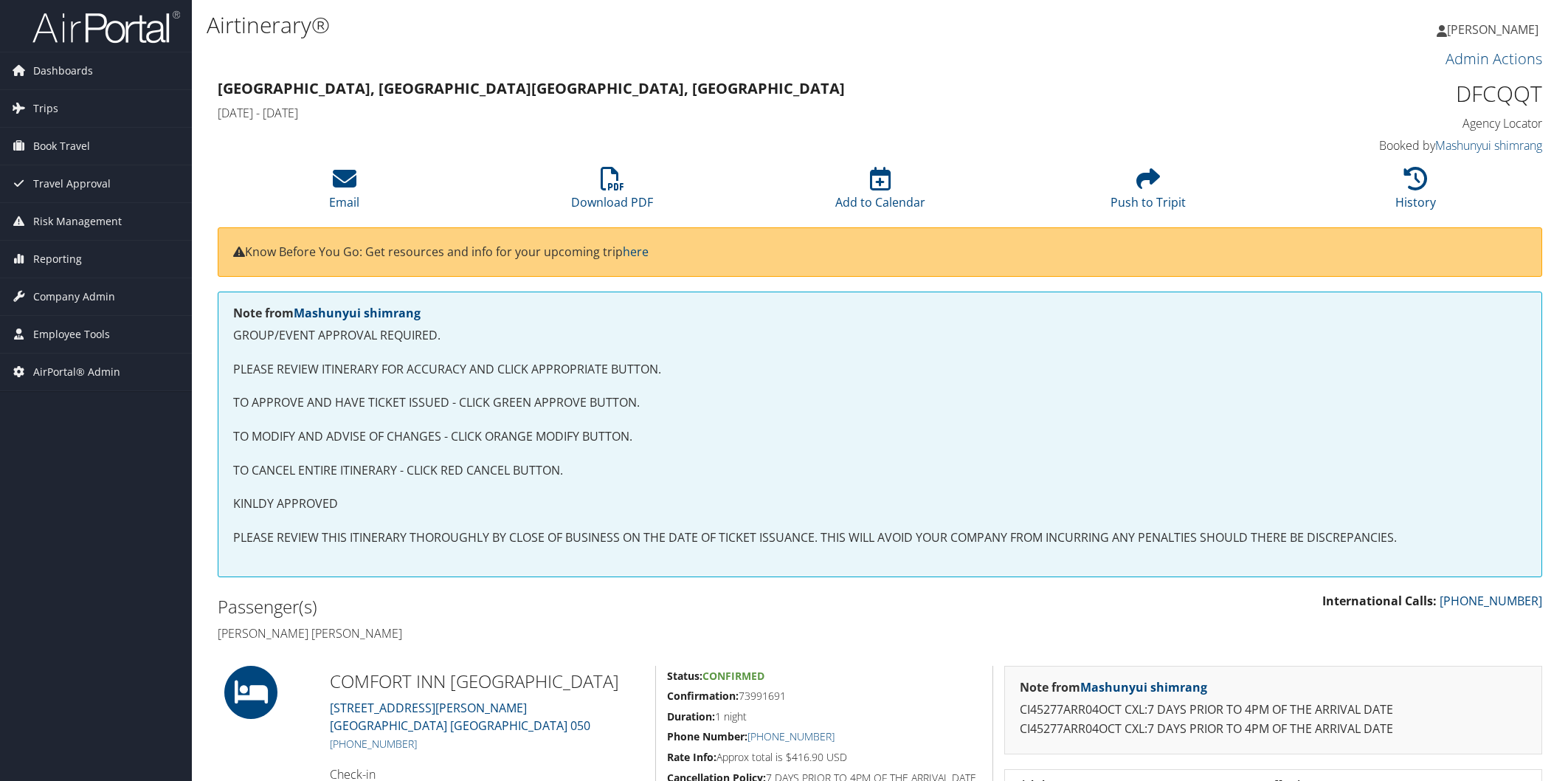
scroll to position [2259, 0]
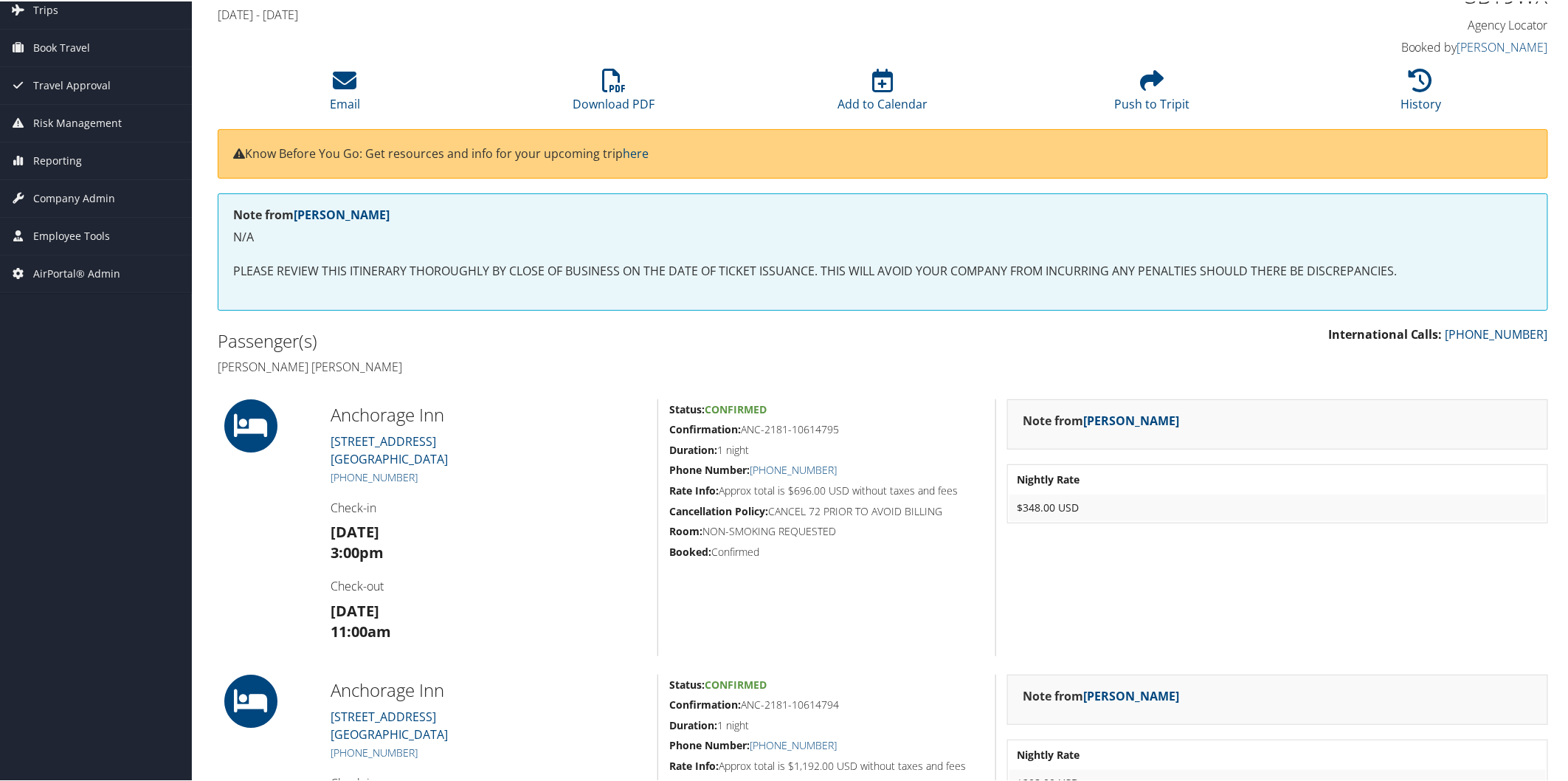
scroll to position [85, 0]
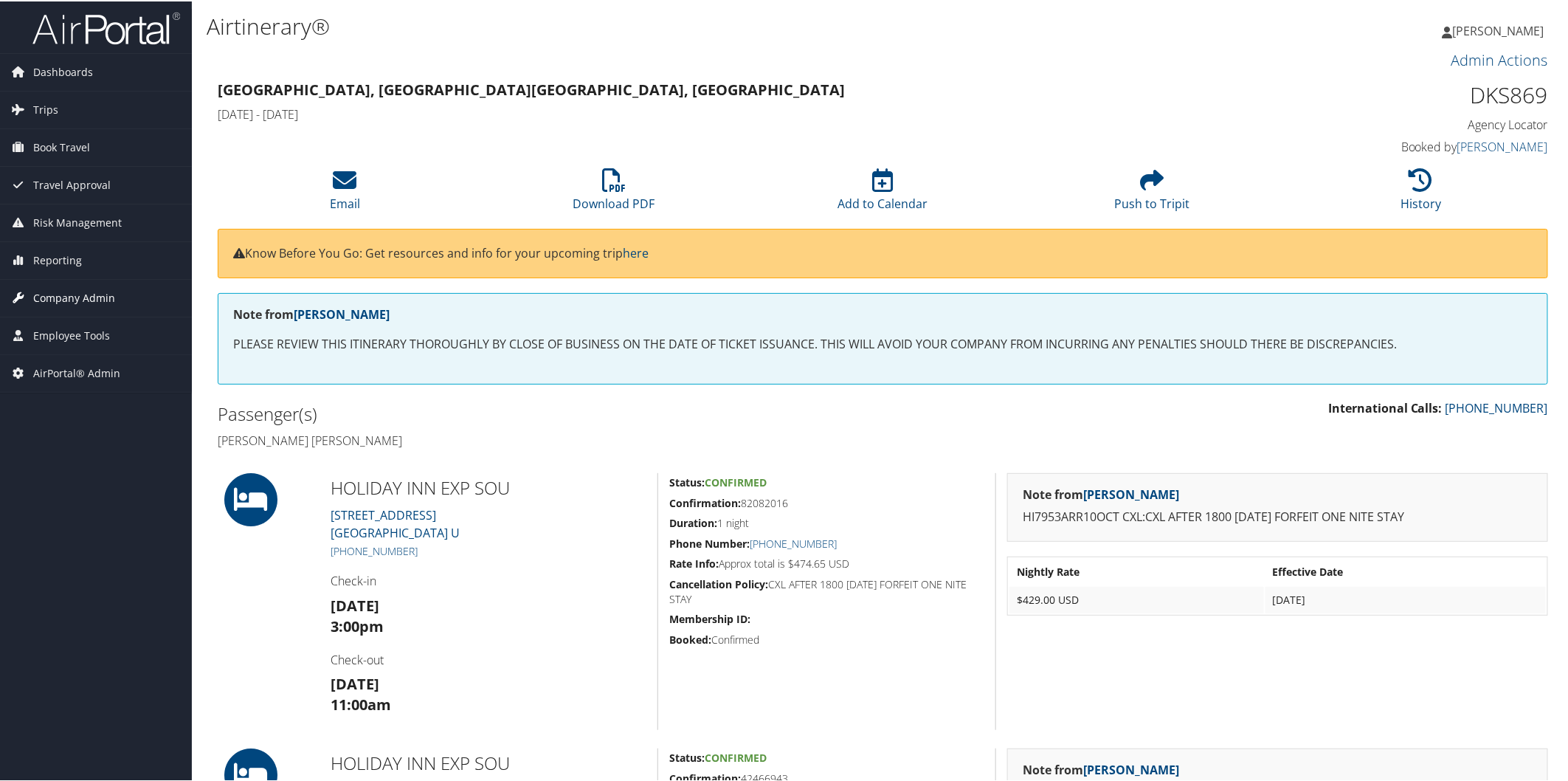
click at [83, 296] on span "Company Admin" at bounding box center [73, 296] width 82 height 37
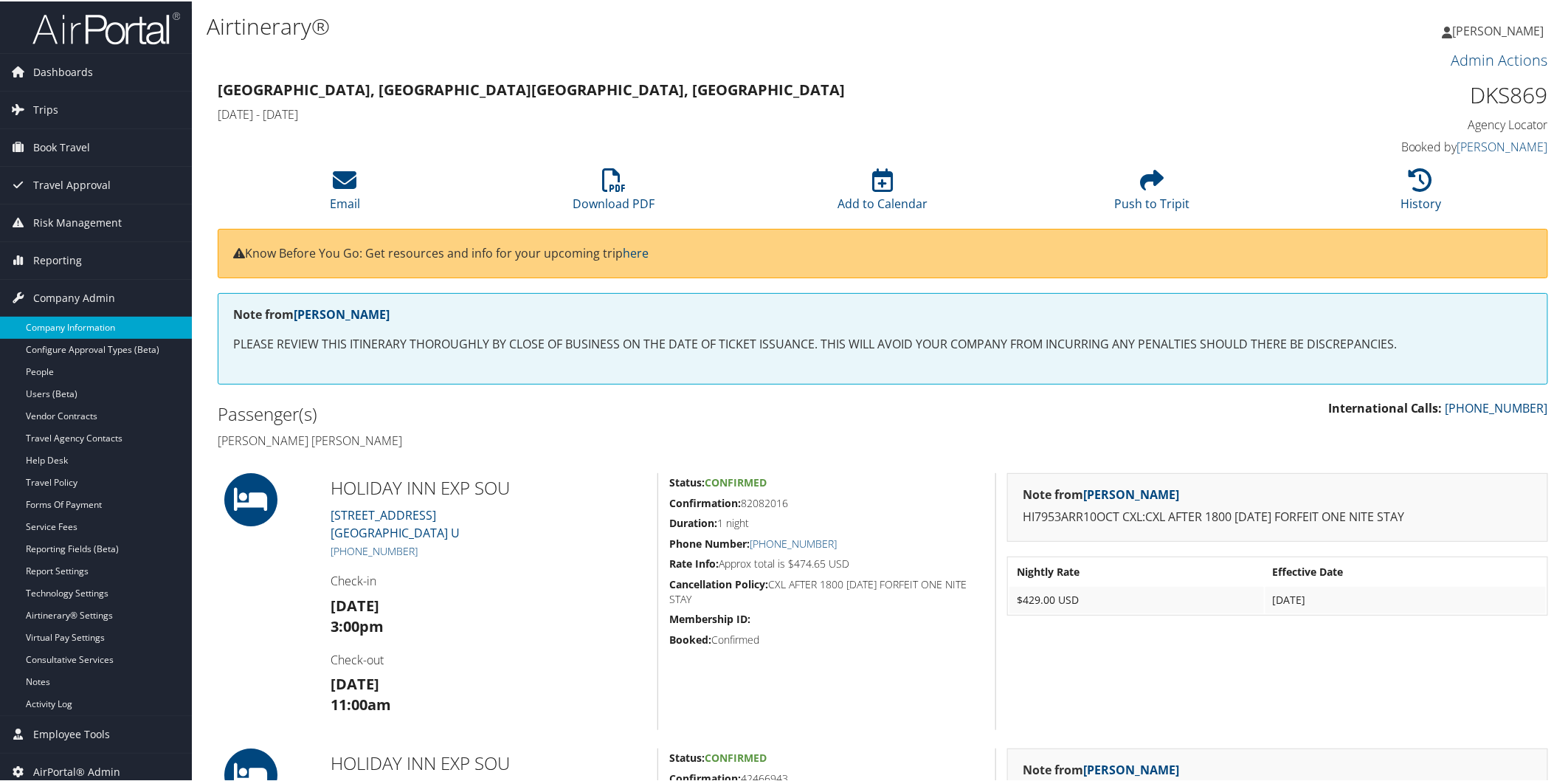
click at [82, 318] on link "Company Information" at bounding box center [96, 326] width 192 height 23
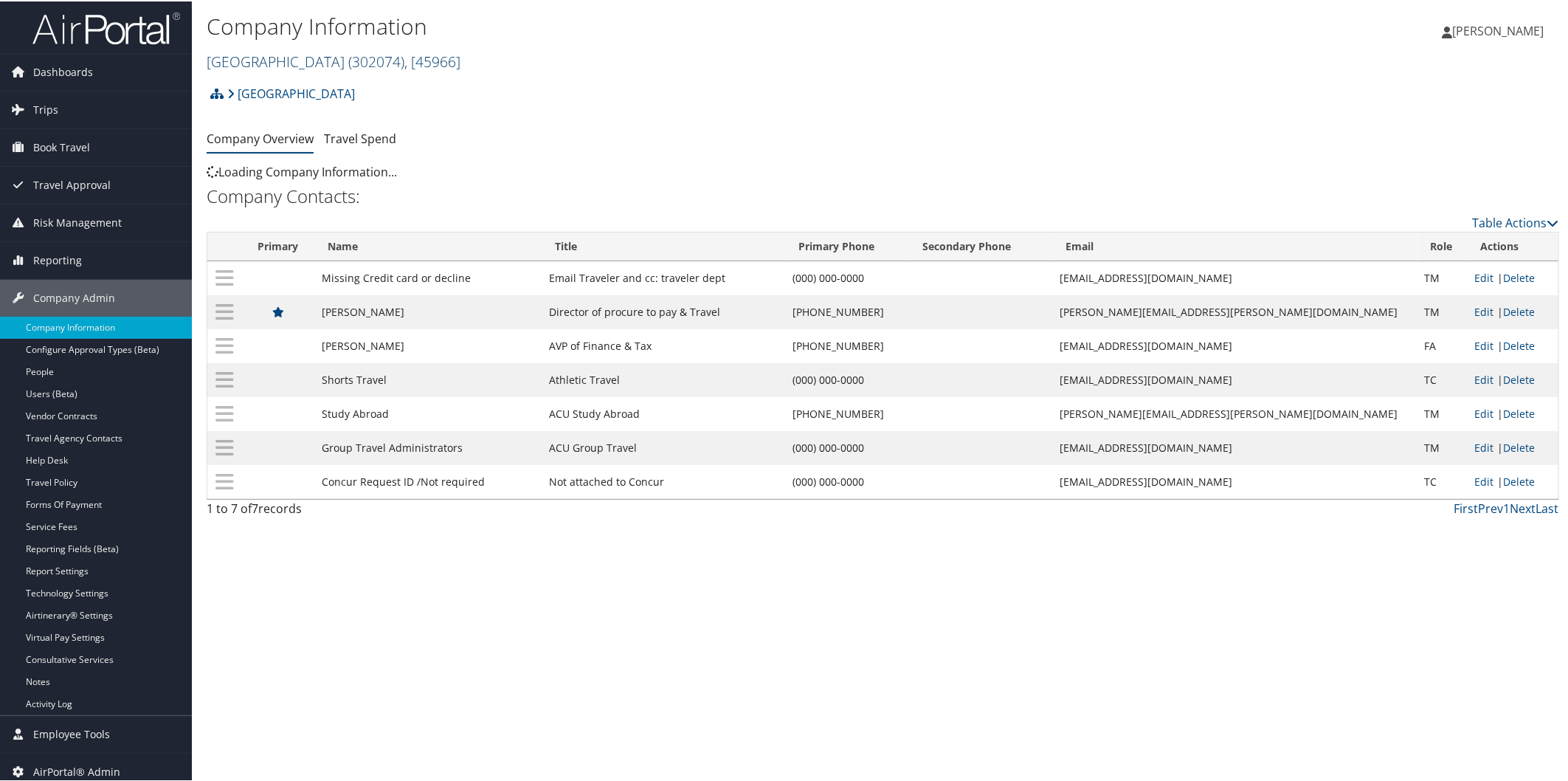
click at [284, 62] on link "Abilene Christian University ( 302074 ) , [ 45966 ]" at bounding box center [333, 60] width 254 height 20
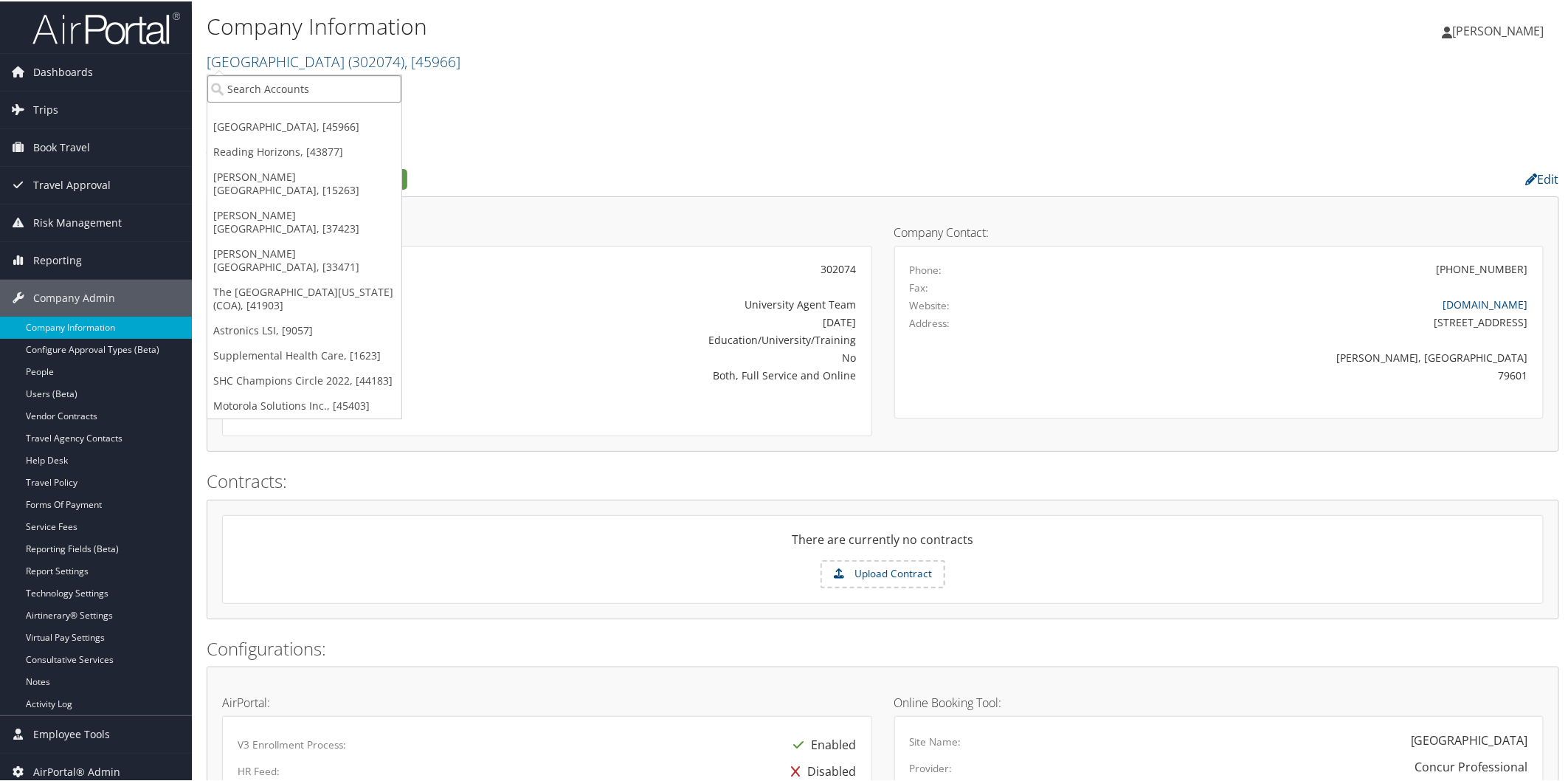
click at [253, 94] on input "search" at bounding box center [304, 87] width 194 height 27
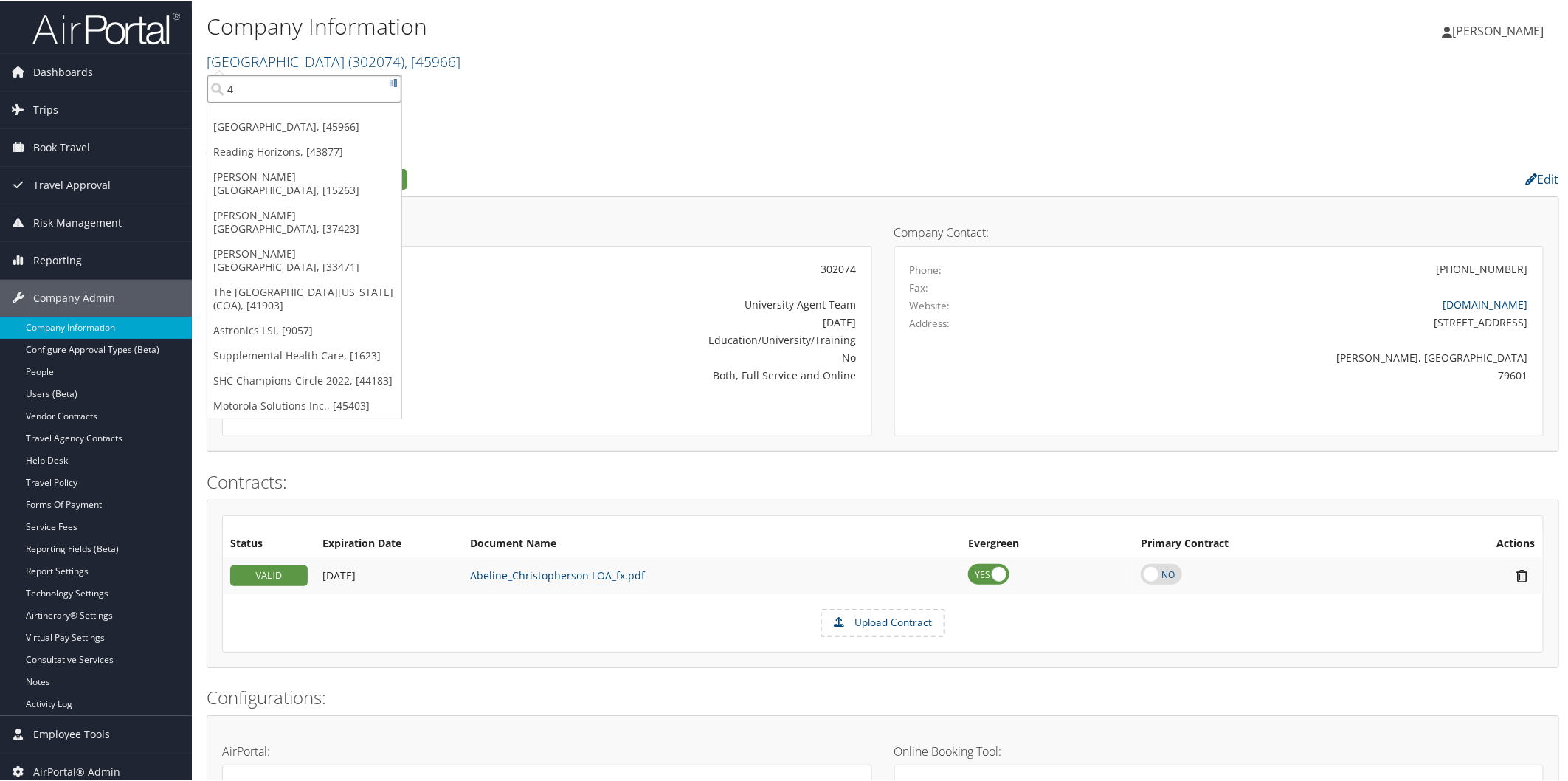
type input "4s"
click at [245, 122] on div "Account" at bounding box center [329, 128] width 262 height 13
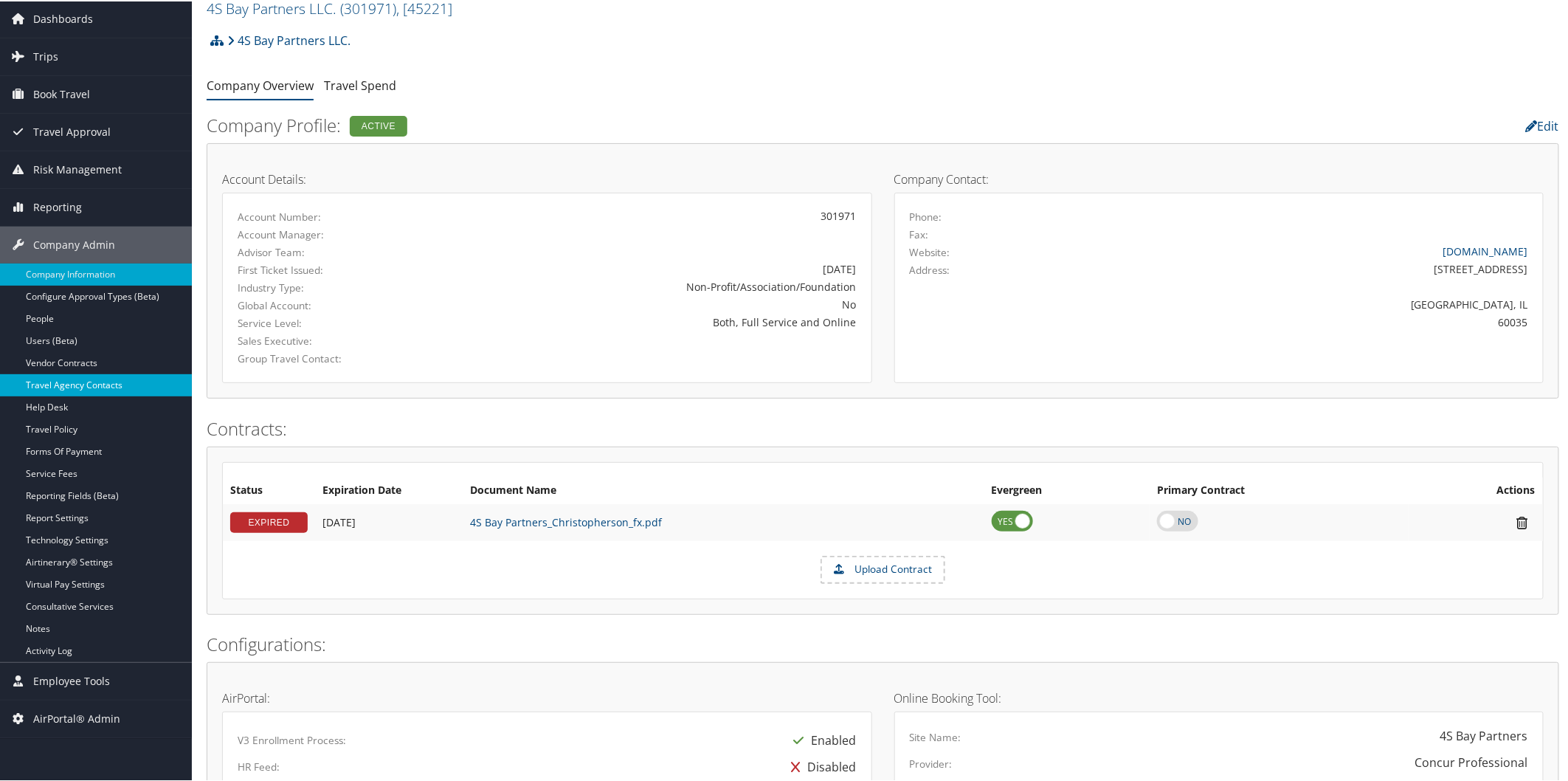
scroll to position [82, 0]
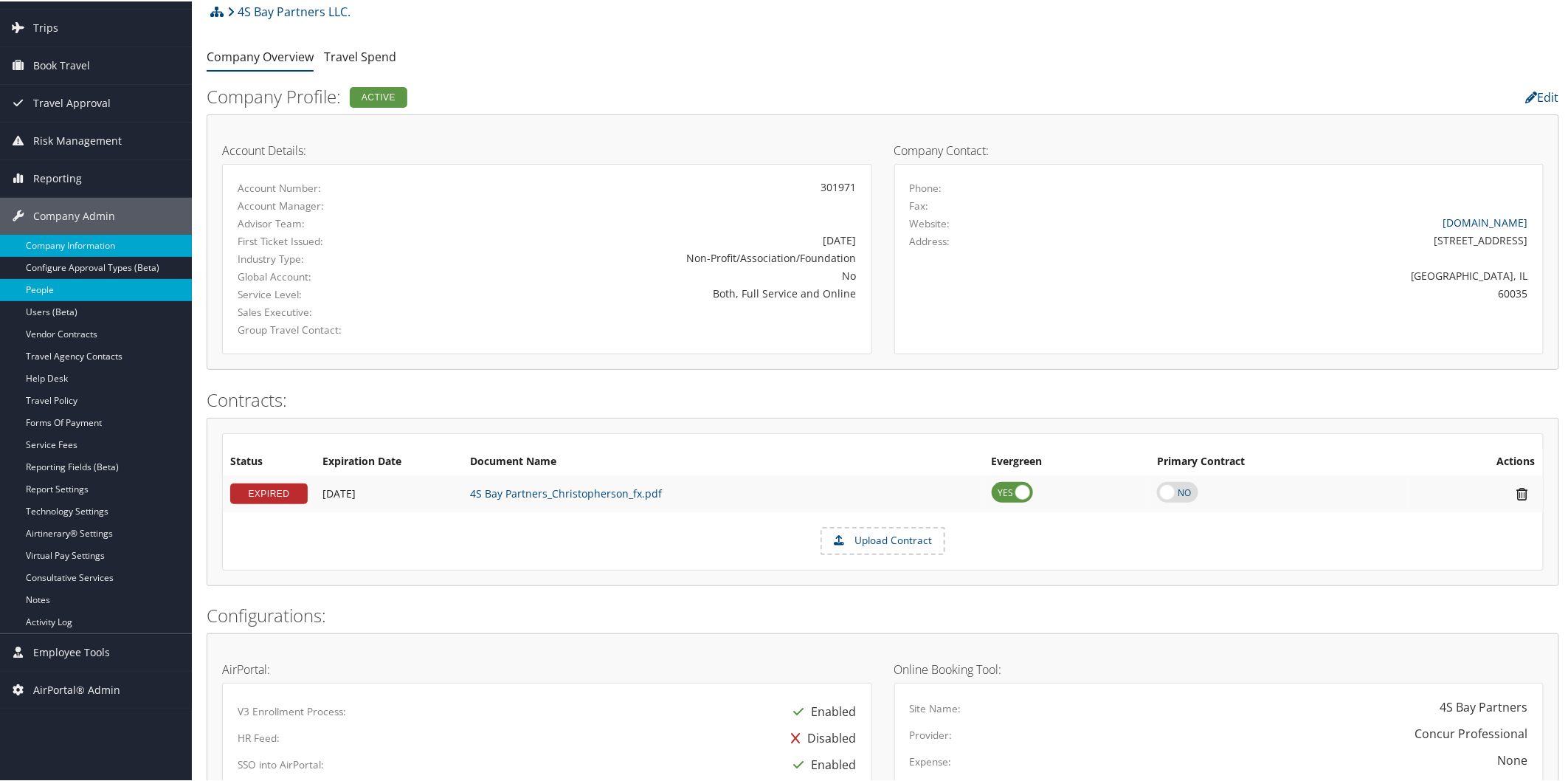
click at [86, 289] on link "People" at bounding box center [96, 289] width 192 height 23
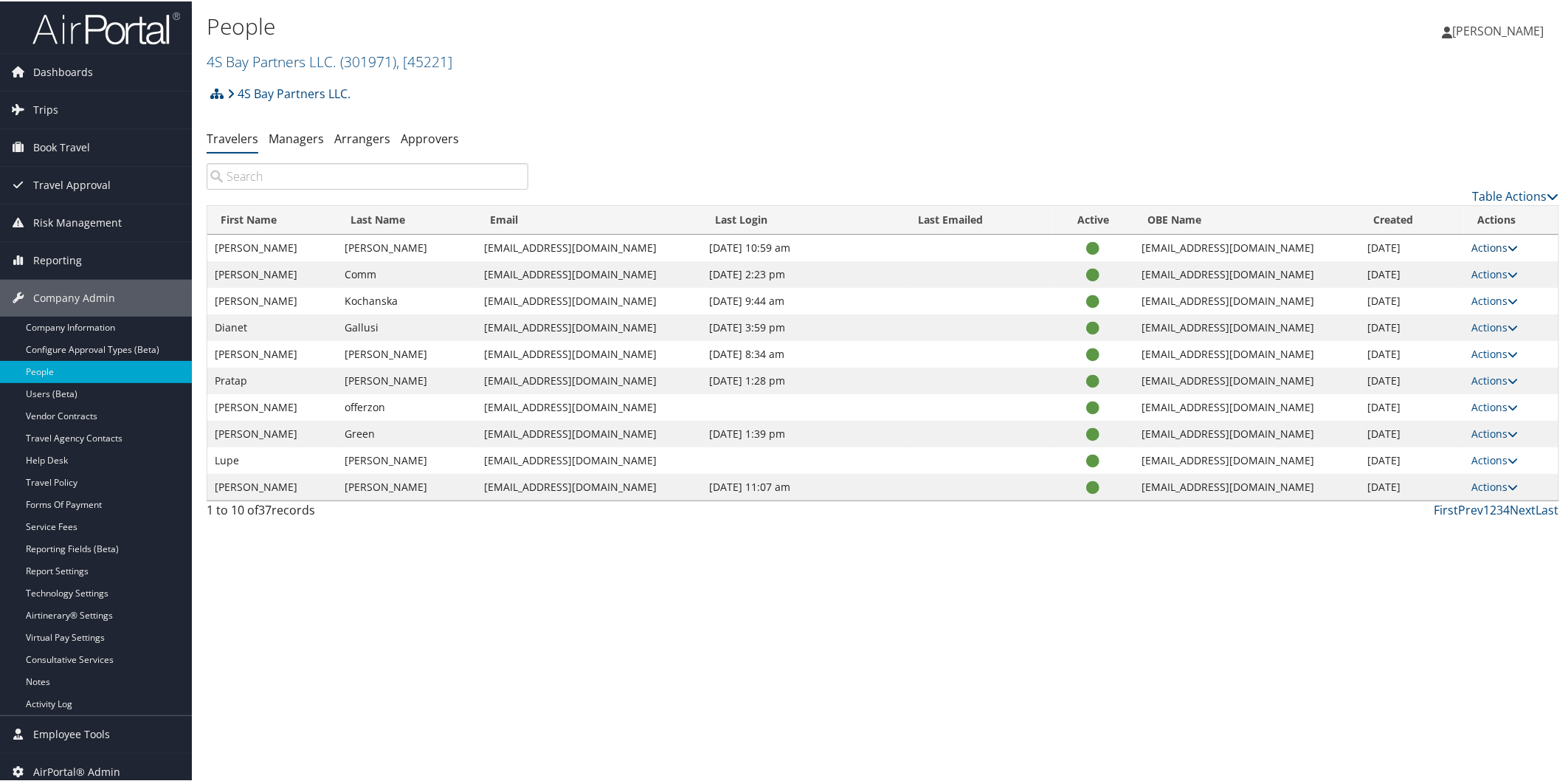
click at [1479, 247] on link "Actions" at bounding box center [1495, 246] width 47 height 14
click at [1408, 293] on link "View Profile" at bounding box center [1436, 293] width 150 height 25
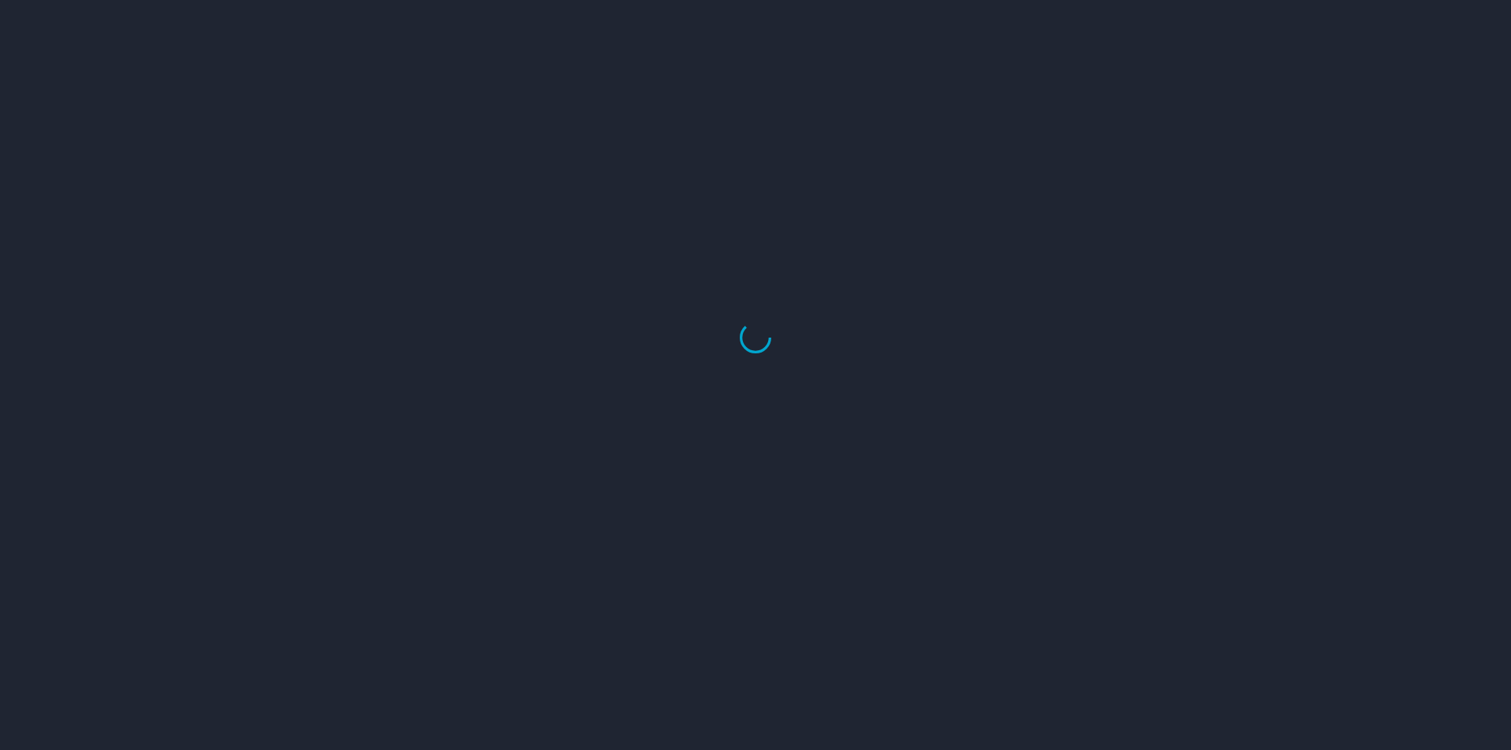
select select "US"
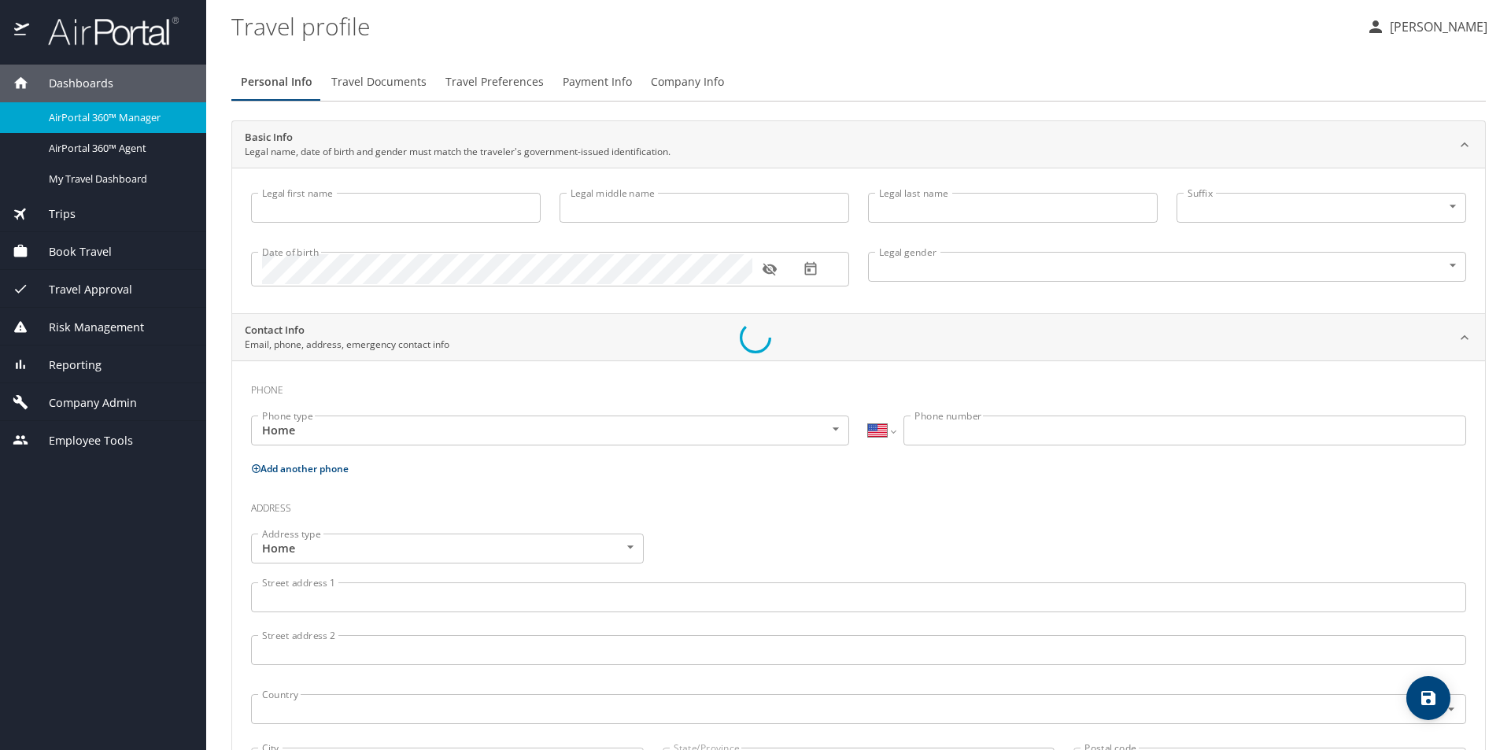
type input "[PERSON_NAME]"
type input "Farooq"
type input "[PERSON_NAME]"
type input "[DEMOGRAPHIC_DATA]"
type input "Nida"
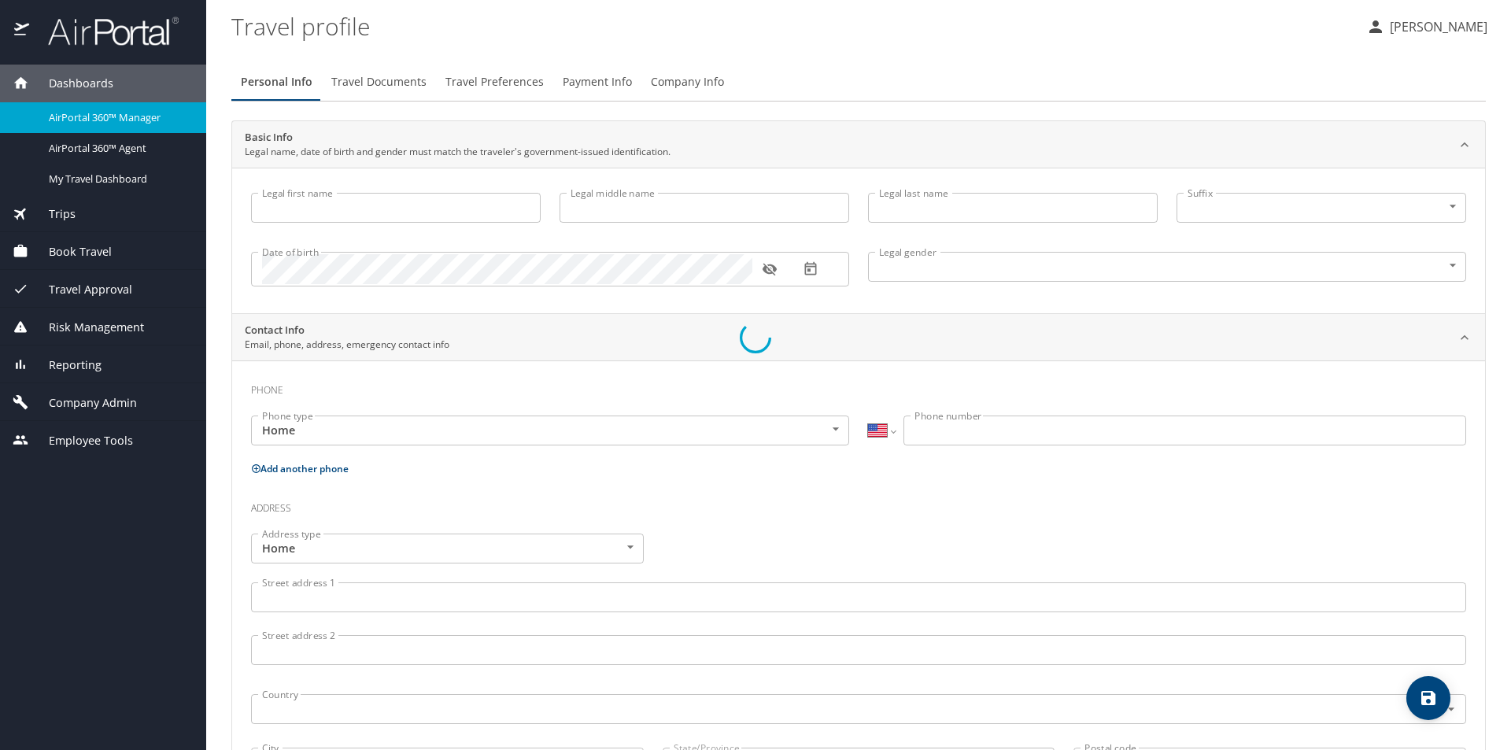
type input "[PERSON_NAME]"
type input "(832) 640-8864"
type input "nlodhi44@gmail.com"
select select "US"
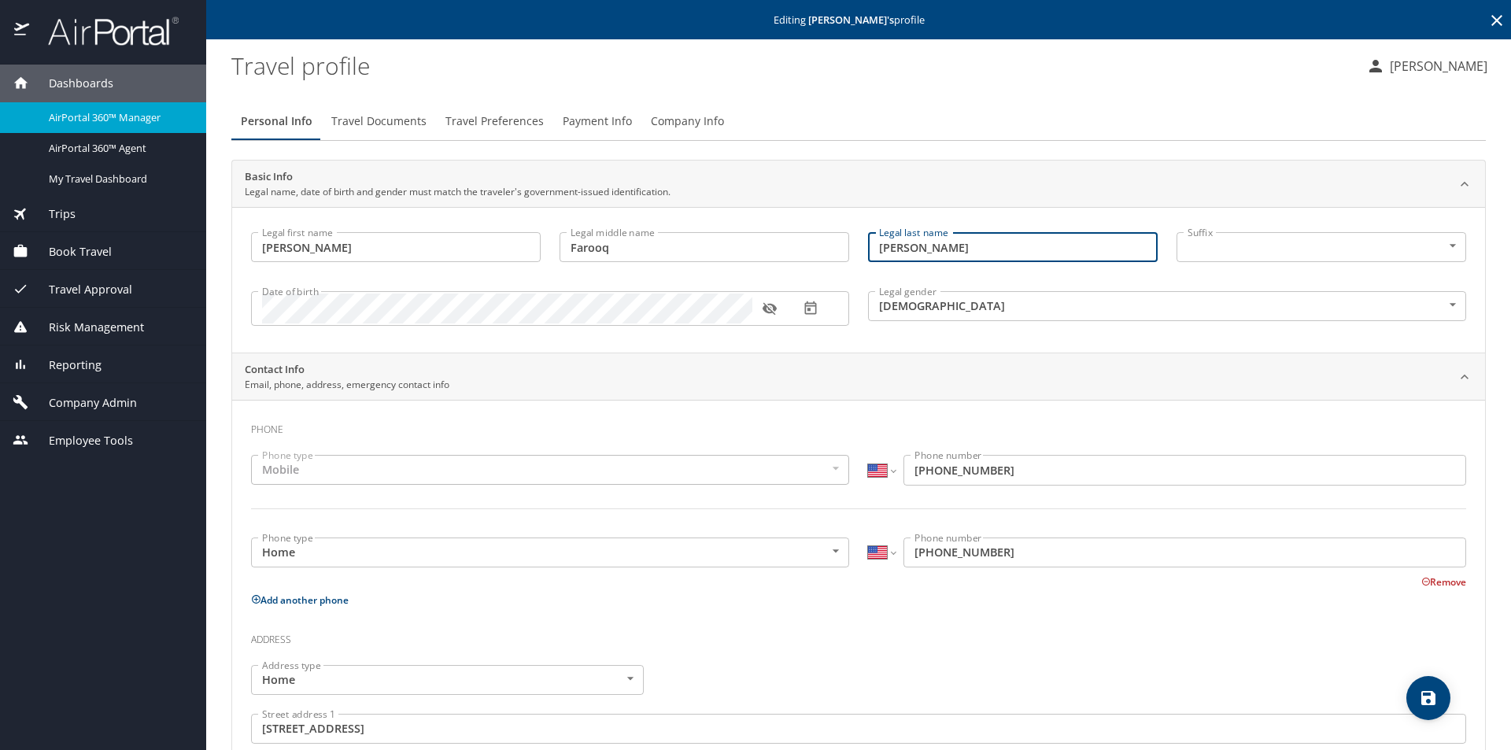
drag, startPoint x: 936, startPoint y: 249, endPoint x: 841, endPoint y: 242, distance: 95.6
click at [841, 242] on div "Legal first name Rashid Legal first name Legal middle name Farooq Legal middle …" at bounding box center [859, 281] width 1234 height 117
click at [900, 117] on div "Personal Info Travel Documents Travel Preferences Payment Info Company Info" at bounding box center [858, 121] width 1254 height 38
click at [86, 405] on span "Company Admin" at bounding box center [83, 402] width 108 height 17
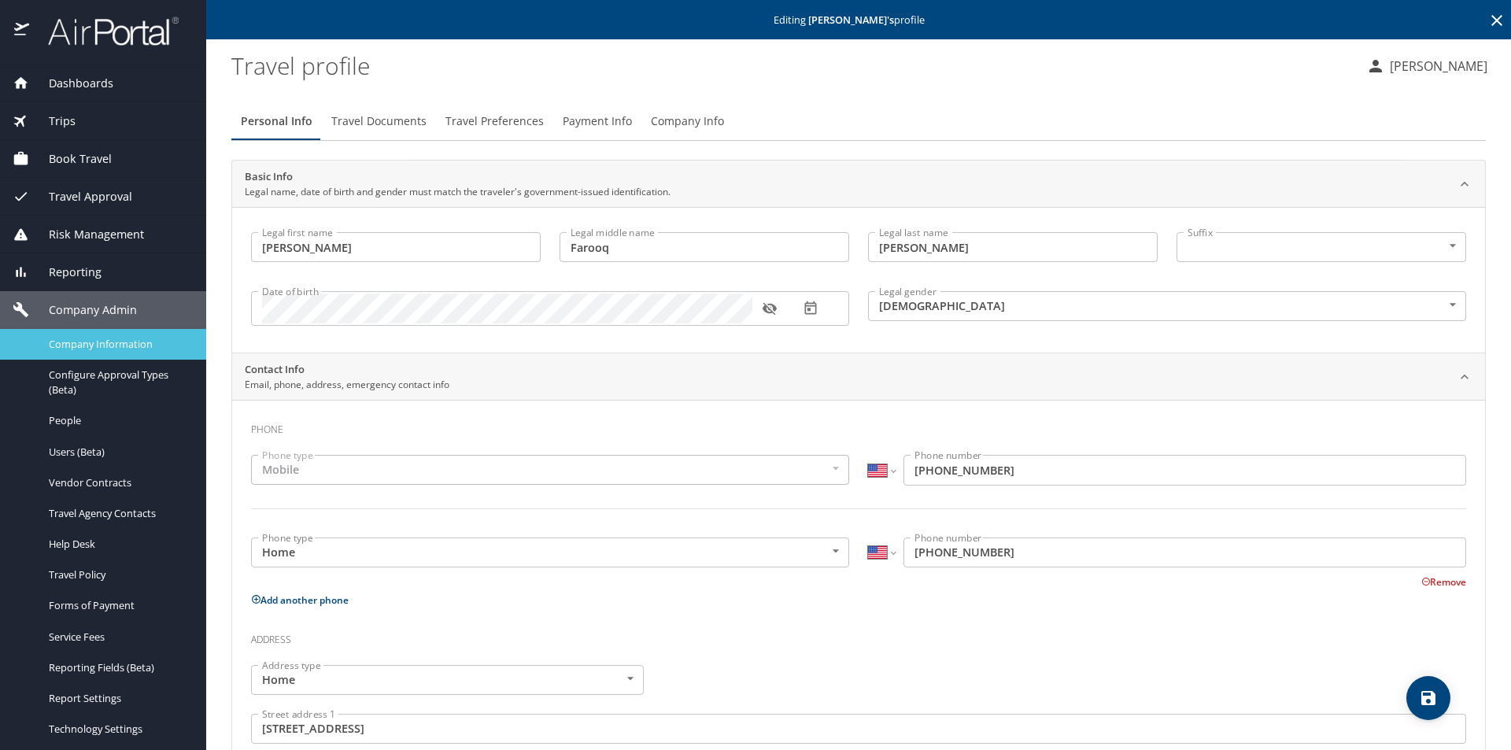
click at [90, 353] on link "Company Information" at bounding box center [103, 344] width 206 height 31
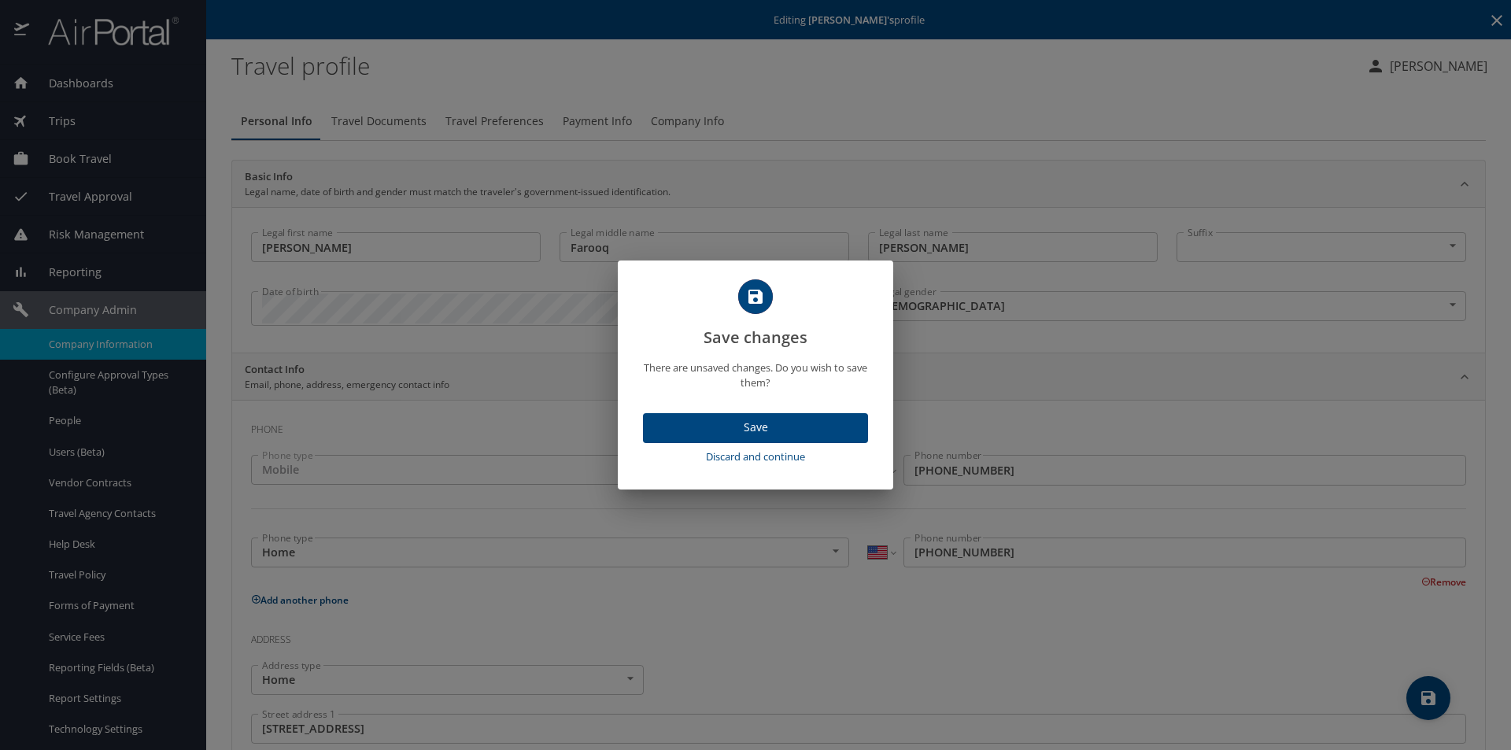
click at [730, 458] on span "Discard and continue" at bounding box center [755, 457] width 212 height 18
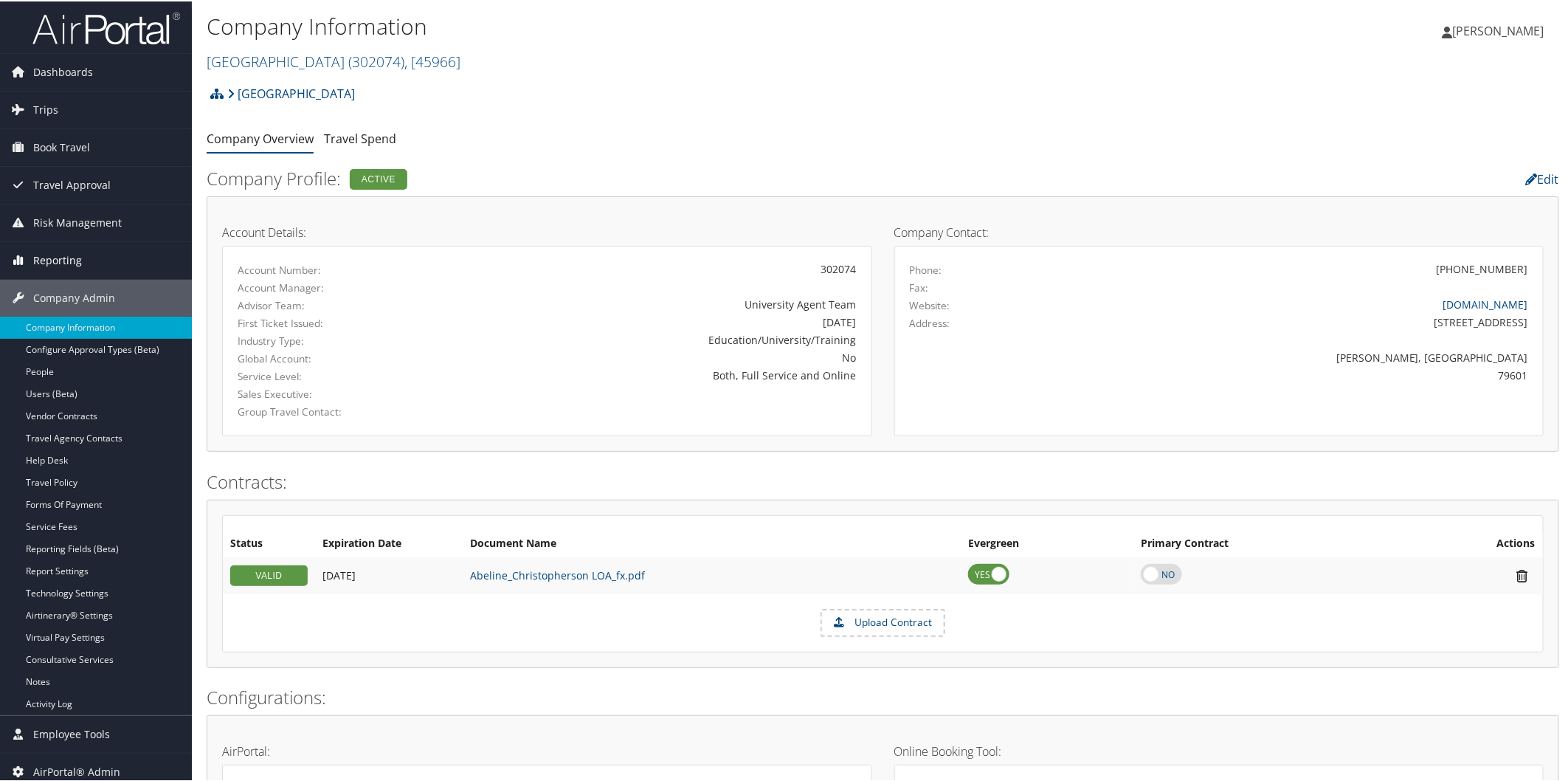
click at [95, 259] on link "Reporting" at bounding box center [96, 259] width 192 height 37
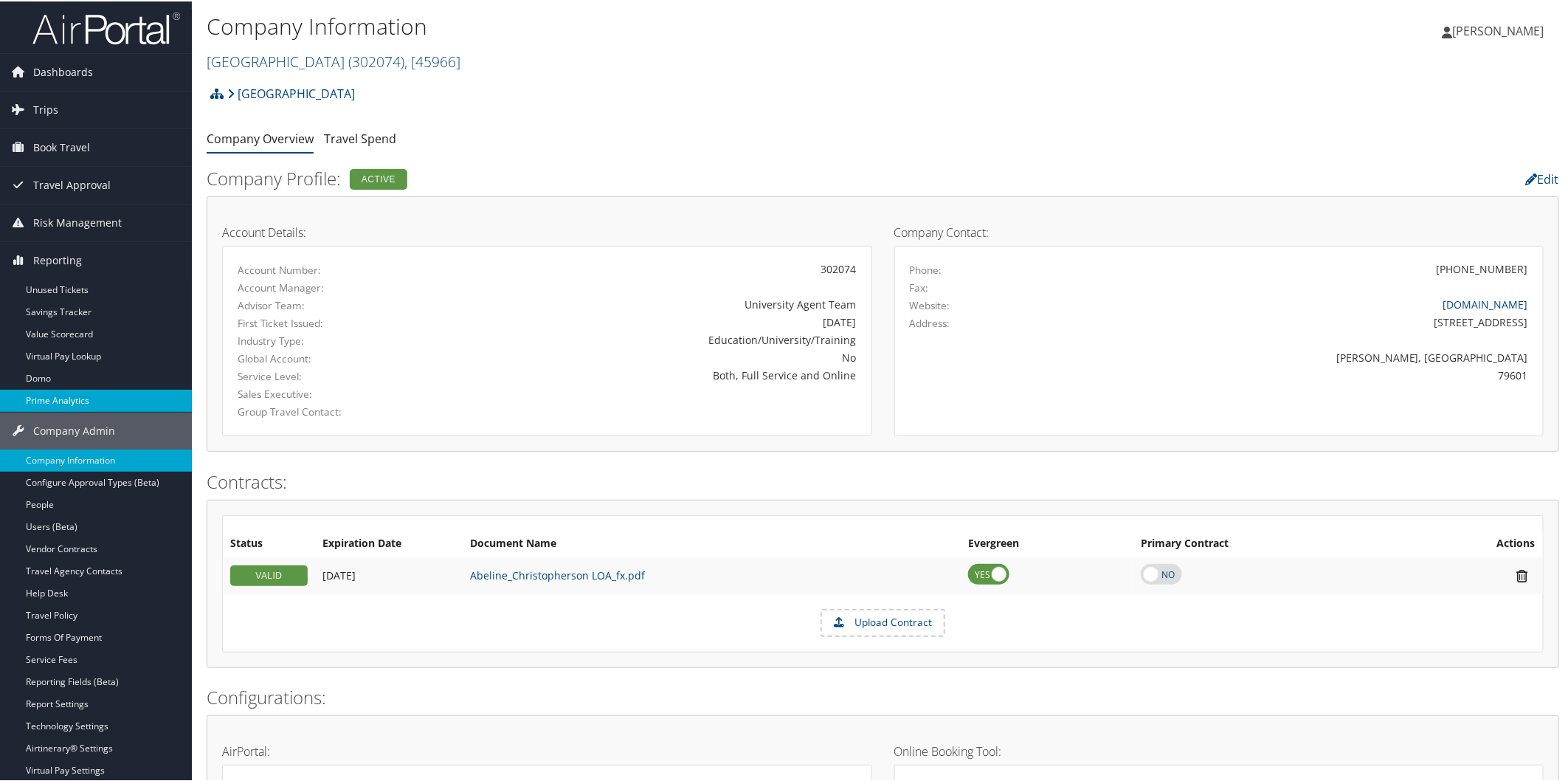
click at [116, 397] on link "Prime Analytics" at bounding box center [96, 399] width 192 height 23
